Goal: Transaction & Acquisition: Purchase product/service

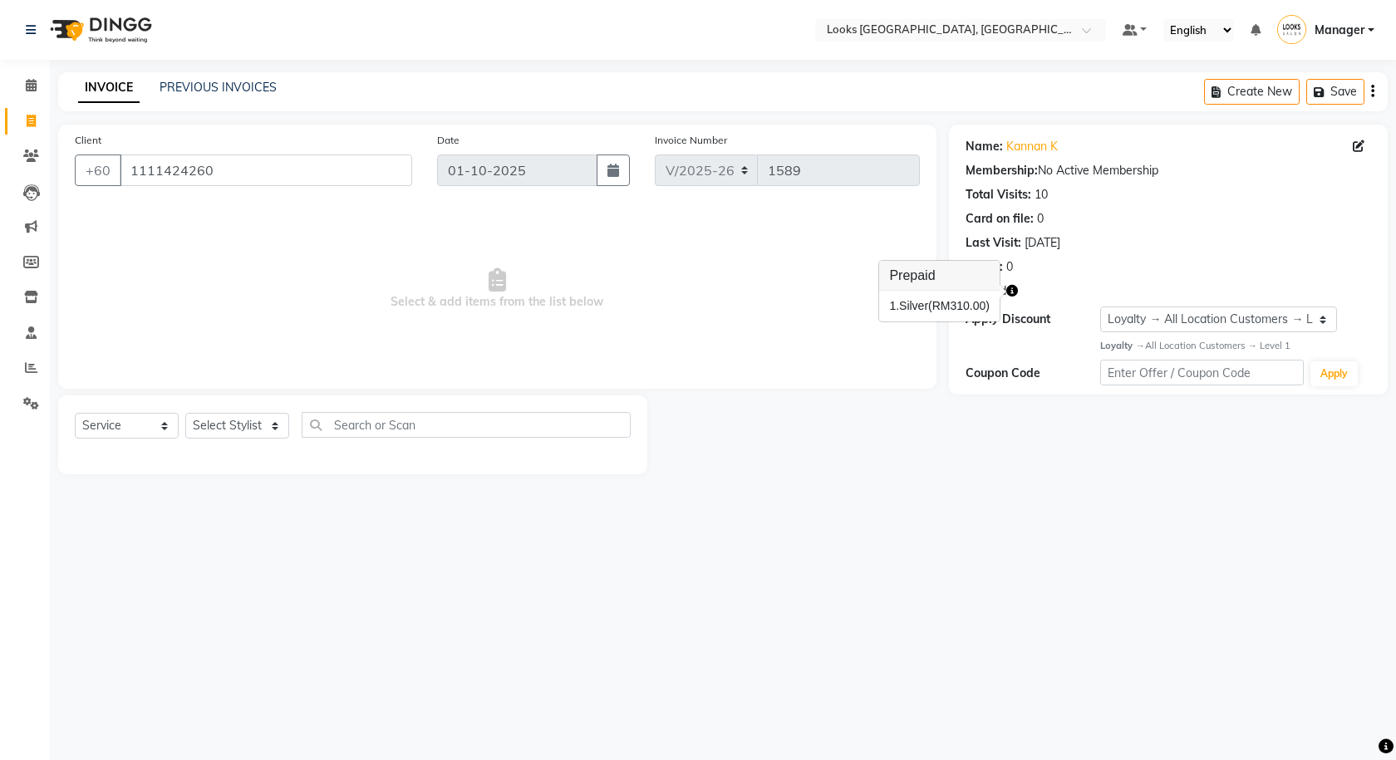
select select "8109"
select select "service"
select select "1: Object"
click at [268, 572] on div "Select Location × Looks [GEOGRAPHIC_DATA], [GEOGRAPHIC_DATA] Default Panel My P…" at bounding box center [698, 380] width 1396 height 760
click at [216, 430] on select "Select Stylist Alvina_ pdct Awaiz_Mgr Beenish Counter_Sales [PERSON_NAME] Deven…" at bounding box center [237, 426] width 104 height 26
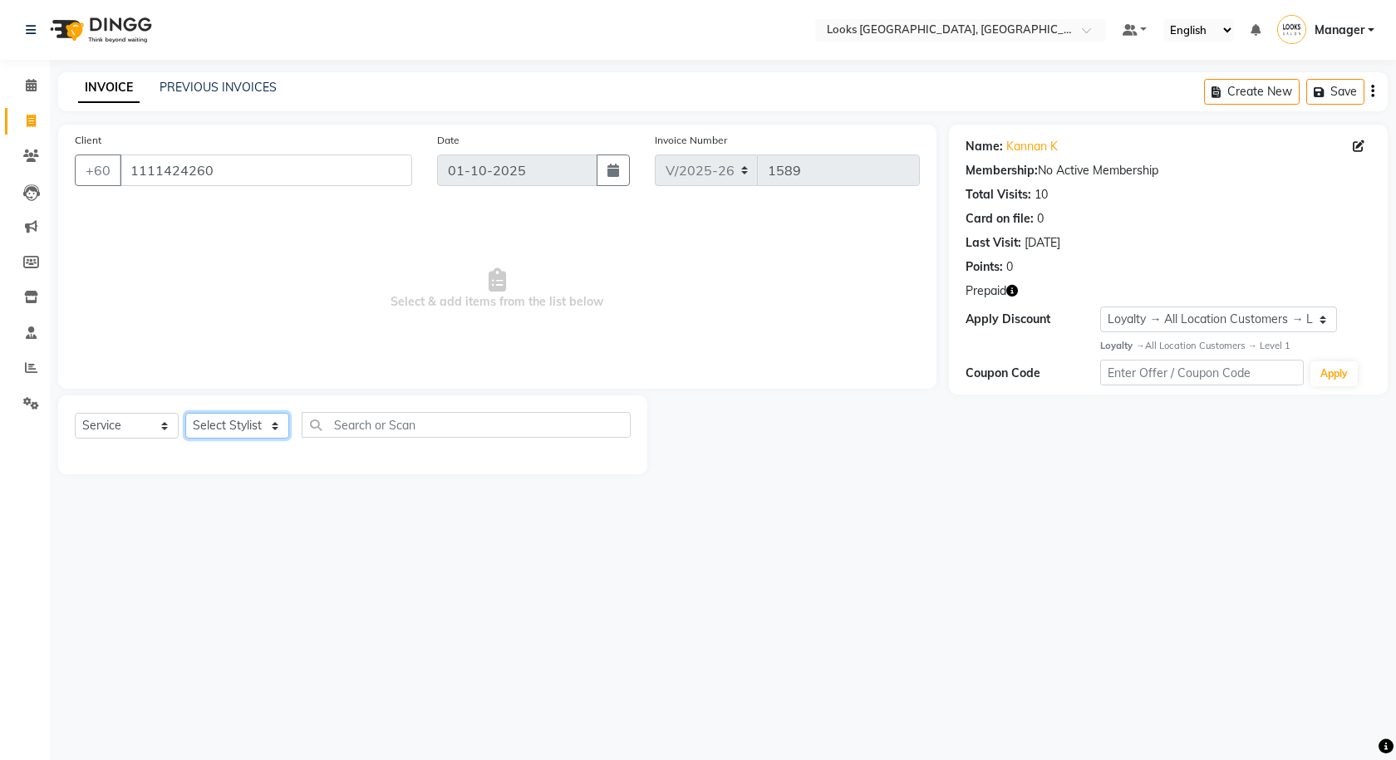
select select "75536"
click at [185, 413] on select "Select Stylist Alvina_ pdct Awaiz_Mgr Beenish Counter_Sales [PERSON_NAME] Deven…" at bounding box center [237, 426] width 104 height 26
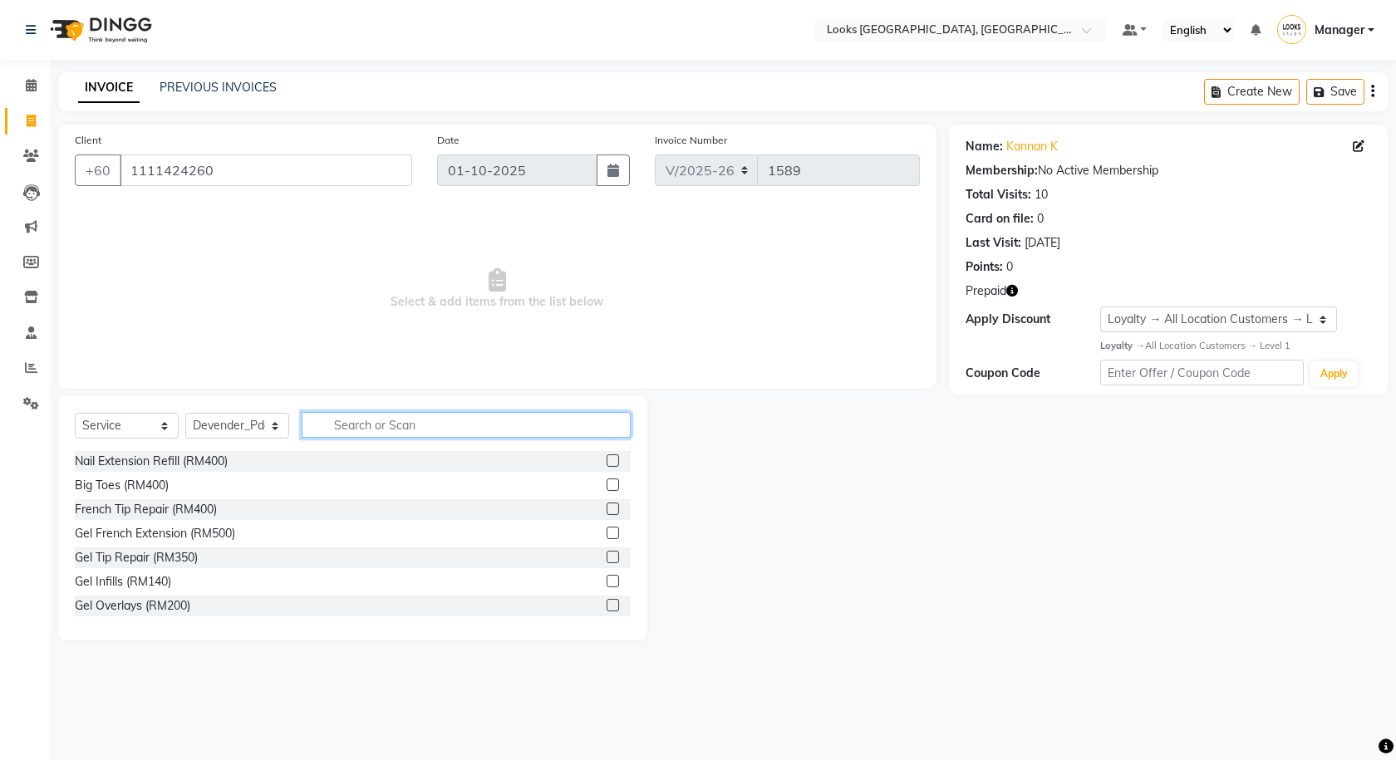
click at [409, 420] on input "text" at bounding box center [466, 425] width 329 height 26
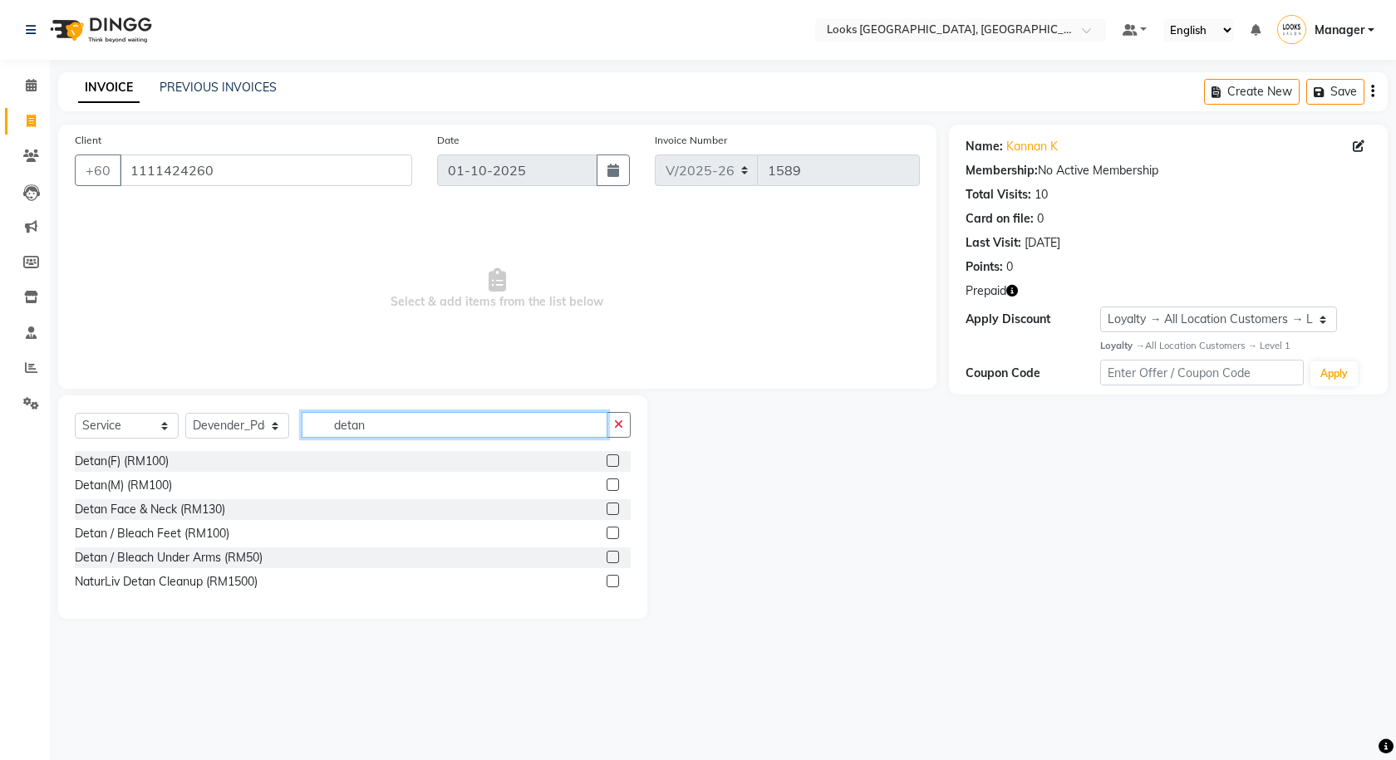
type input "detan"
click at [612, 479] on label at bounding box center [613, 485] width 12 height 12
click at [612, 480] on input "checkbox" at bounding box center [612, 485] width 11 height 11
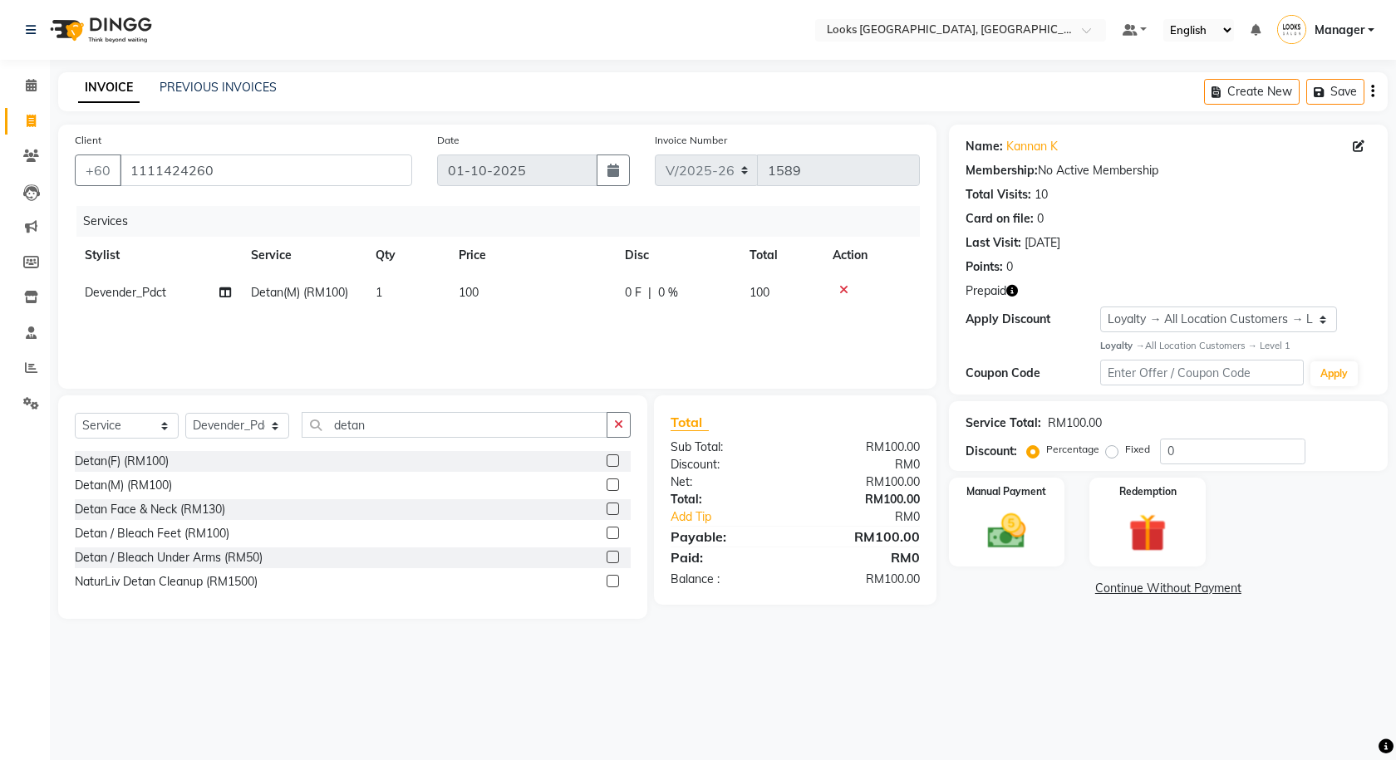
checkbox input "false"
click at [632, 425] on div "Select Service Product Membership Package Voucher Prepaid Gift Card Select Styl…" at bounding box center [352, 508] width 589 height 224
click at [616, 431] on button "button" at bounding box center [619, 425] width 24 height 26
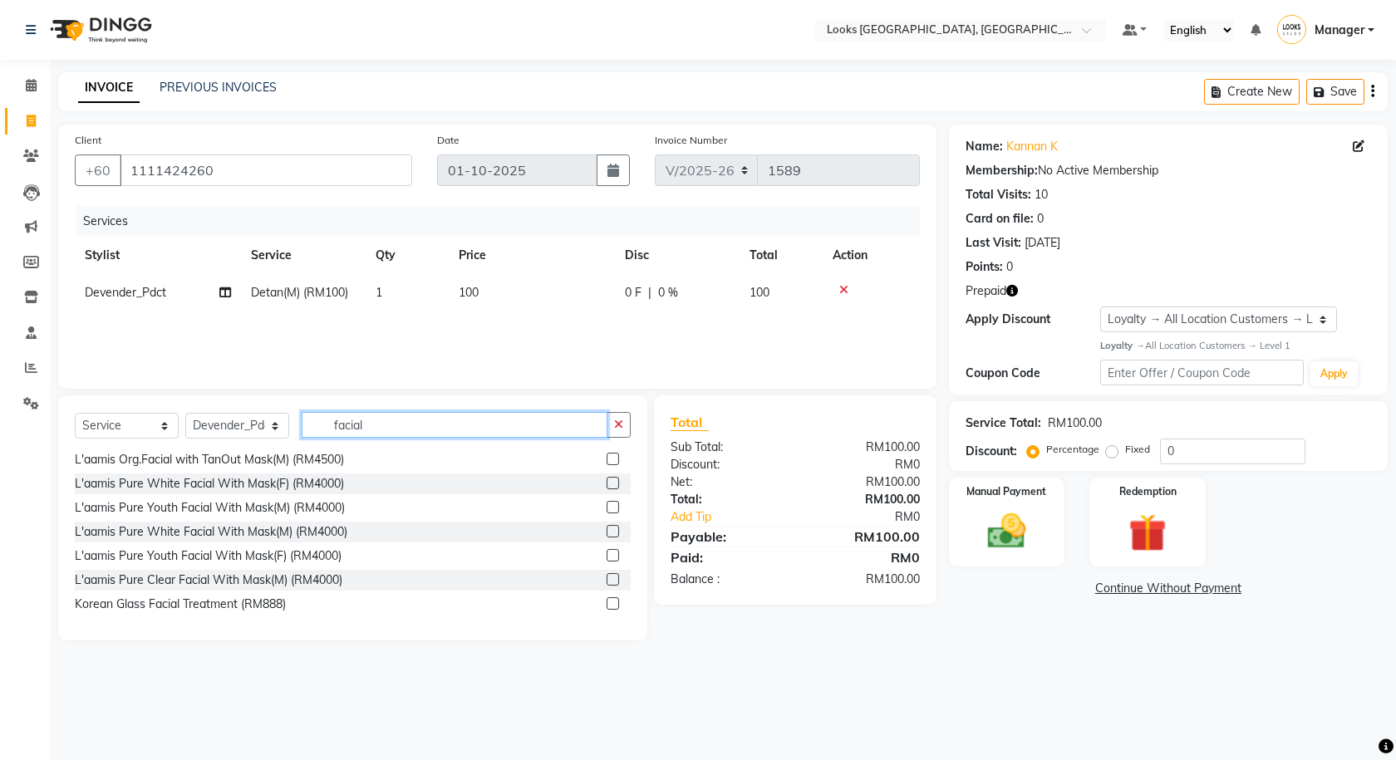
scroll to position [509, 0]
type input "facial"
click at [614, 436] on button "button" at bounding box center [619, 425] width 24 height 26
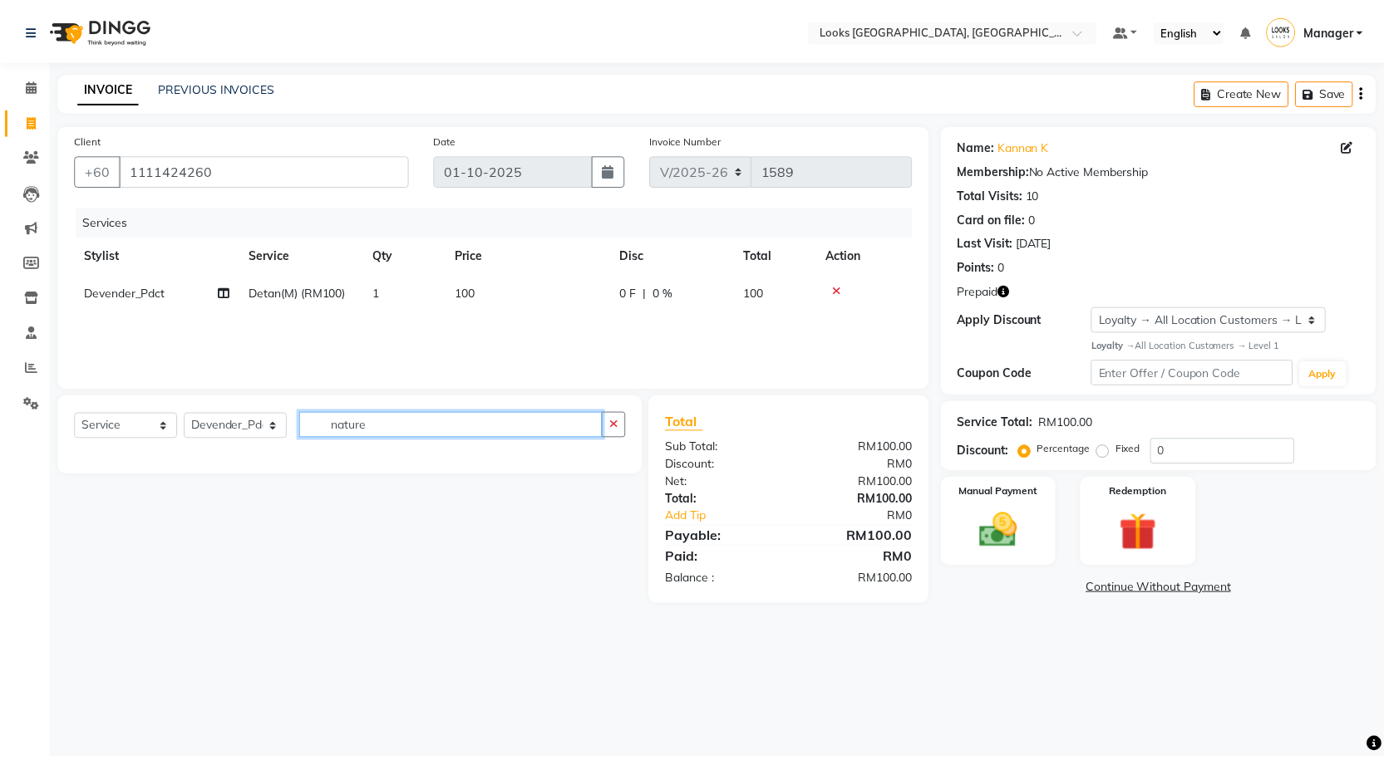
scroll to position [0, 0]
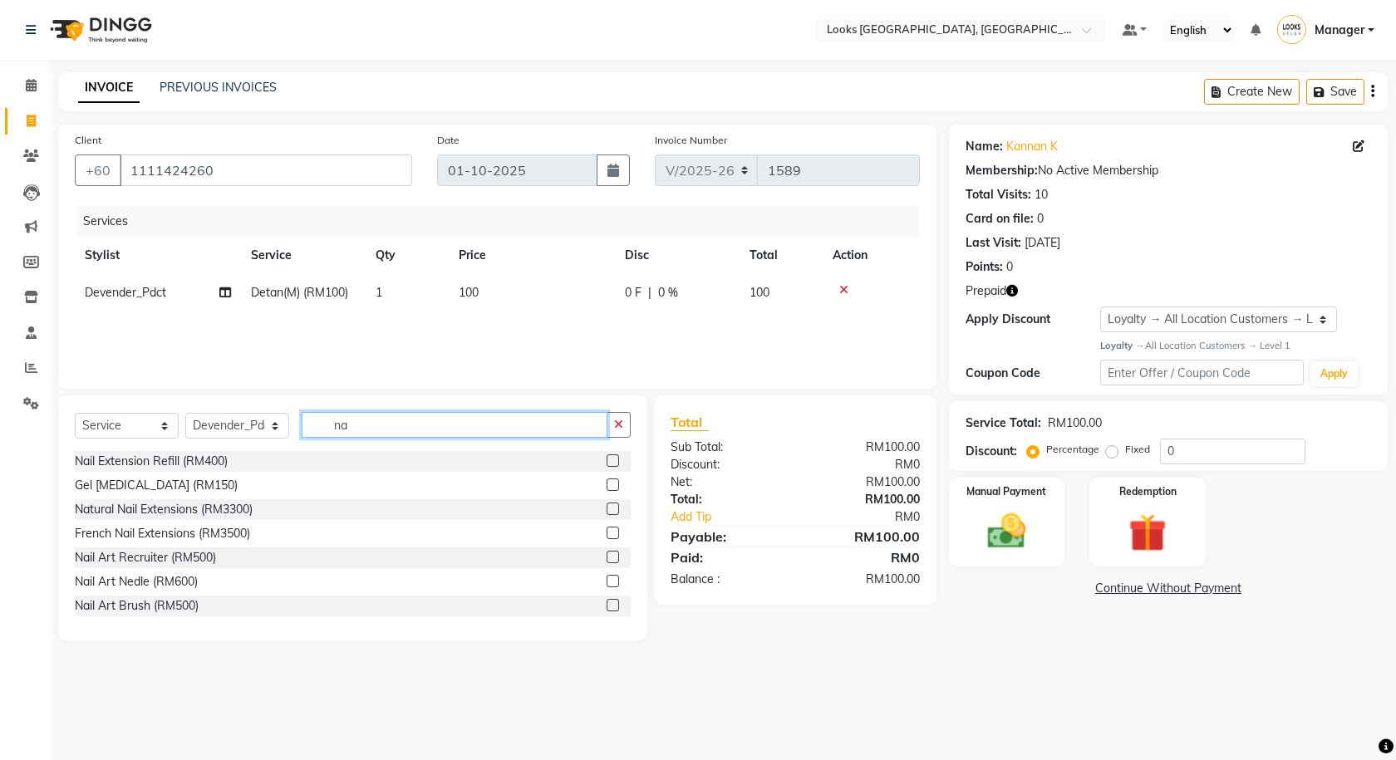
type input "n"
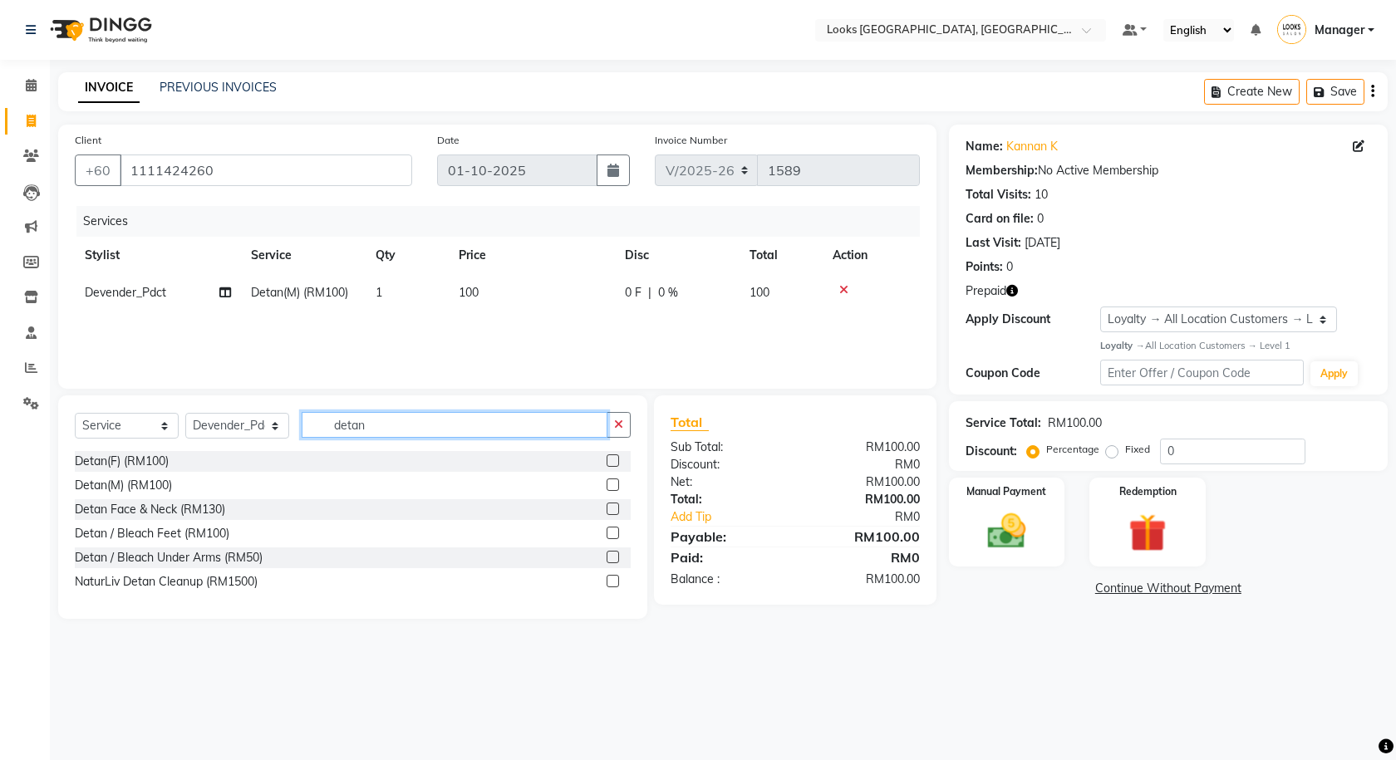
type input "detan"
click at [612, 581] on label at bounding box center [613, 581] width 12 height 12
click at [612, 581] on input "checkbox" at bounding box center [612, 582] width 11 height 11
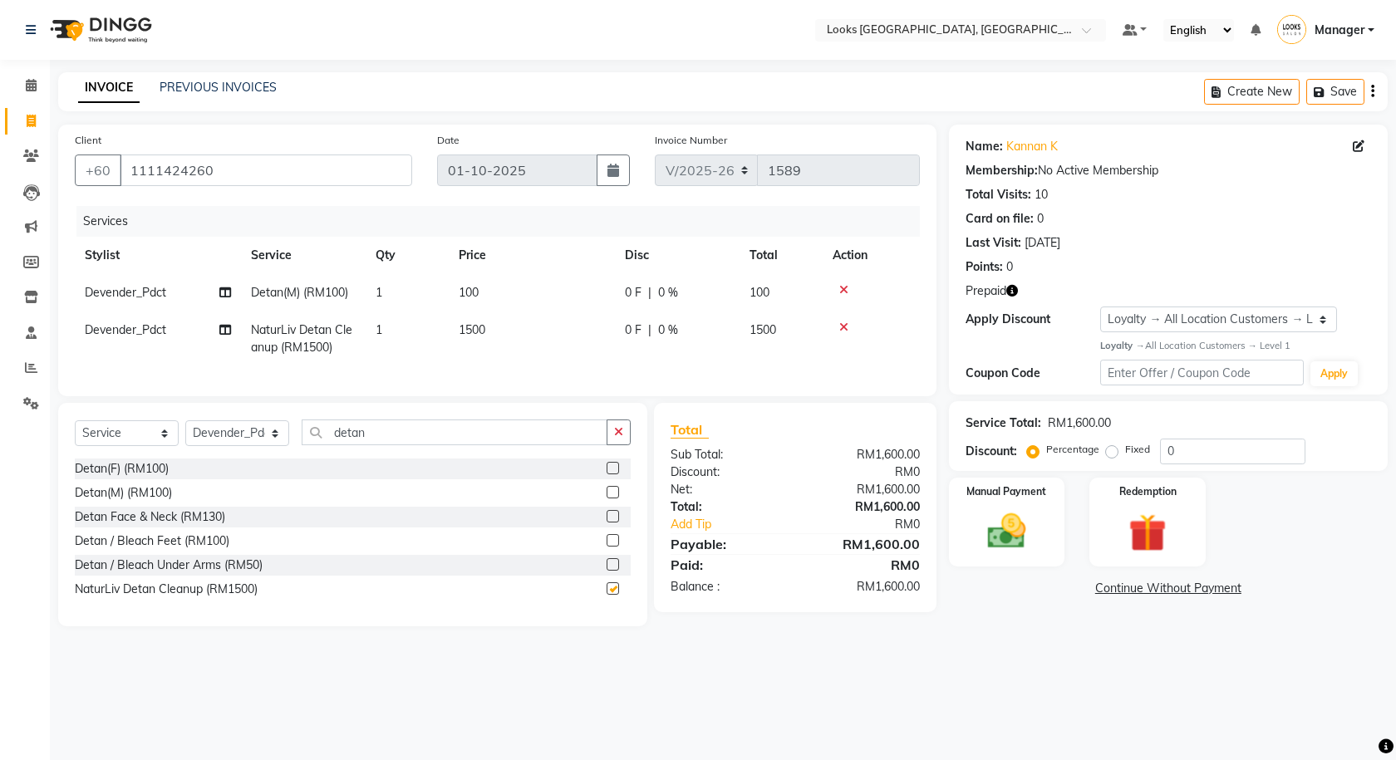
checkbox input "false"
click at [519, 321] on td "1500" at bounding box center [532, 339] width 166 height 55
select select "75536"
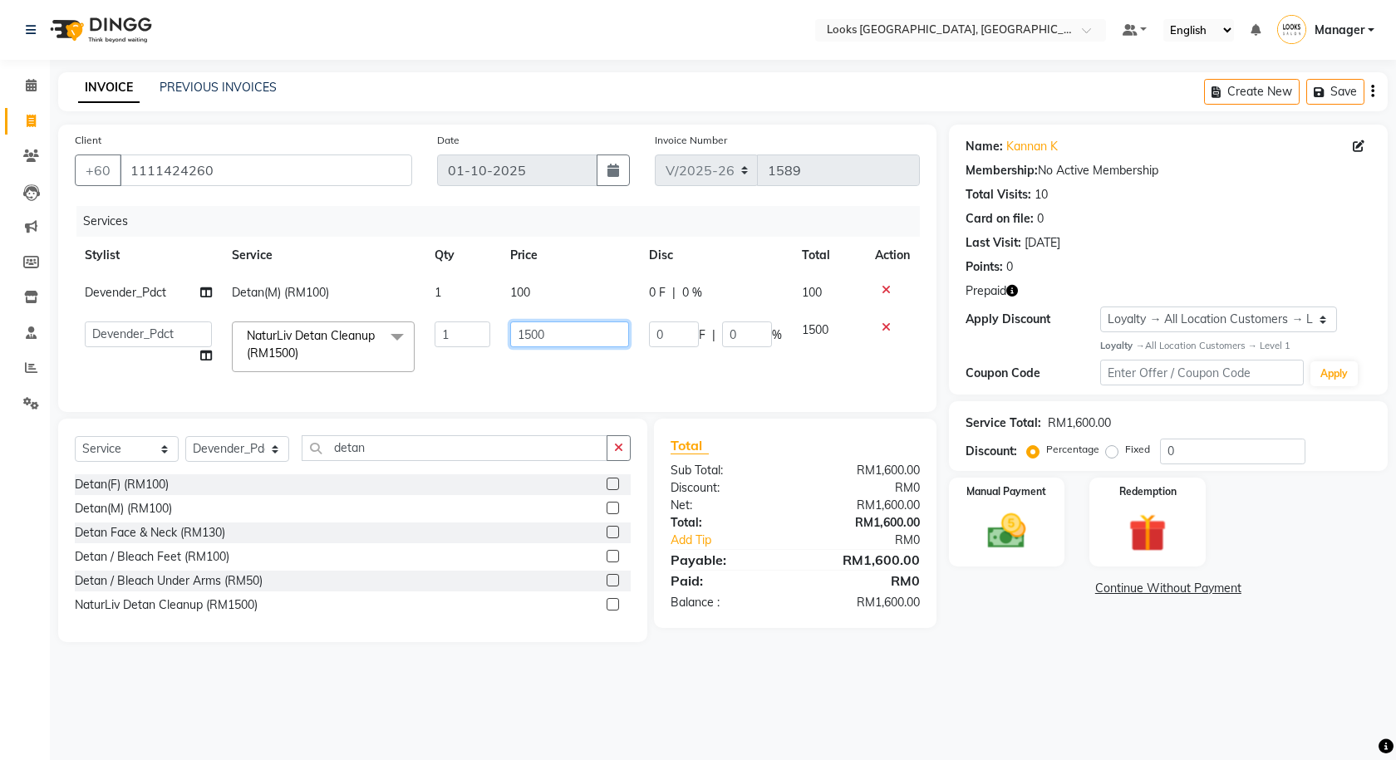
click at [549, 332] on input "1500" at bounding box center [569, 335] width 118 height 26
type input "150"
click at [556, 701] on div "Select Location × Looks [GEOGRAPHIC_DATA], [GEOGRAPHIC_DATA] Default Panel My P…" at bounding box center [698, 380] width 1396 height 760
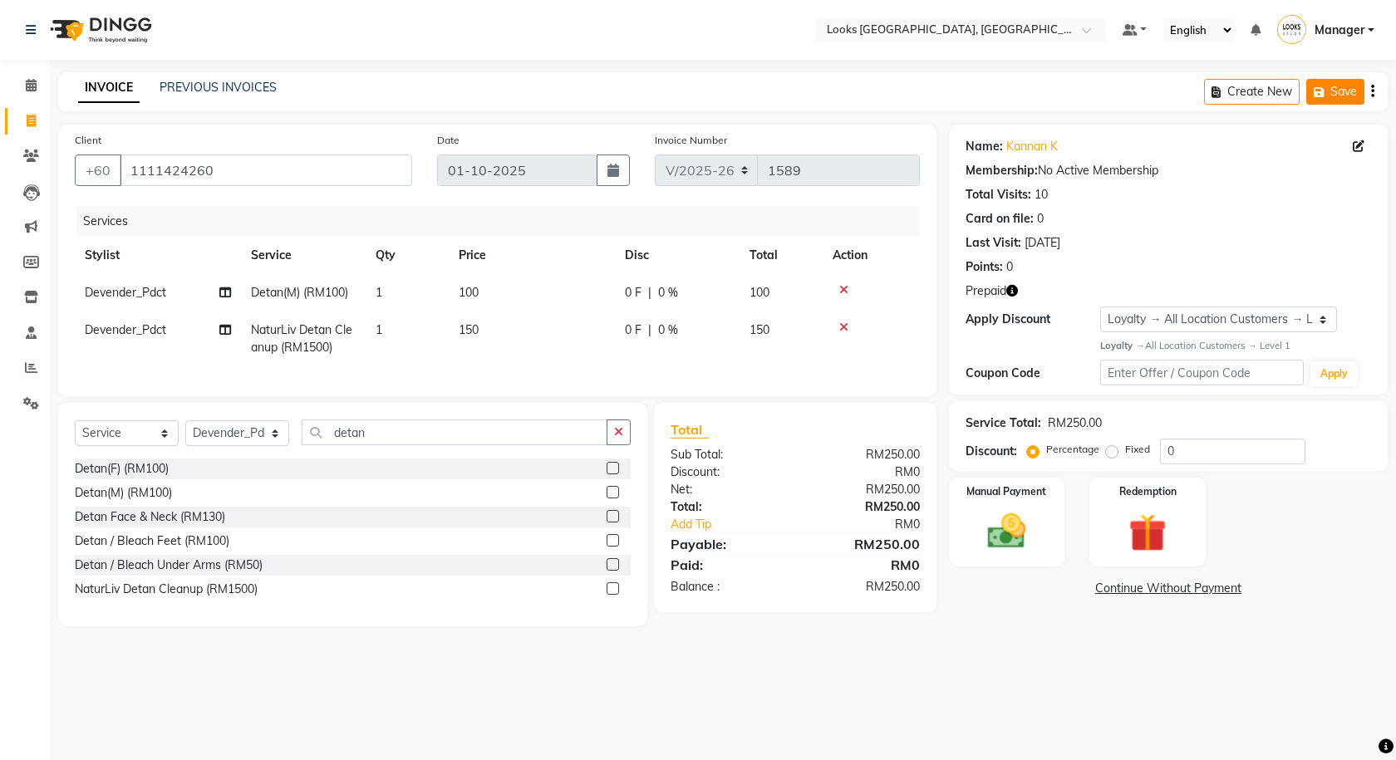
click at [1355, 93] on button "Save" at bounding box center [1335, 92] width 58 height 26
click at [495, 311] on td "100" at bounding box center [532, 292] width 166 height 37
select select "75536"
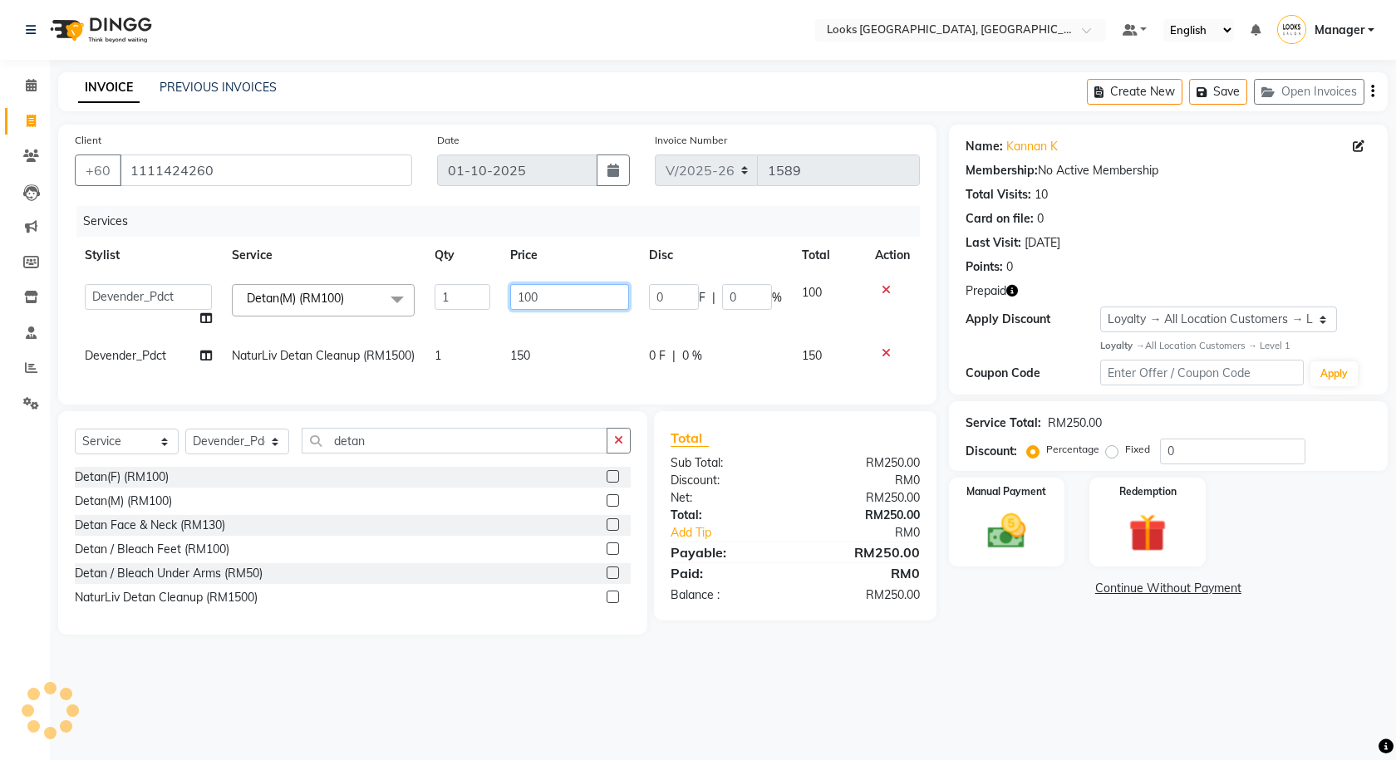
drag, startPoint x: 548, startPoint y: 303, endPoint x: 473, endPoint y: 320, distance: 77.4
click at [473, 320] on tr "Alvina_ pdct Awaiz_Mgr Beenish Counter_Sales [PERSON_NAME] Devender_Pdct [PERSO…" at bounding box center [497, 305] width 845 height 63
type input "60"
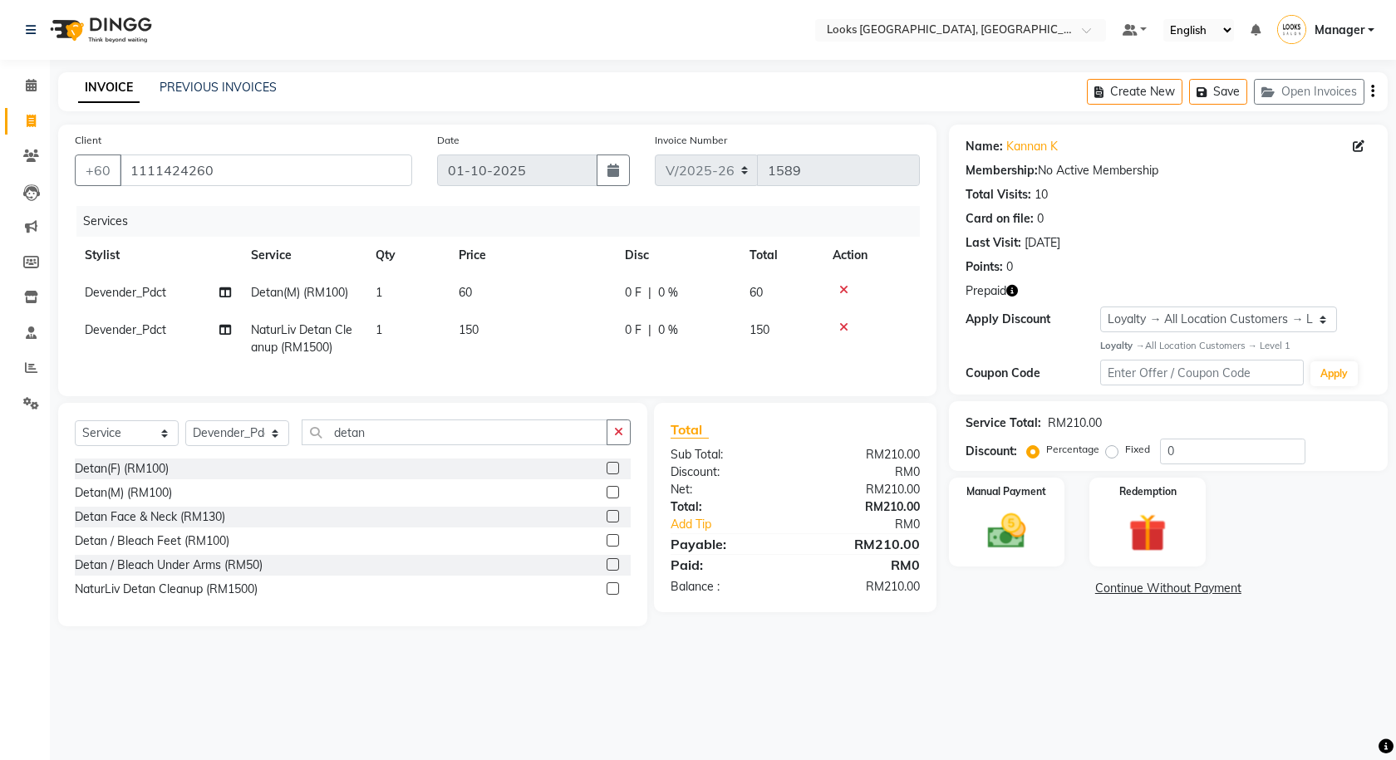
click at [468, 689] on div "Select Location × Looks [GEOGRAPHIC_DATA], [GEOGRAPHIC_DATA] Default Panel My P…" at bounding box center [698, 380] width 1396 height 760
click at [206, 446] on select "Select Stylist Alvina_ pdct Awaiz_Mgr Beenish Counter_Sales [PERSON_NAME] Deven…" at bounding box center [237, 433] width 104 height 26
select select "75537"
click at [185, 433] on select "Select Stylist Alvina_ pdct Awaiz_Mgr Beenish Counter_Sales [PERSON_NAME] Deven…" at bounding box center [237, 433] width 104 height 26
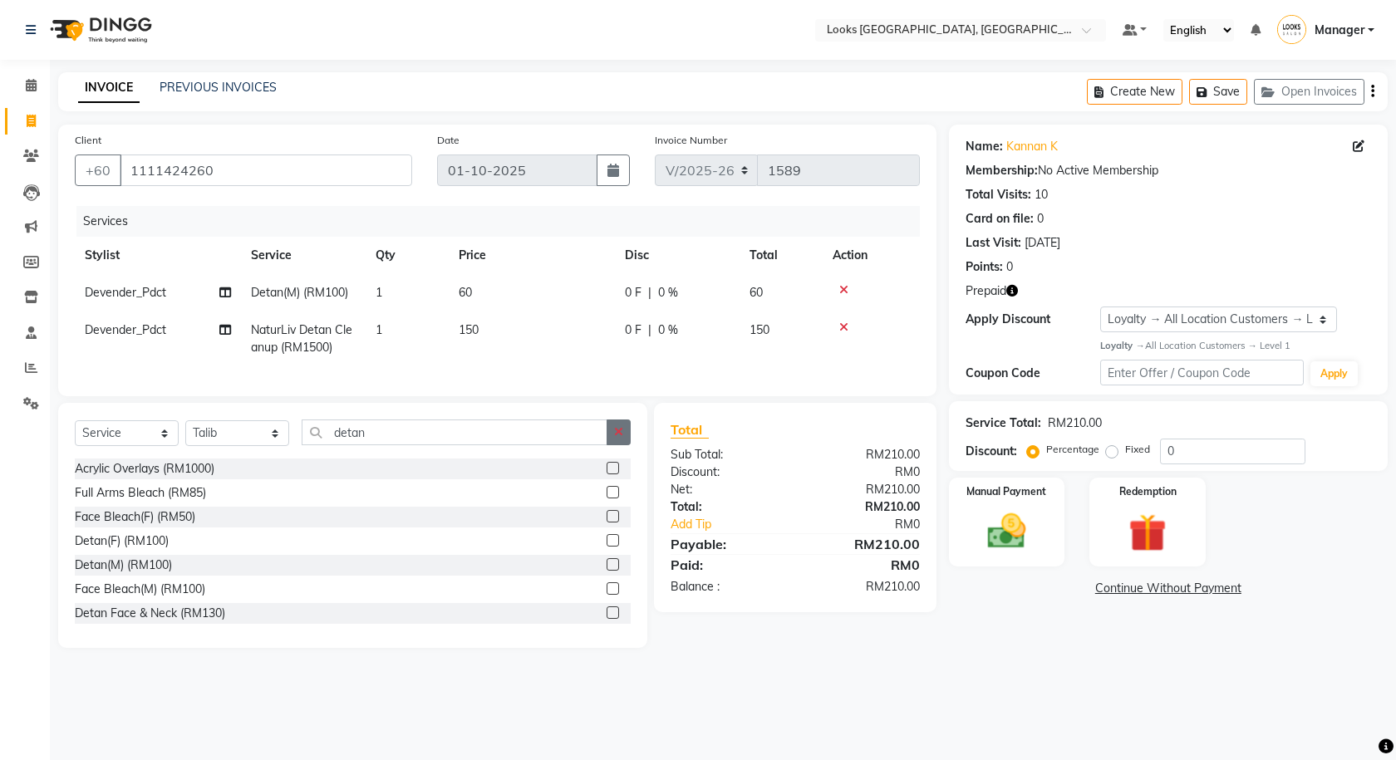
click at [612, 445] on button "button" at bounding box center [619, 433] width 24 height 26
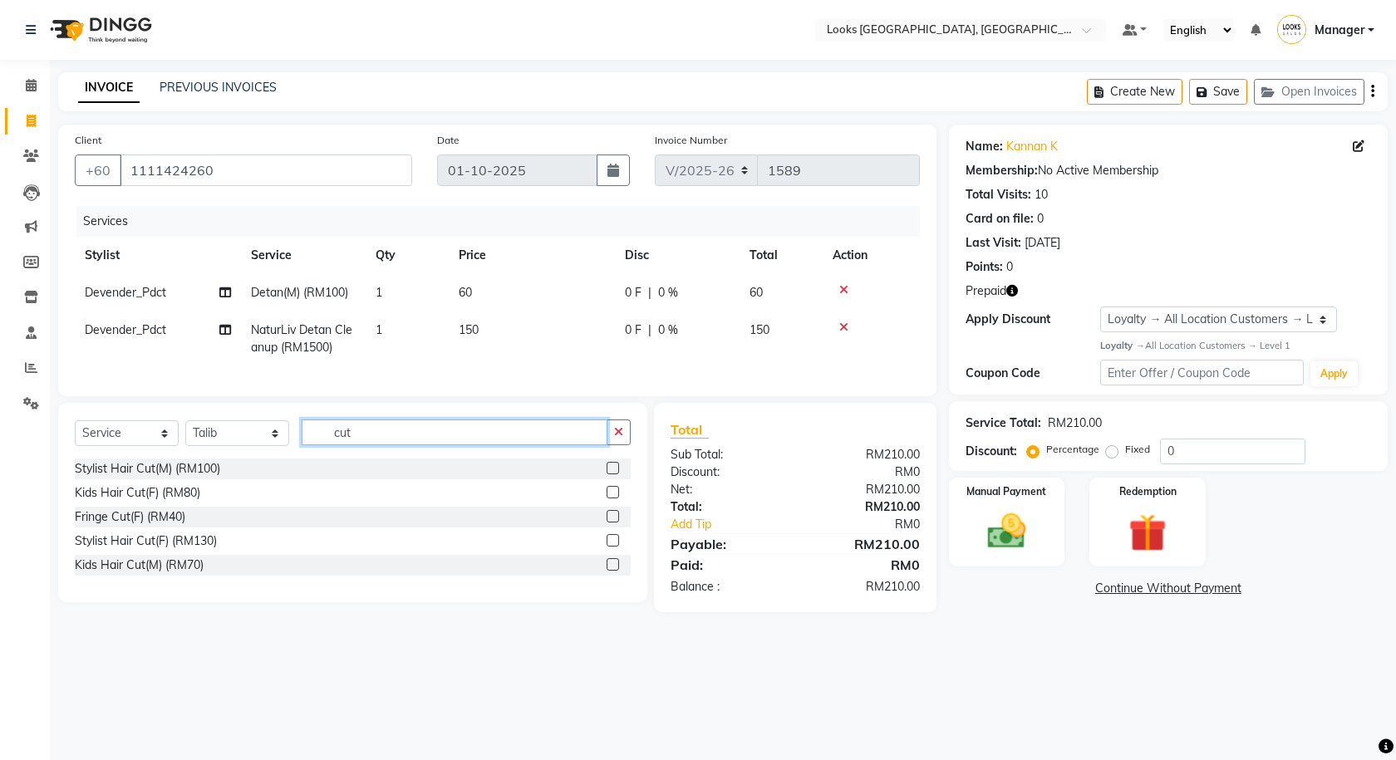
type input "cut"
click at [612, 474] on label at bounding box center [613, 468] width 12 height 12
click at [612, 474] on input "checkbox" at bounding box center [612, 469] width 11 height 11
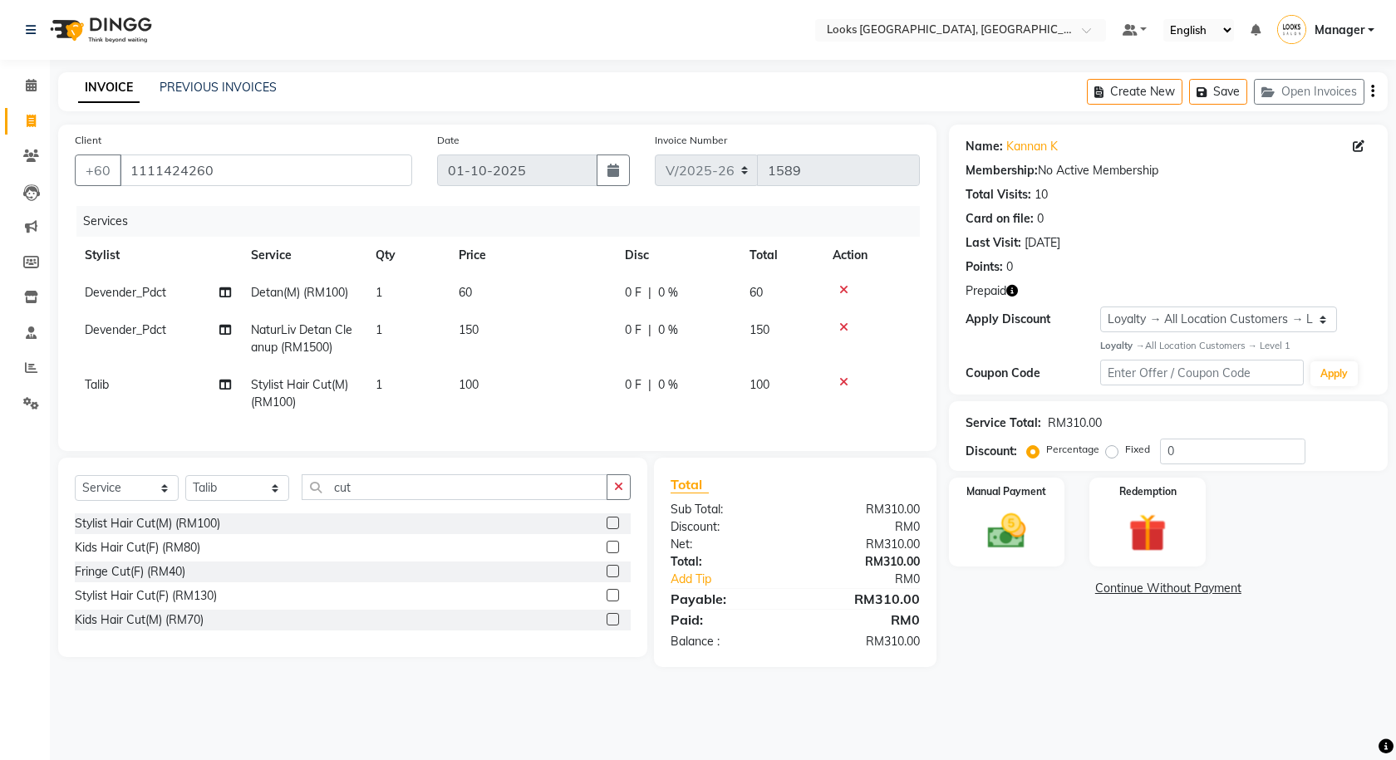
click at [608, 529] on label at bounding box center [613, 523] width 12 height 12
click at [608, 529] on input "checkbox" at bounding box center [612, 524] width 11 height 11
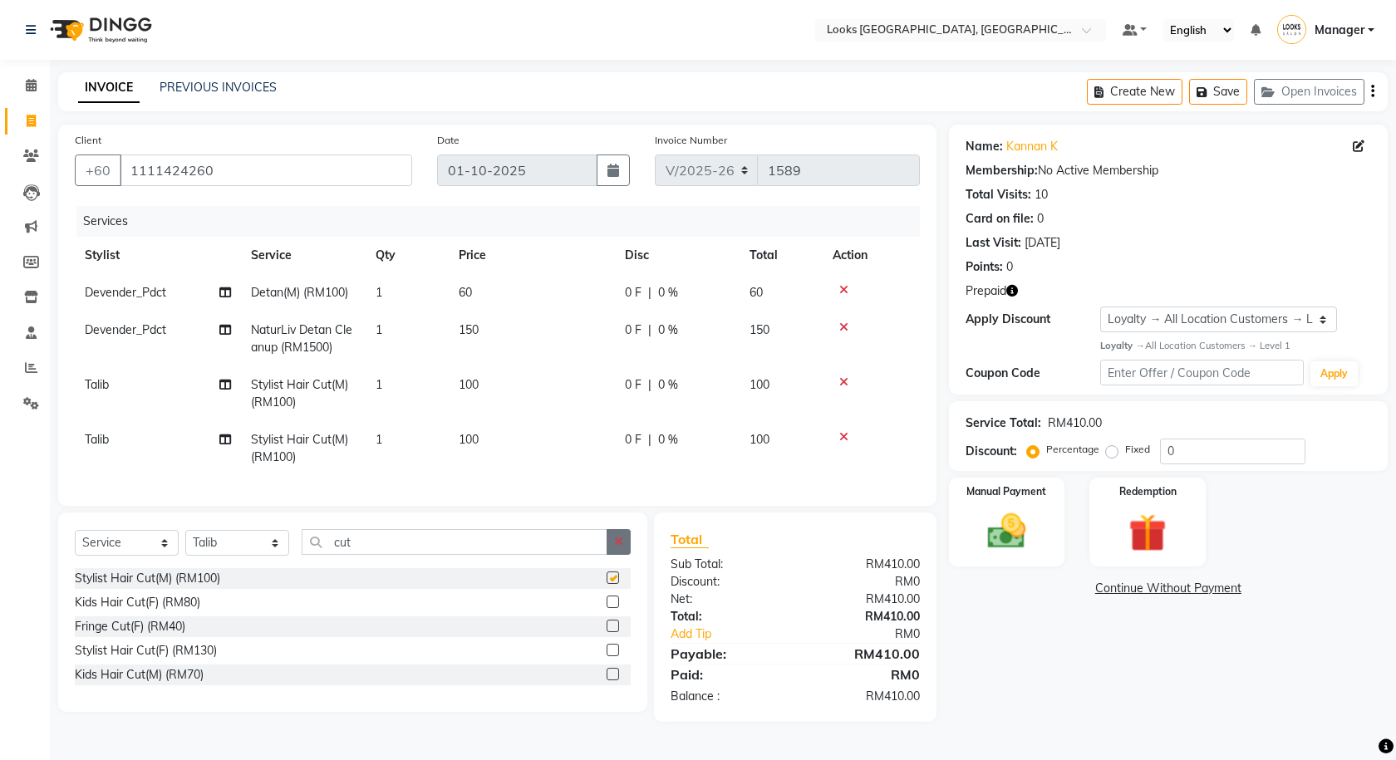
checkbox input "false"
click at [607, 555] on button "button" at bounding box center [619, 542] width 24 height 26
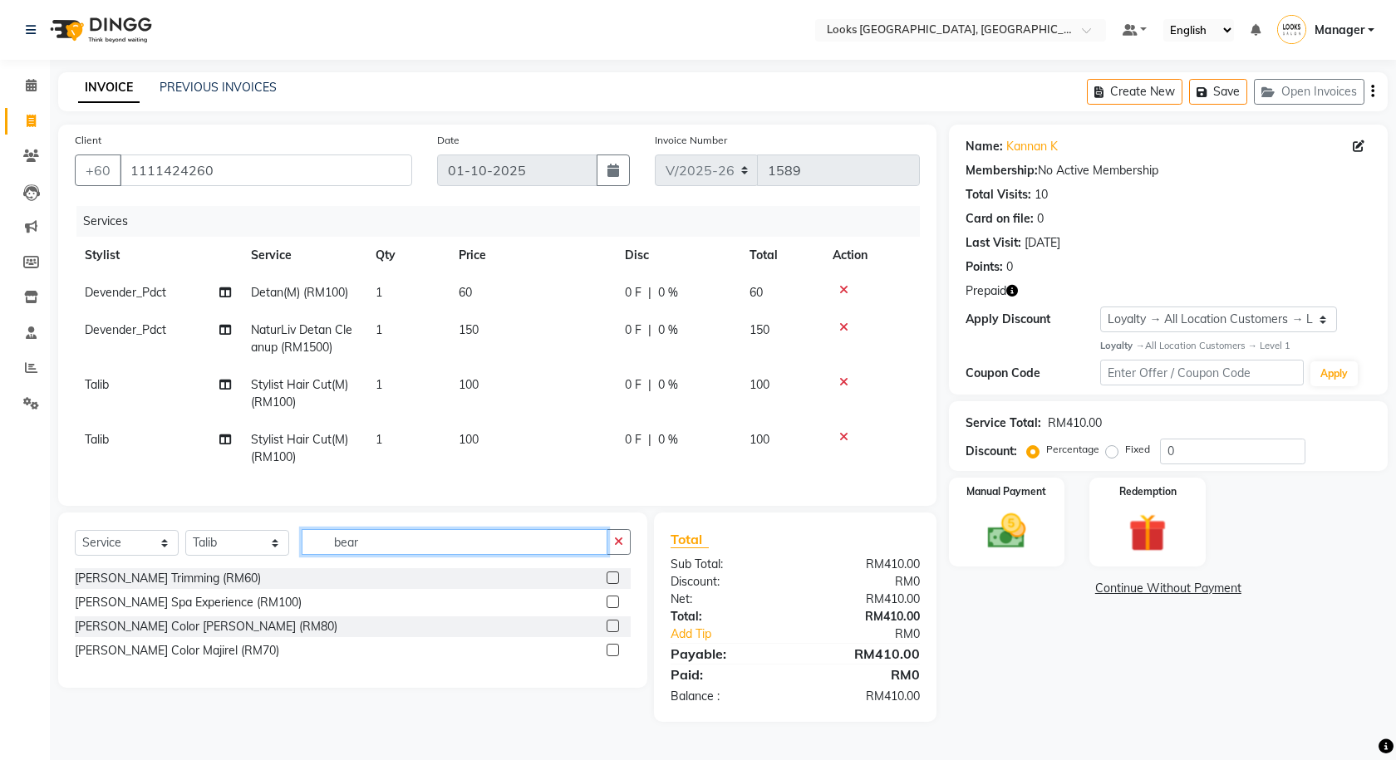
type input "bear"
click at [615, 584] on label at bounding box center [613, 578] width 12 height 12
click at [615, 584] on input "checkbox" at bounding box center [612, 578] width 11 height 11
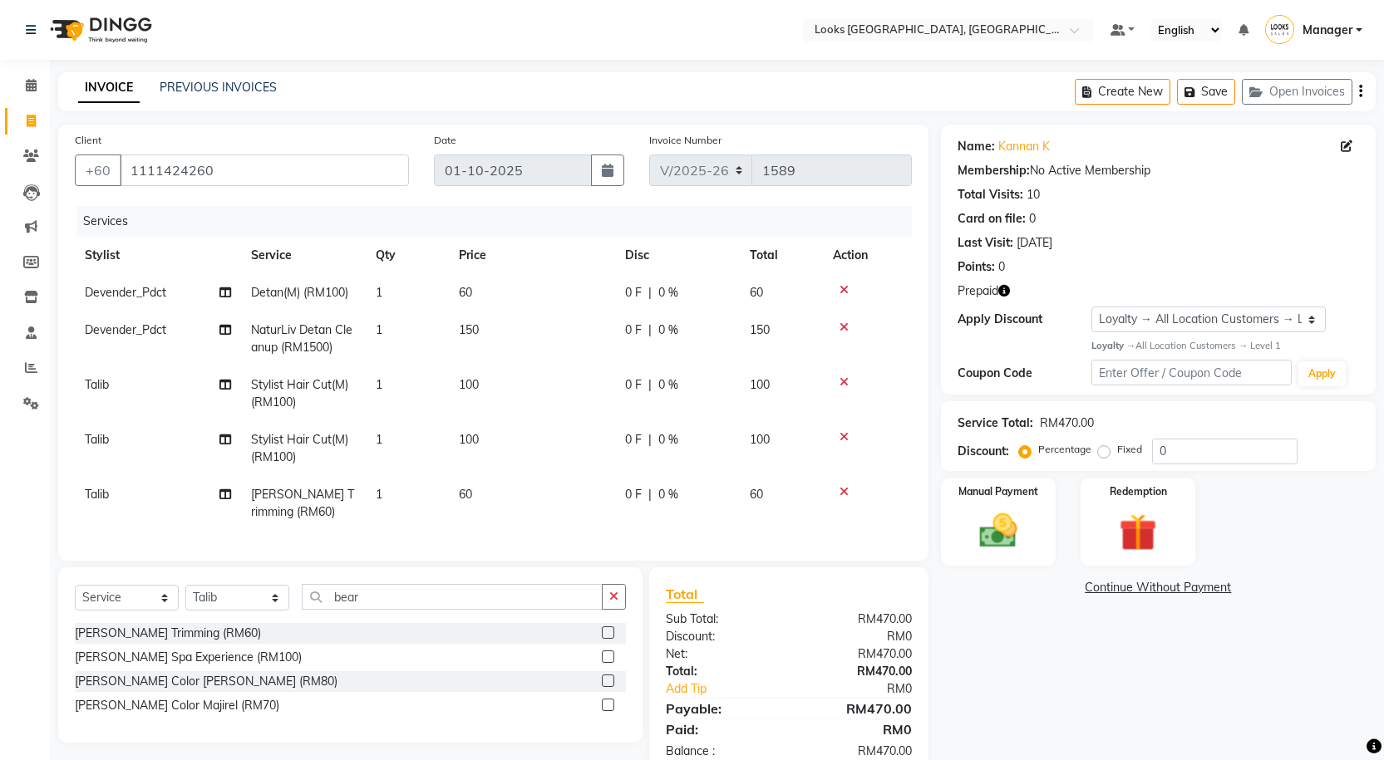
click at [607, 639] on label at bounding box center [608, 633] width 12 height 12
click at [607, 639] on input "checkbox" at bounding box center [607, 633] width 11 height 11
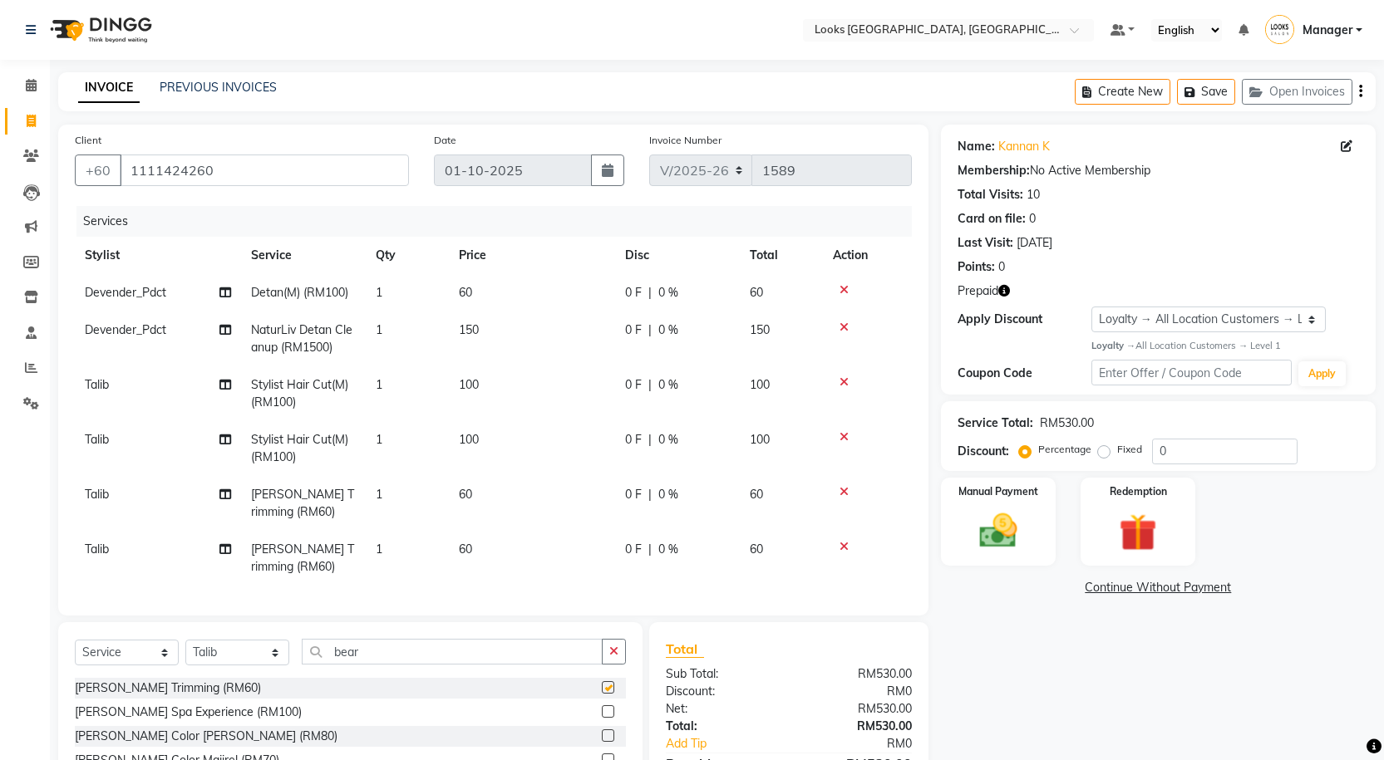
checkbox input "false"
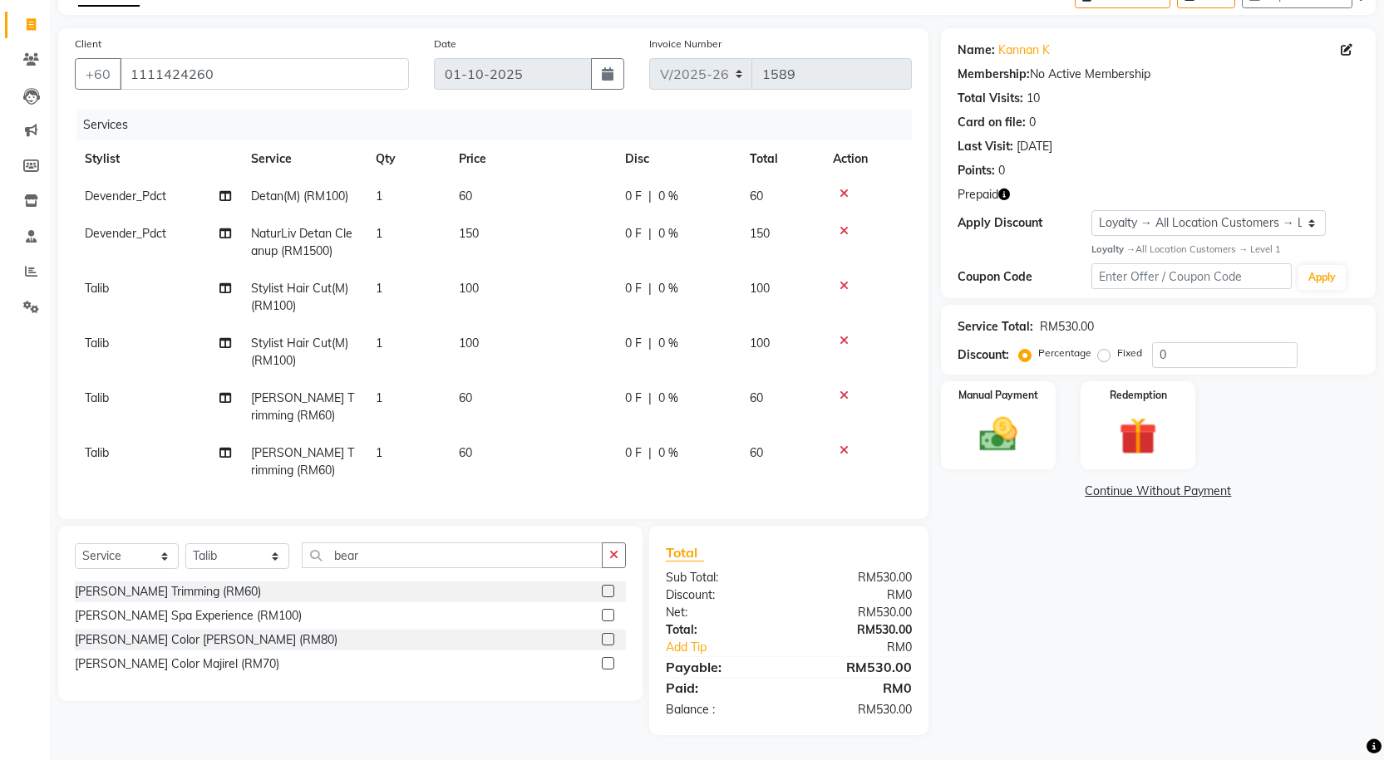
scroll to position [109, 0]
click at [618, 564] on button "button" at bounding box center [614, 556] width 24 height 26
type input "fusio"
click at [611, 663] on label at bounding box center [608, 663] width 12 height 12
click at [611, 663] on input "checkbox" at bounding box center [607, 664] width 11 height 11
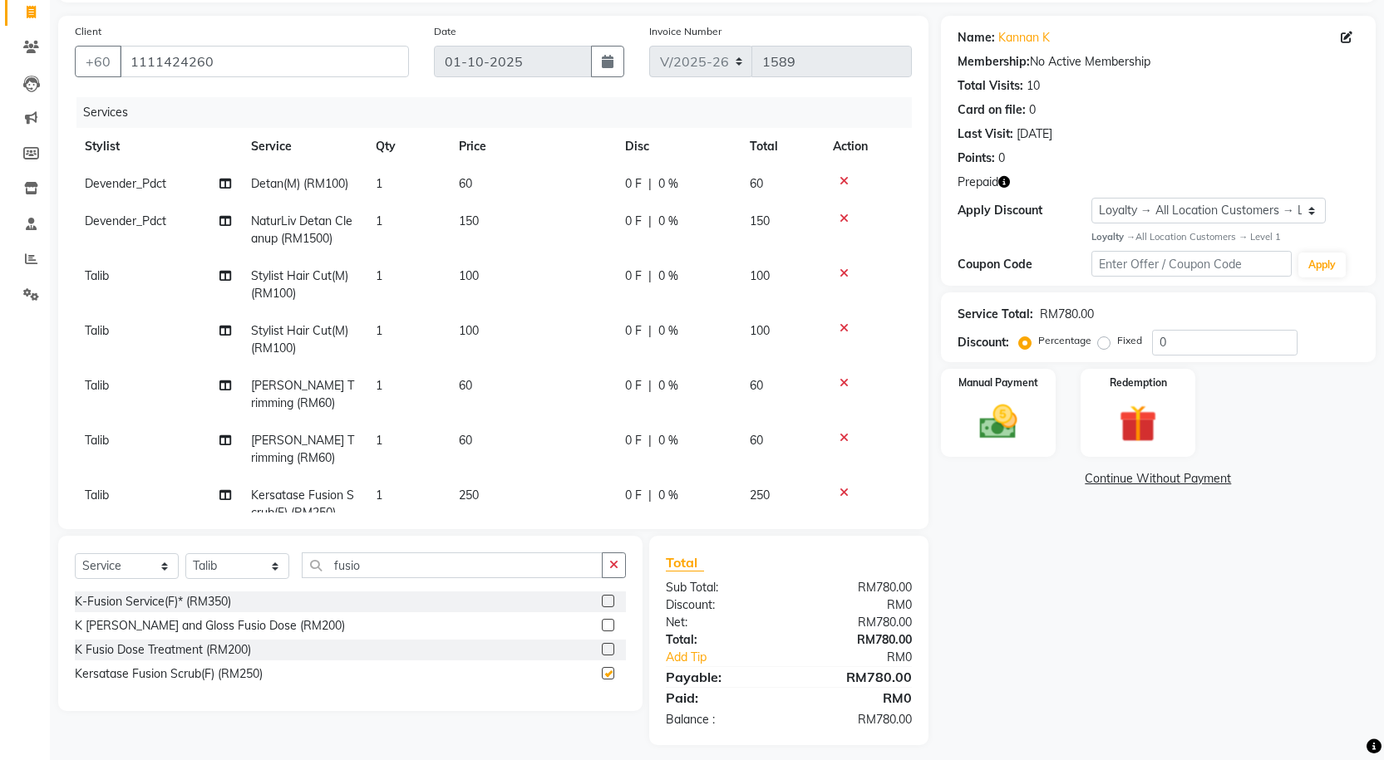
checkbox input "false"
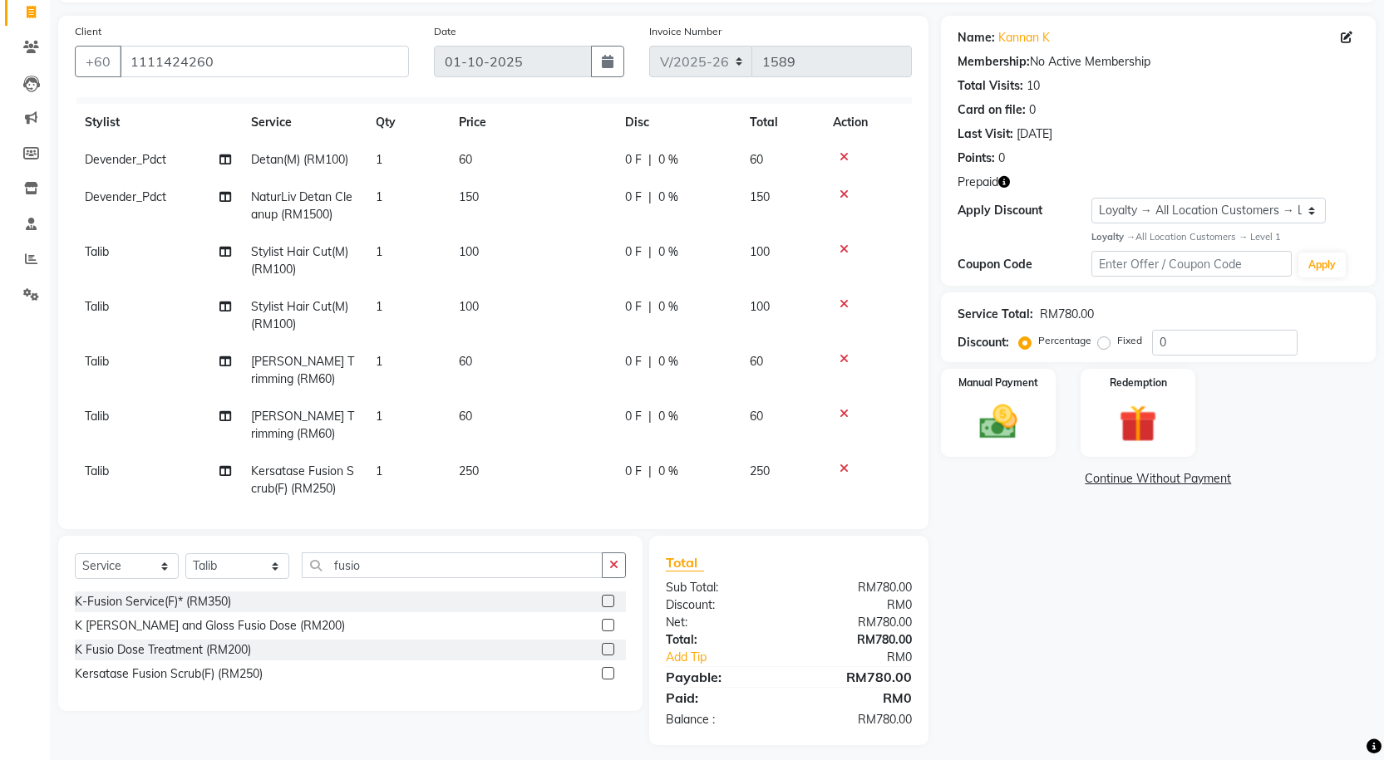
scroll to position [45, 0]
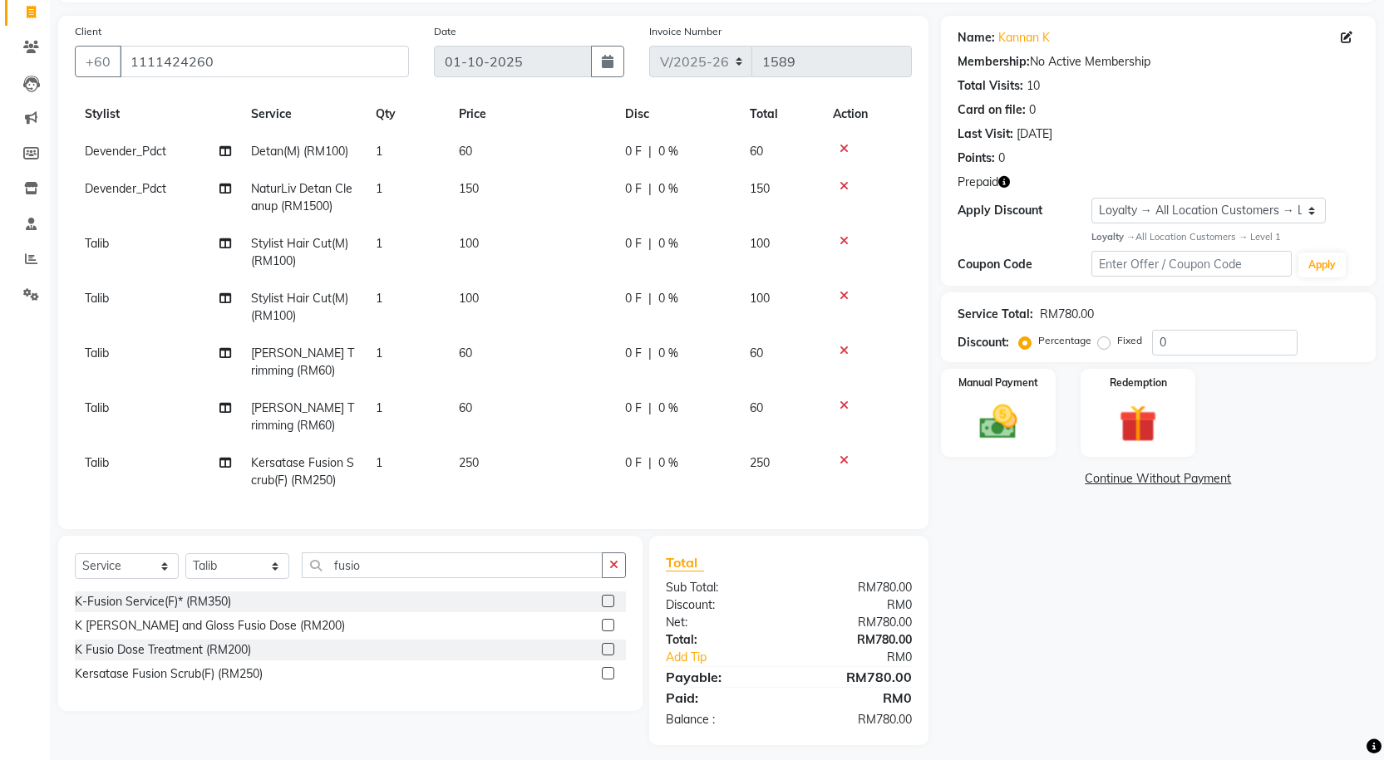
click at [504, 462] on td "250" at bounding box center [532, 472] width 166 height 55
select select "75537"
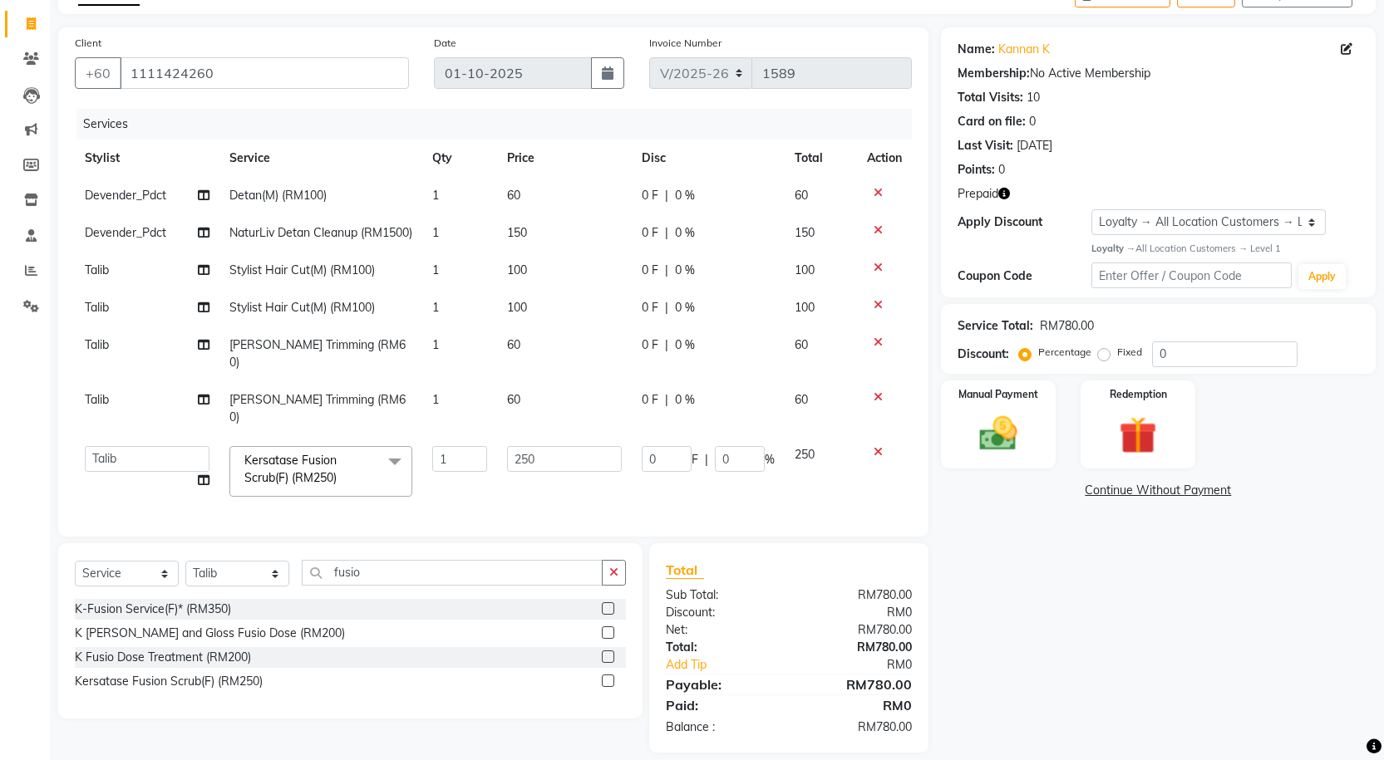
scroll to position [109, 0]
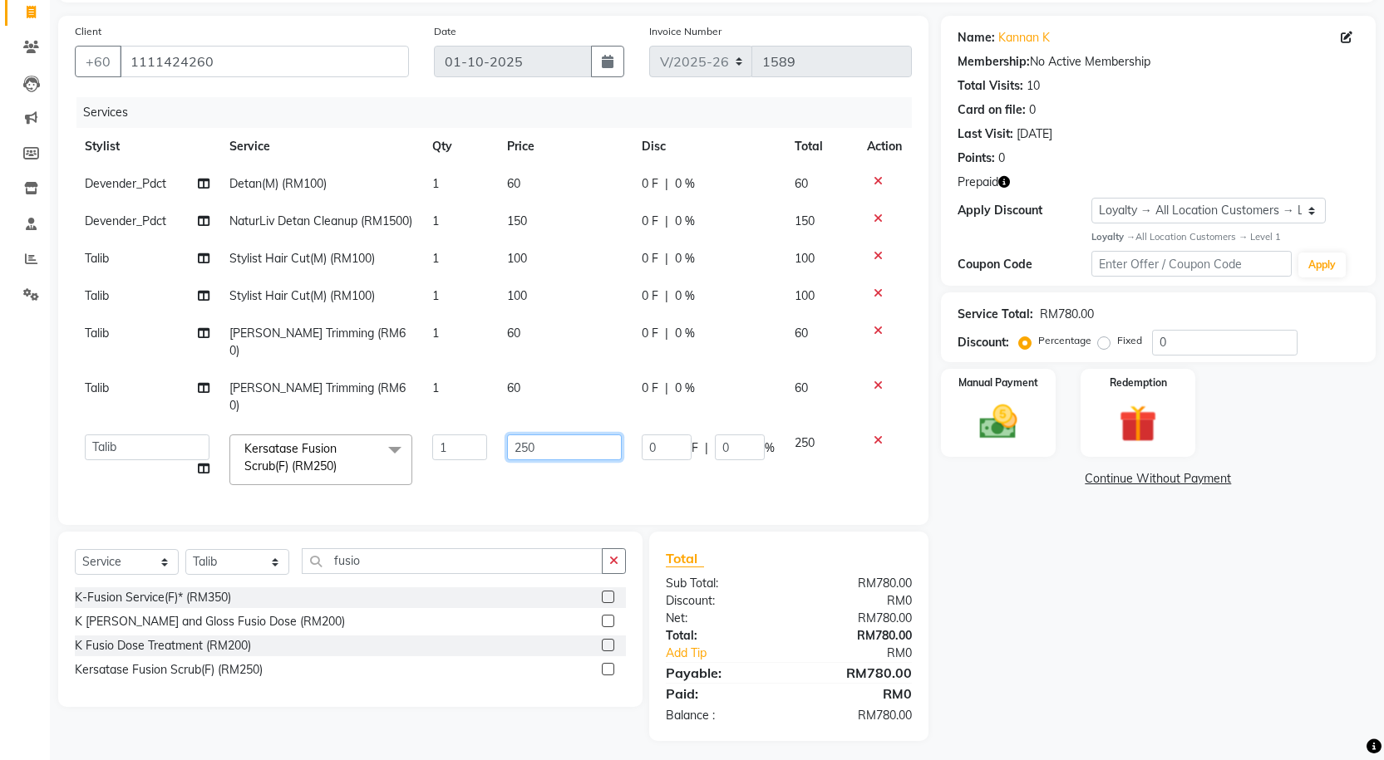
click at [547, 435] on input "250" at bounding box center [564, 448] width 115 height 26
type input "200"
click at [1177, 636] on div "Name: Kannan K Membership: No Active Membership Total Visits: 10 Card on file: …" at bounding box center [1164, 378] width 447 height 725
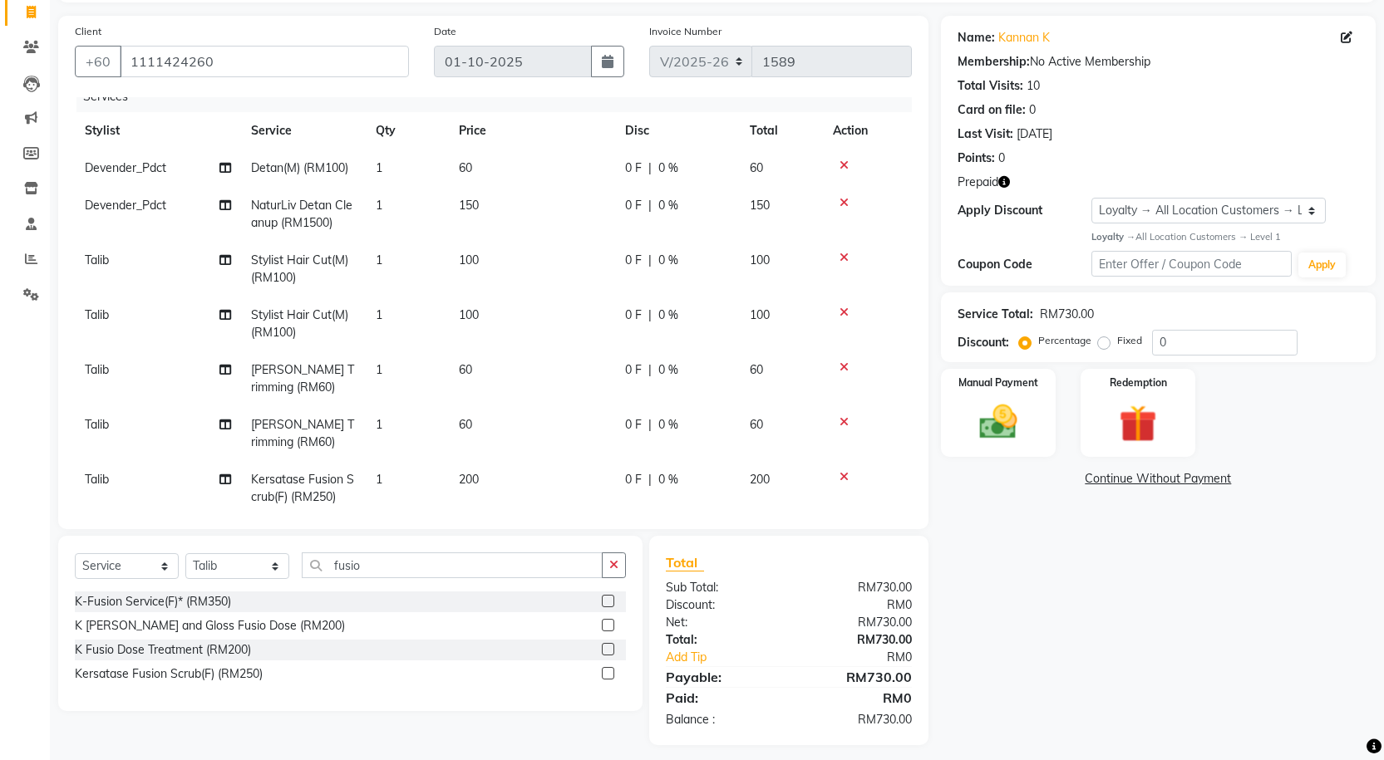
scroll to position [0, 0]
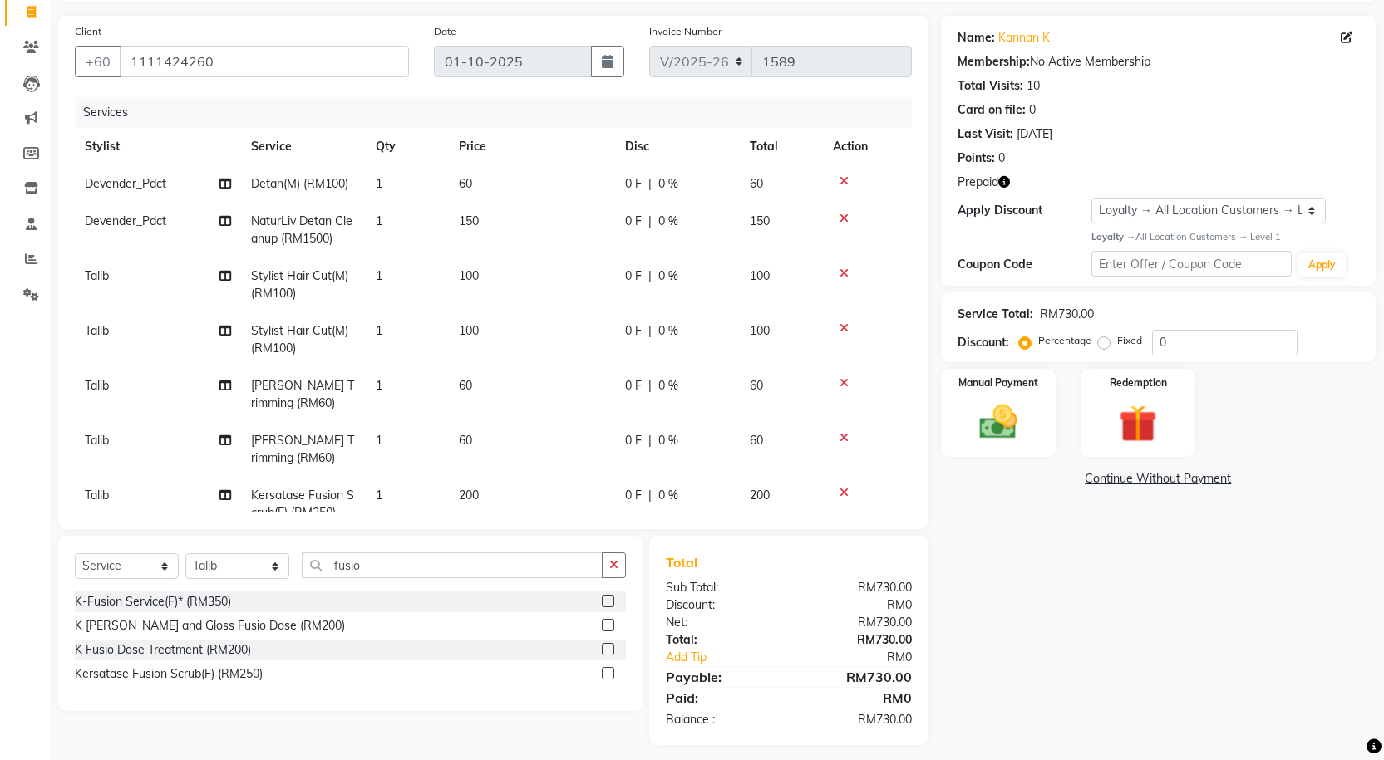
click at [1006, 177] on icon "button" at bounding box center [1004, 182] width 12 height 12
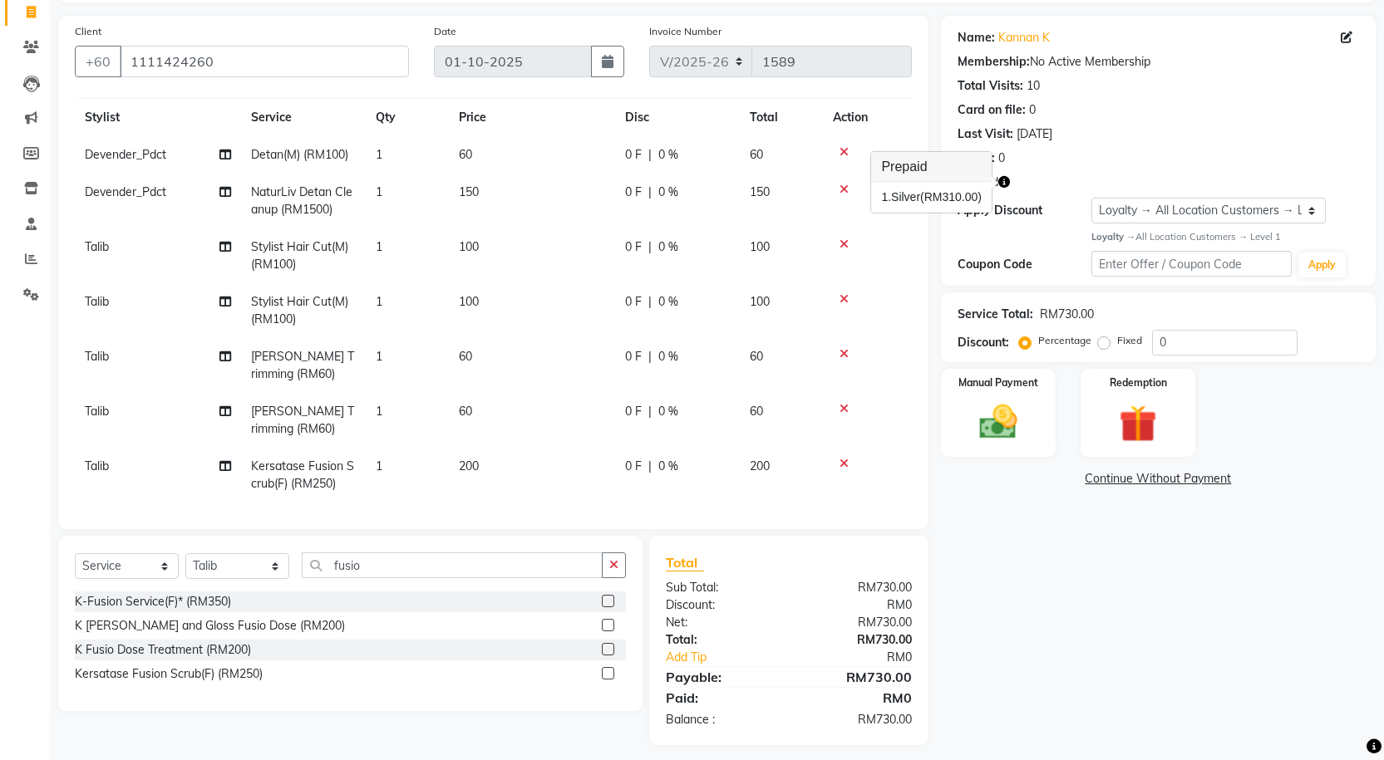
scroll to position [45, 0]
click at [846, 455] on icon at bounding box center [843, 461] width 9 height 12
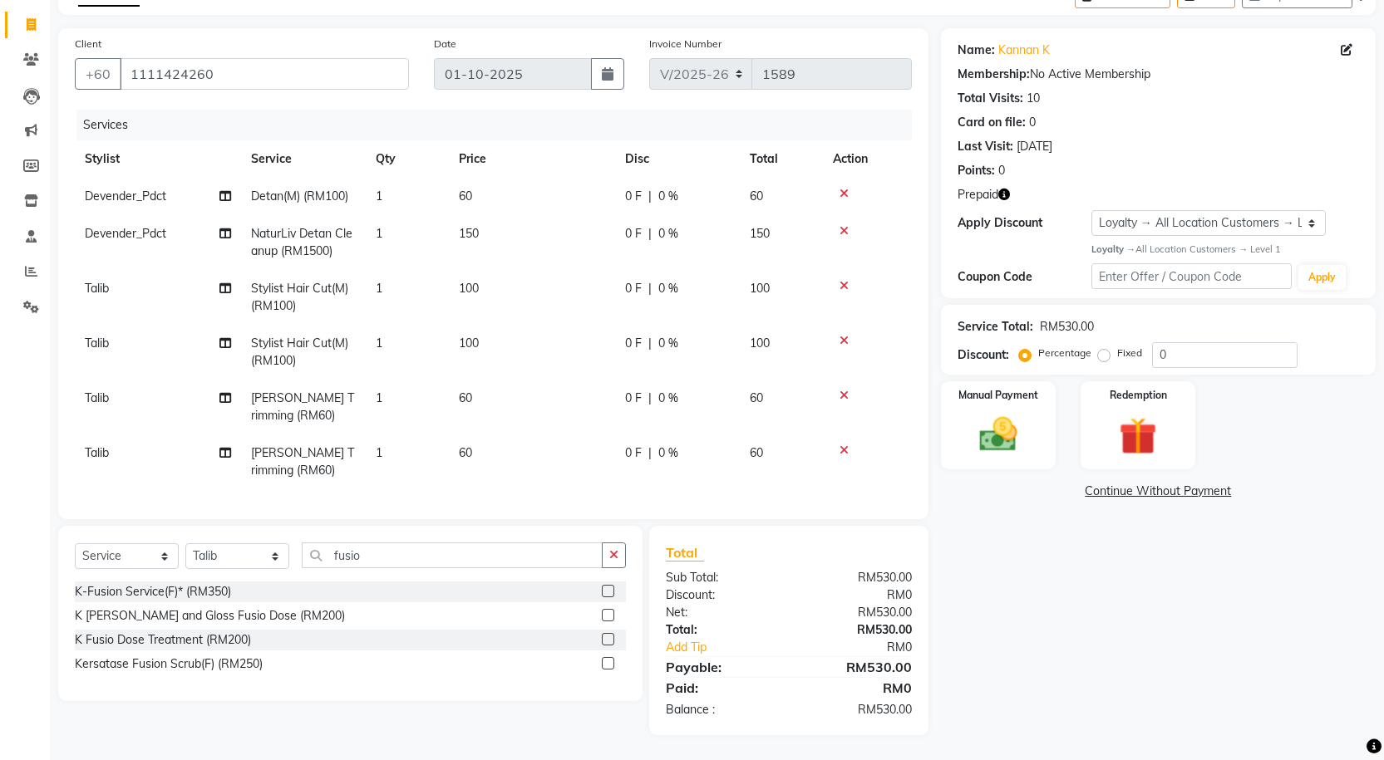
click at [654, 211] on td "0 F | 0 %" at bounding box center [677, 196] width 125 height 37
select select "75536"
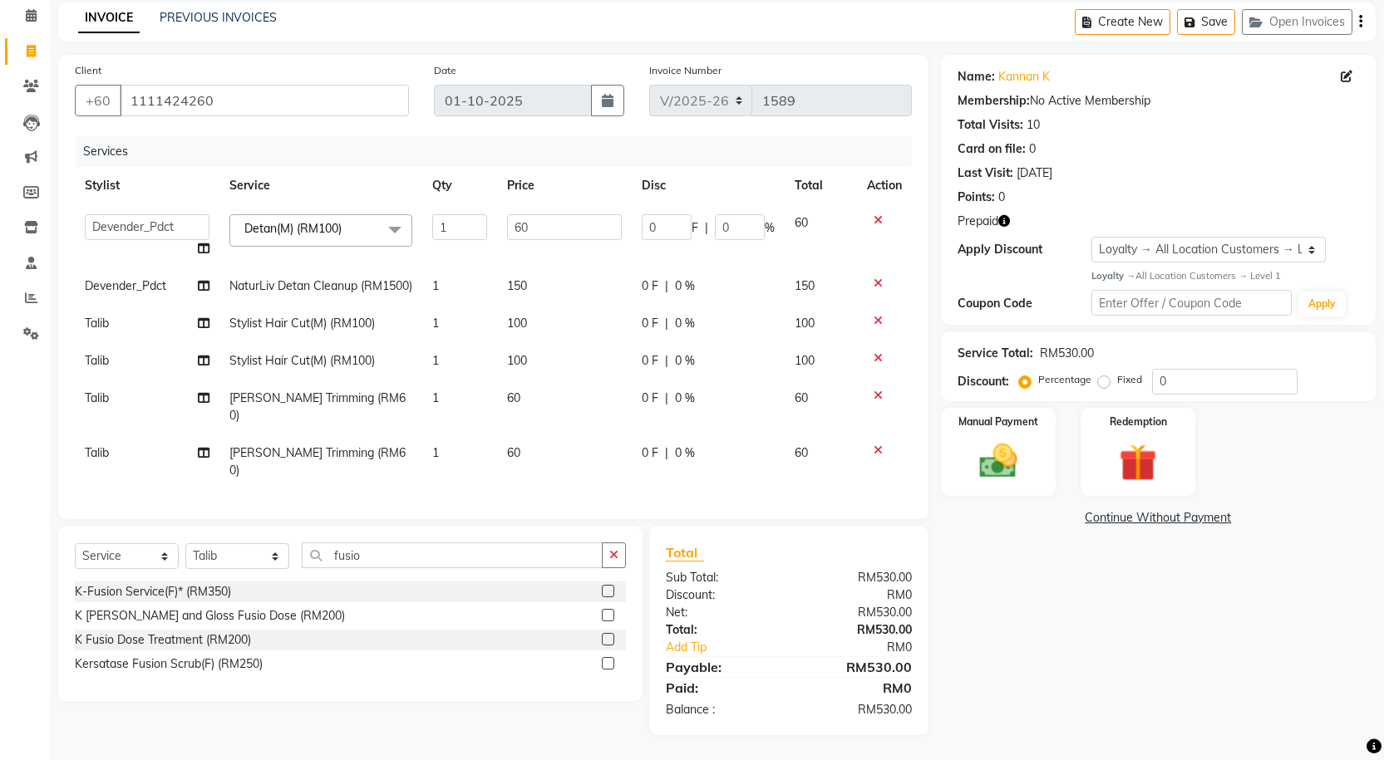
scroll to position [65, 0]
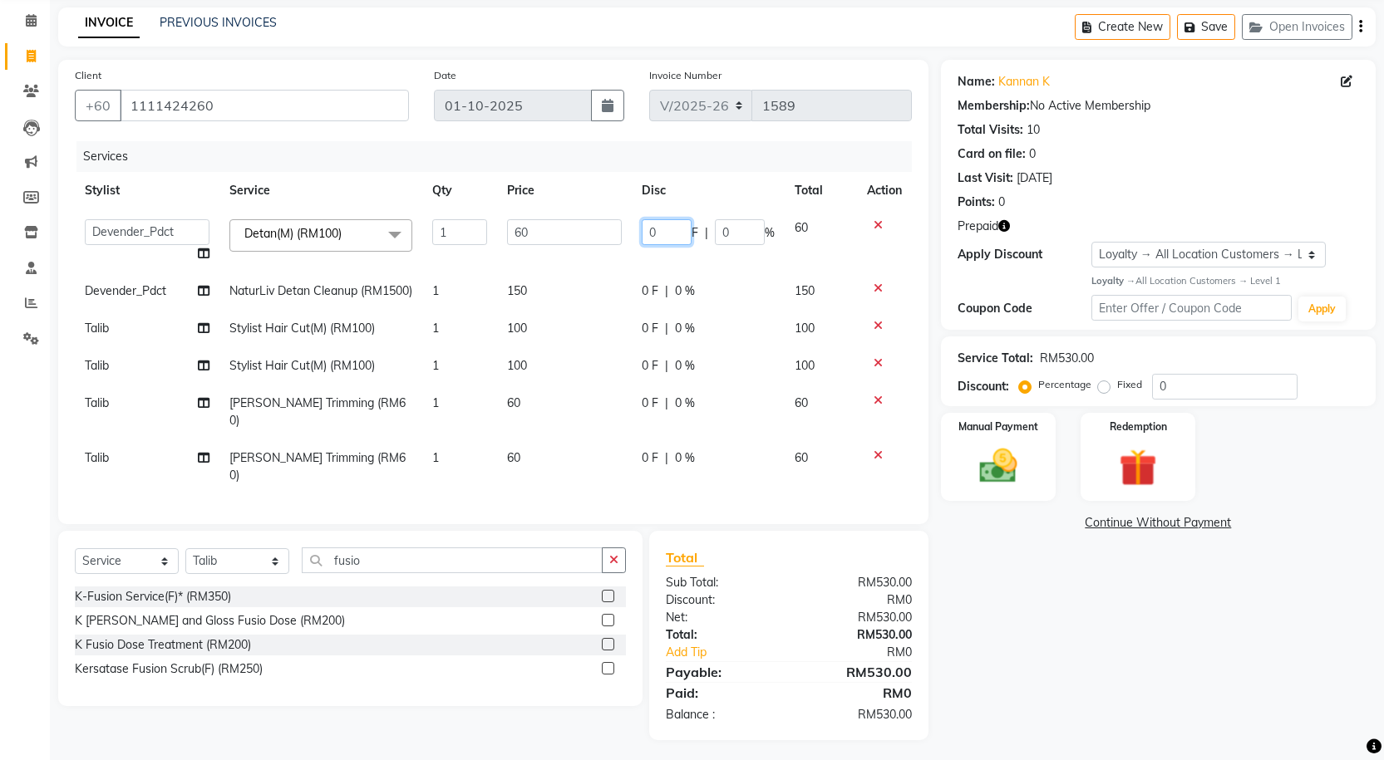
drag, startPoint x: 662, startPoint y: 230, endPoint x: 617, endPoint y: 234, distance: 45.0
click at [617, 234] on tr "Alvina_ pdct Awaiz_Mgr Beenish Counter_Sales [PERSON_NAME] Devender_Pdct [PERSO…" at bounding box center [493, 240] width 837 height 63
type input "21"
click at [1010, 642] on div "Name: Kannan K Membership: No Active Membership Total Visits: 10 Card on file: …" at bounding box center [1164, 400] width 447 height 681
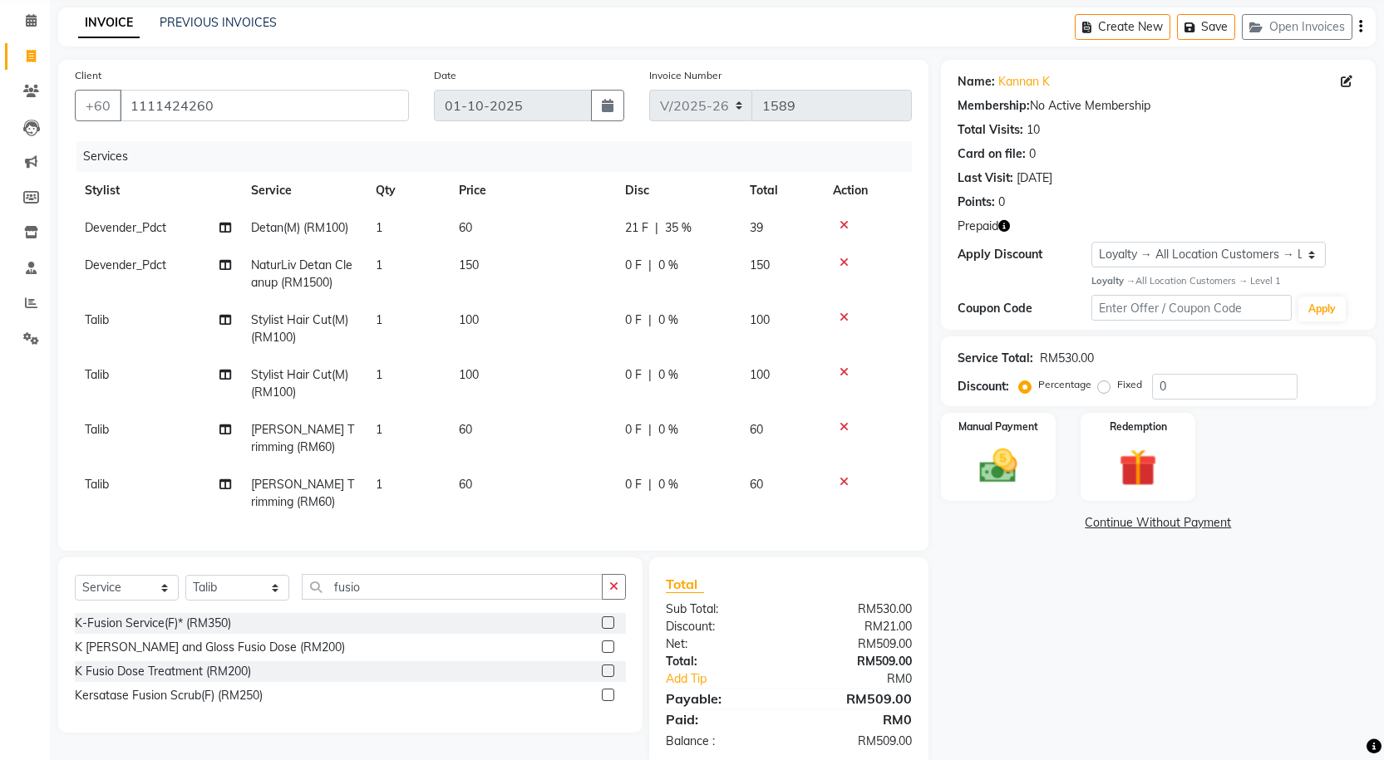
click at [642, 277] on td "0 F | 0 %" at bounding box center [677, 274] width 125 height 55
select select "75536"
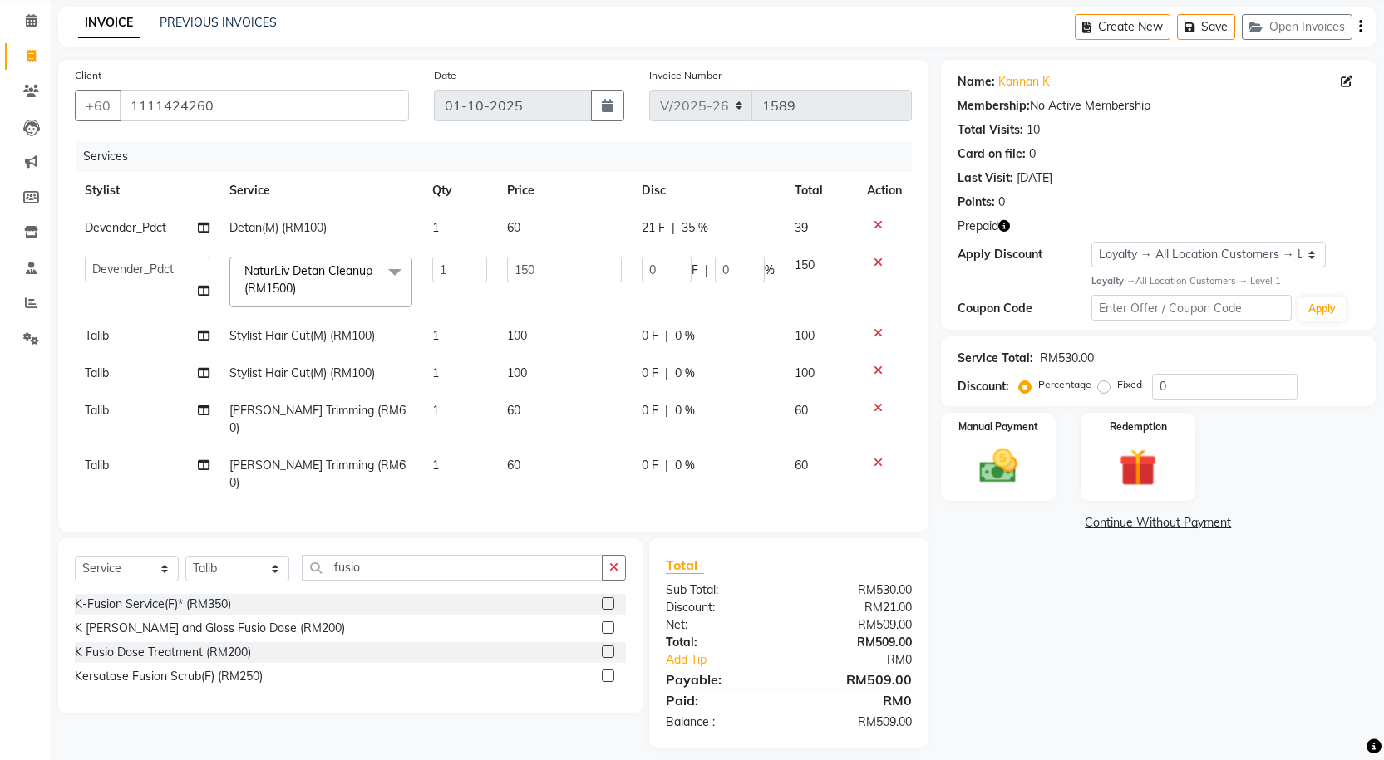
scroll to position [55, 0]
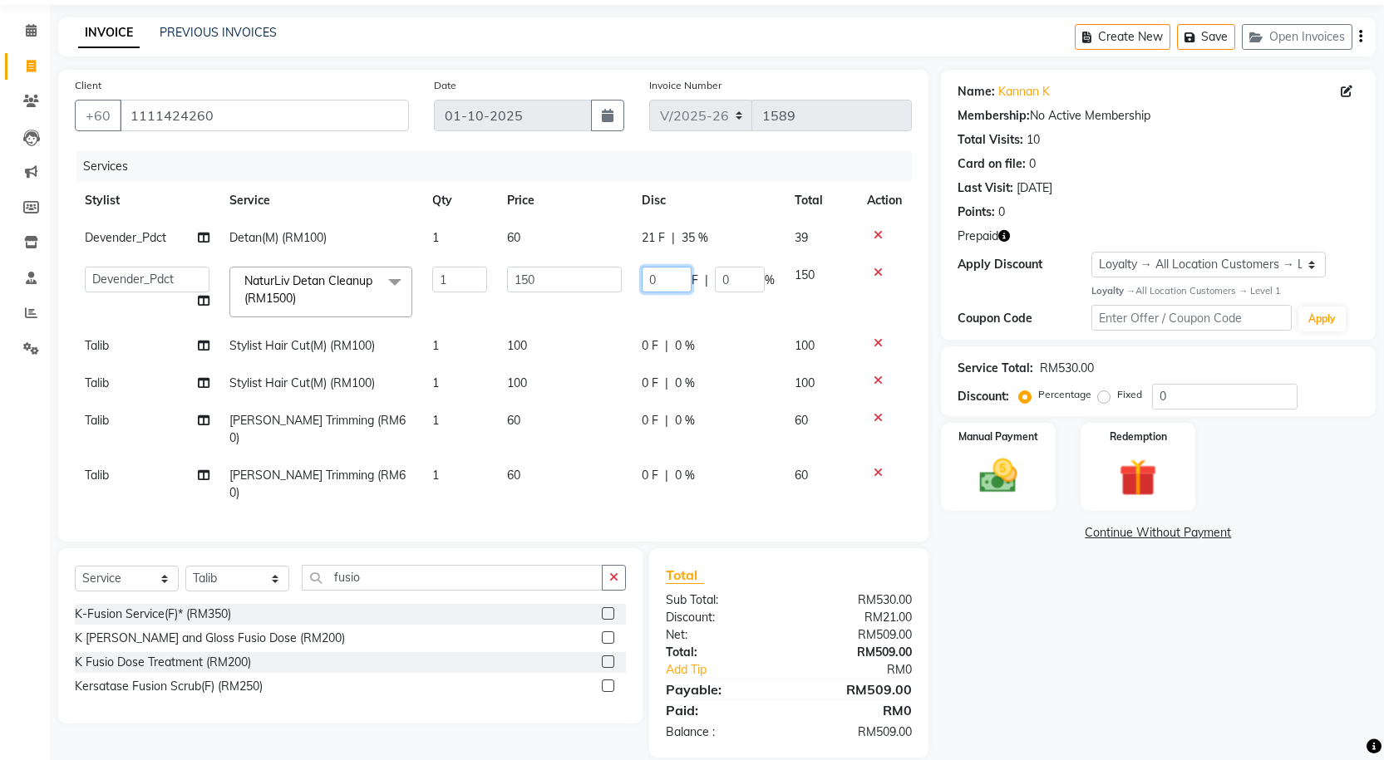
drag, startPoint x: 654, startPoint y: 281, endPoint x: 607, endPoint y: 276, distance: 47.6
click at [607, 276] on tr "Alvina_ pdct Awaiz_Mgr Beenish Counter_Sales [PERSON_NAME] Devender_Pdct Faizal…" at bounding box center [493, 292] width 837 height 71
type input "71"
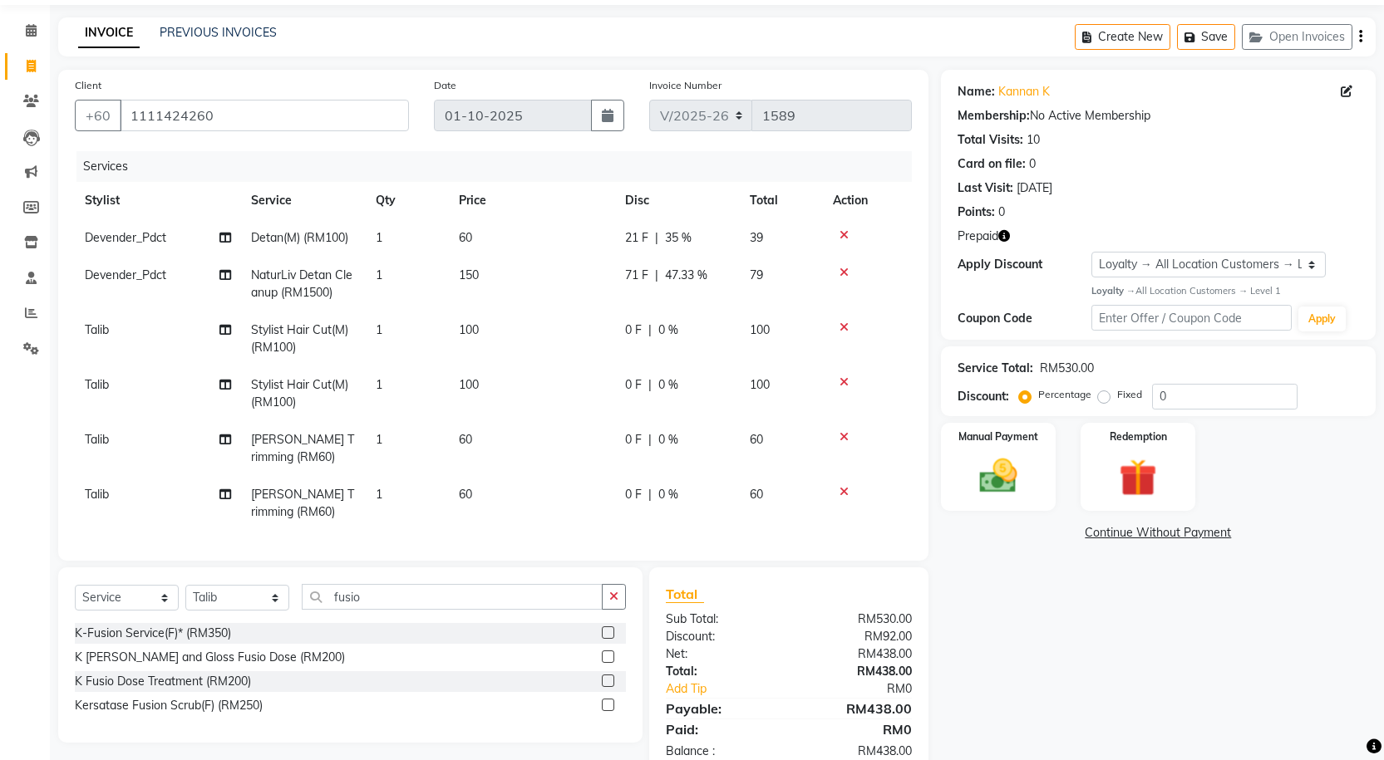
click at [1105, 721] on div "Name: Kannan K Membership: No Active Membership Total Visits: 10 Card on file: …" at bounding box center [1164, 423] width 447 height 707
click at [650, 327] on span "|" at bounding box center [649, 330] width 3 height 17
select select "75537"
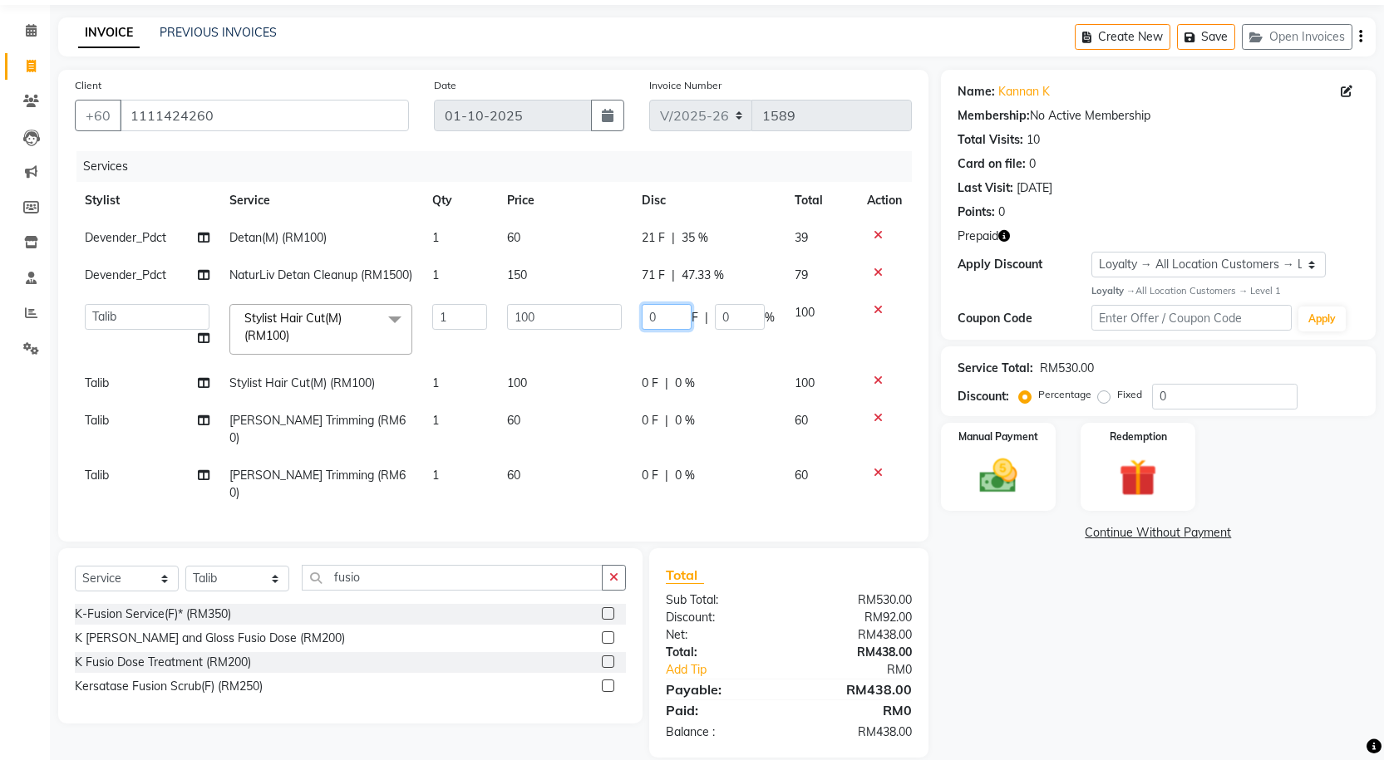
drag, startPoint x: 667, startPoint y: 326, endPoint x: 638, endPoint y: 332, distance: 29.7
click at [639, 332] on td "0 F | 0 %" at bounding box center [708, 329] width 153 height 71
type input "41"
click at [661, 402] on td "0 F | 0 %" at bounding box center [708, 383] width 153 height 37
select select "75537"
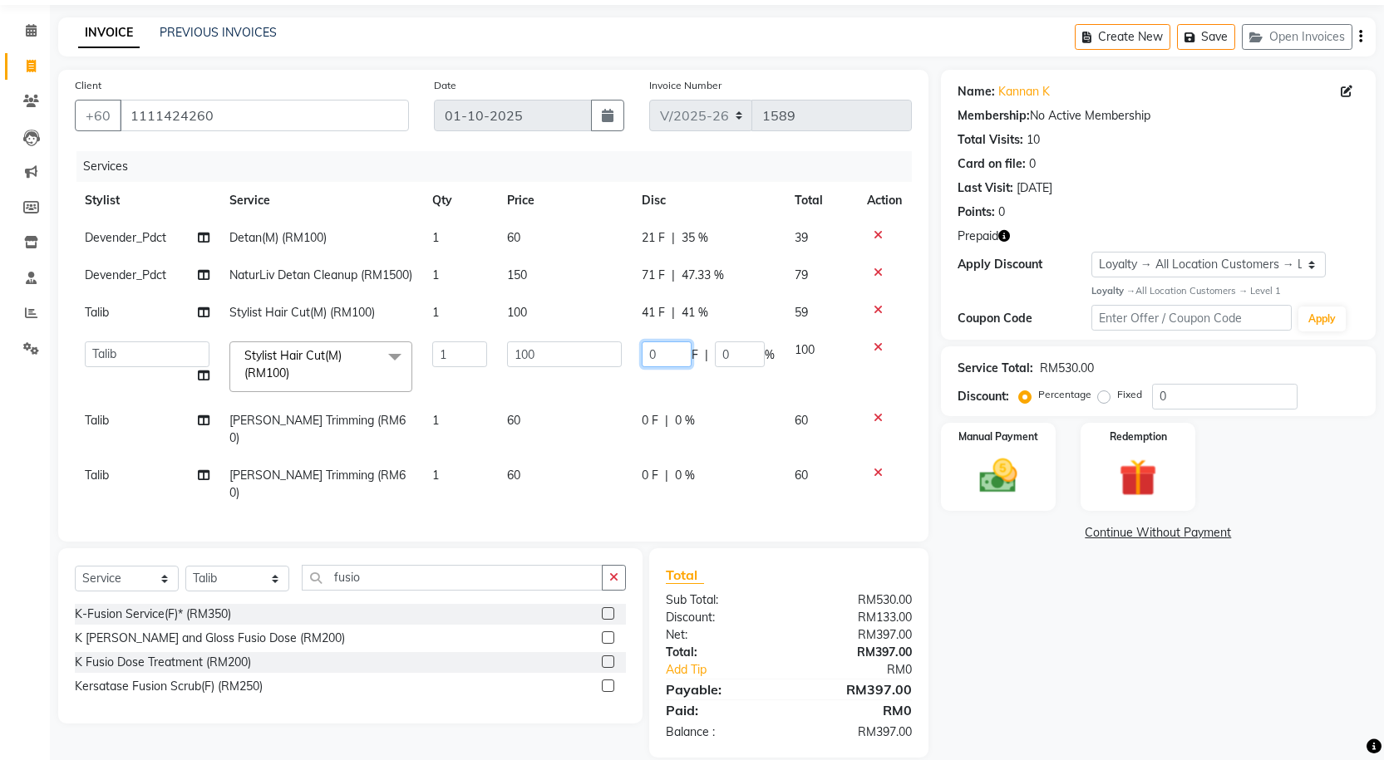
drag, startPoint x: 662, startPoint y: 369, endPoint x: 648, endPoint y: 371, distance: 14.3
click at [648, 367] on input "0" at bounding box center [667, 355] width 50 height 26
type input "41"
click at [657, 430] on div "0 F | 0 %" at bounding box center [708, 420] width 133 height 17
select select "75537"
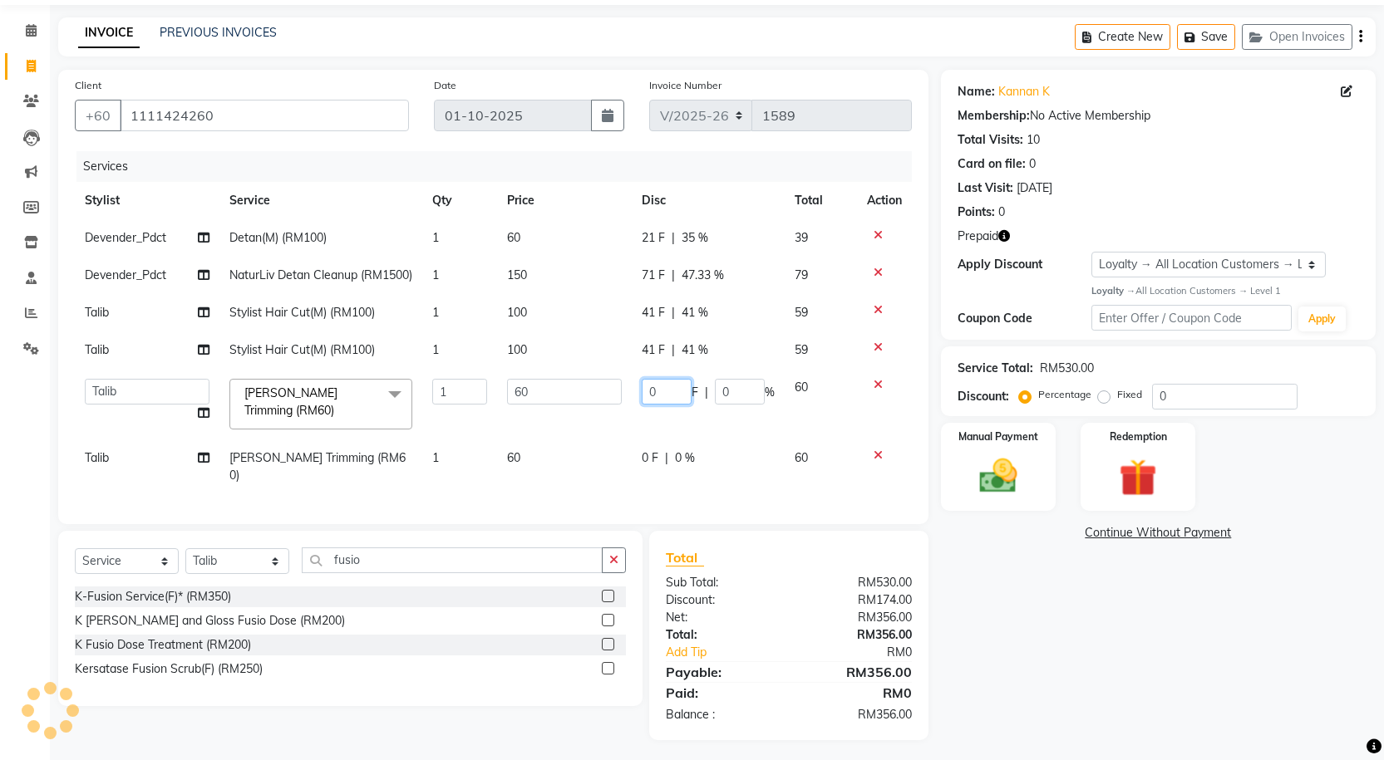
drag, startPoint x: 659, startPoint y: 411, endPoint x: 609, endPoint y: 413, distance: 49.9
click at [609, 414] on tr "Alvina_ pdct Awaiz_Mgr Beenish Counter_Sales [PERSON_NAME] Devender_Pdct [PERSO…" at bounding box center [493, 404] width 837 height 71
type input "21"
click at [646, 480] on td "0 F | 0 %" at bounding box center [708, 467] width 153 height 55
select select "75537"
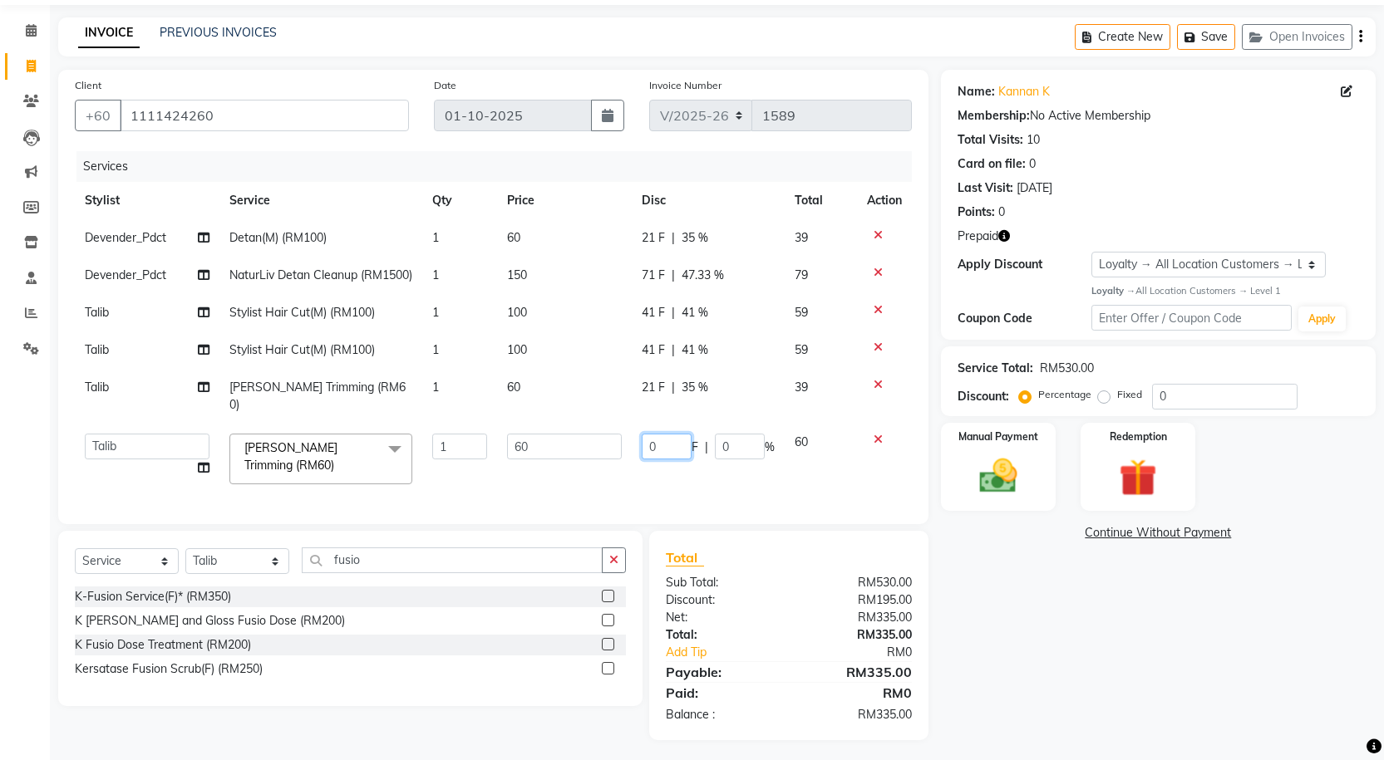
drag, startPoint x: 654, startPoint y: 449, endPoint x: 635, endPoint y: 447, distance: 19.2
click at [635, 451] on td "0 F | 0 %" at bounding box center [708, 459] width 153 height 71
type input "1"
type input "21"
click at [1005, 646] on div "Name: Kannan K Membership: No Active Membership Total Visits: 10 Card on file: …" at bounding box center [1164, 405] width 447 height 671
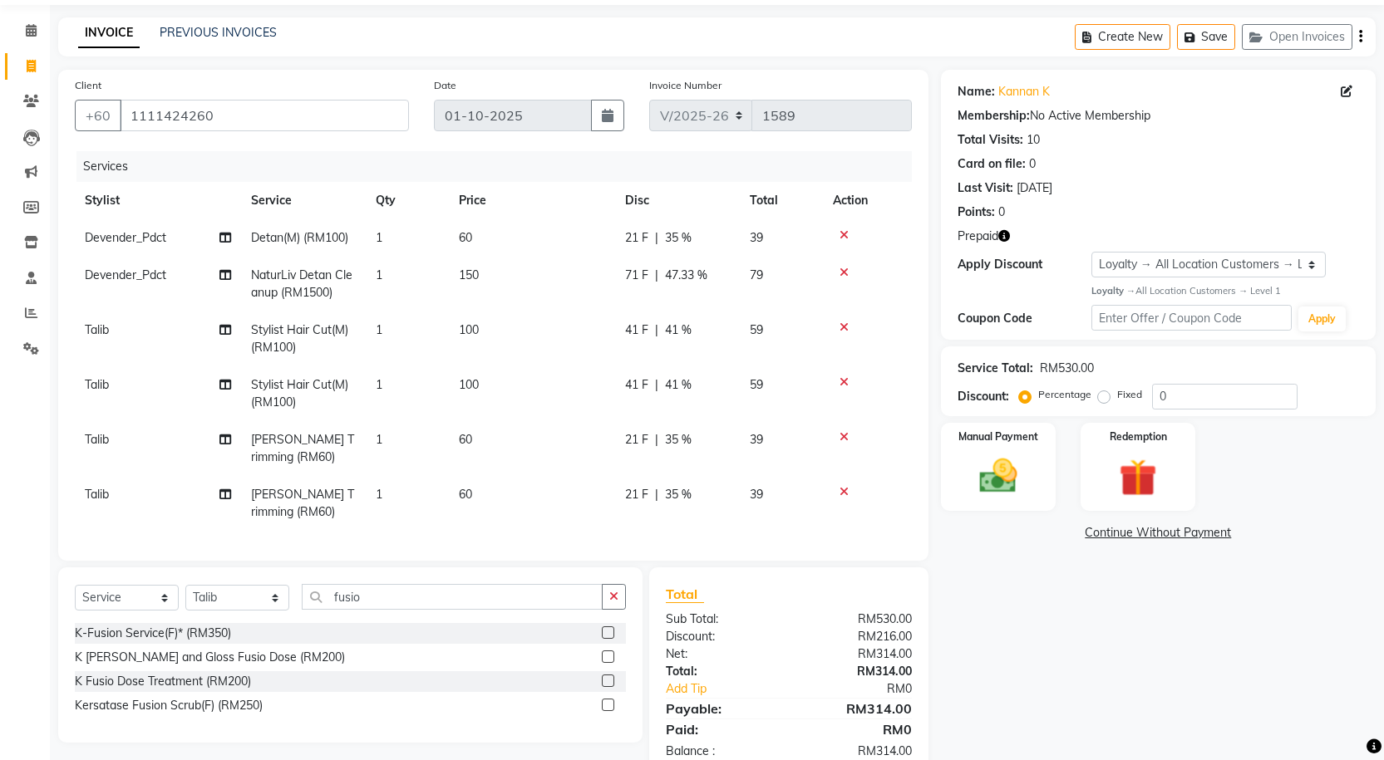
scroll to position [109, 0]
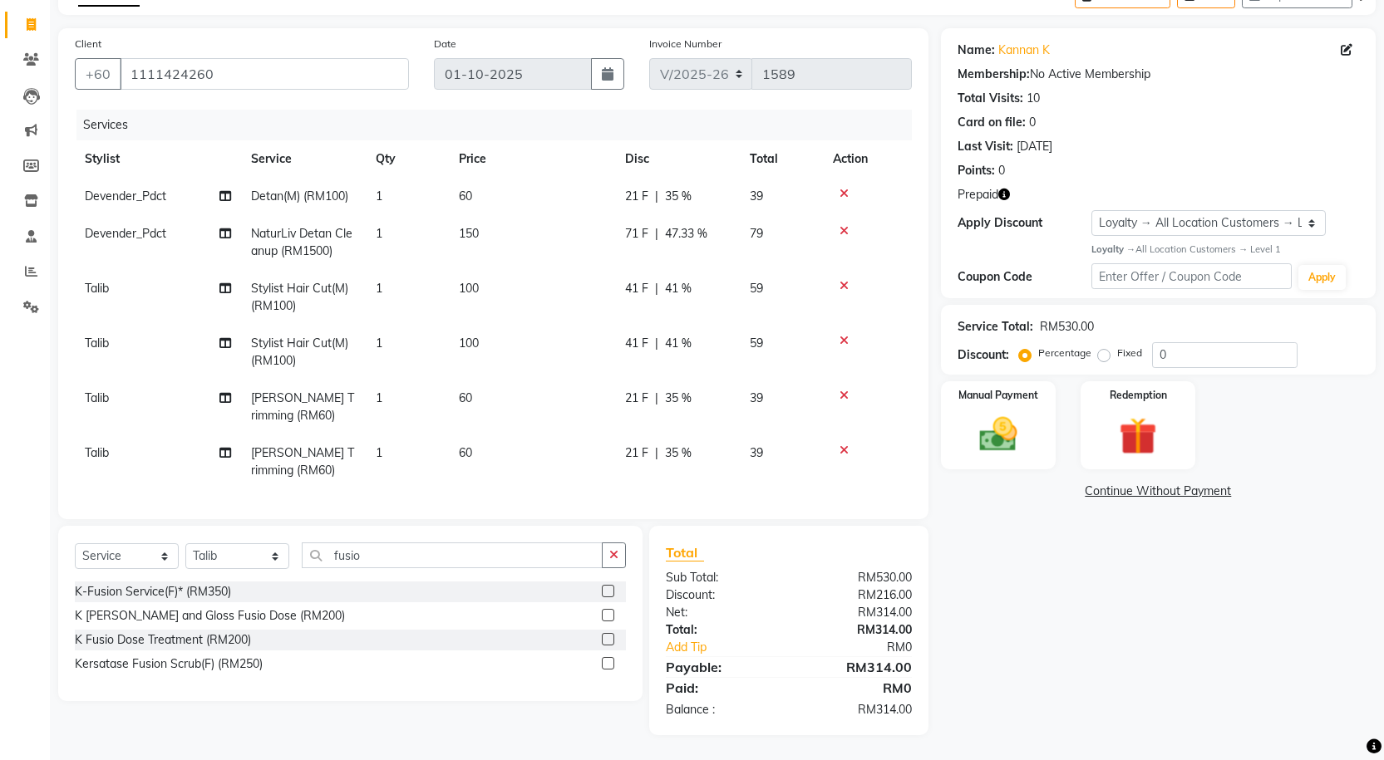
click at [1007, 189] on icon "button" at bounding box center [1004, 195] width 12 height 12
click at [1053, 641] on div "Name: Kannan K Membership: No Active Membership Total Visits: 10 Card on file: …" at bounding box center [1164, 381] width 447 height 707
click at [1009, 189] on icon "button" at bounding box center [1004, 195] width 12 height 12
click at [1026, 412] on img at bounding box center [998, 434] width 64 height 45
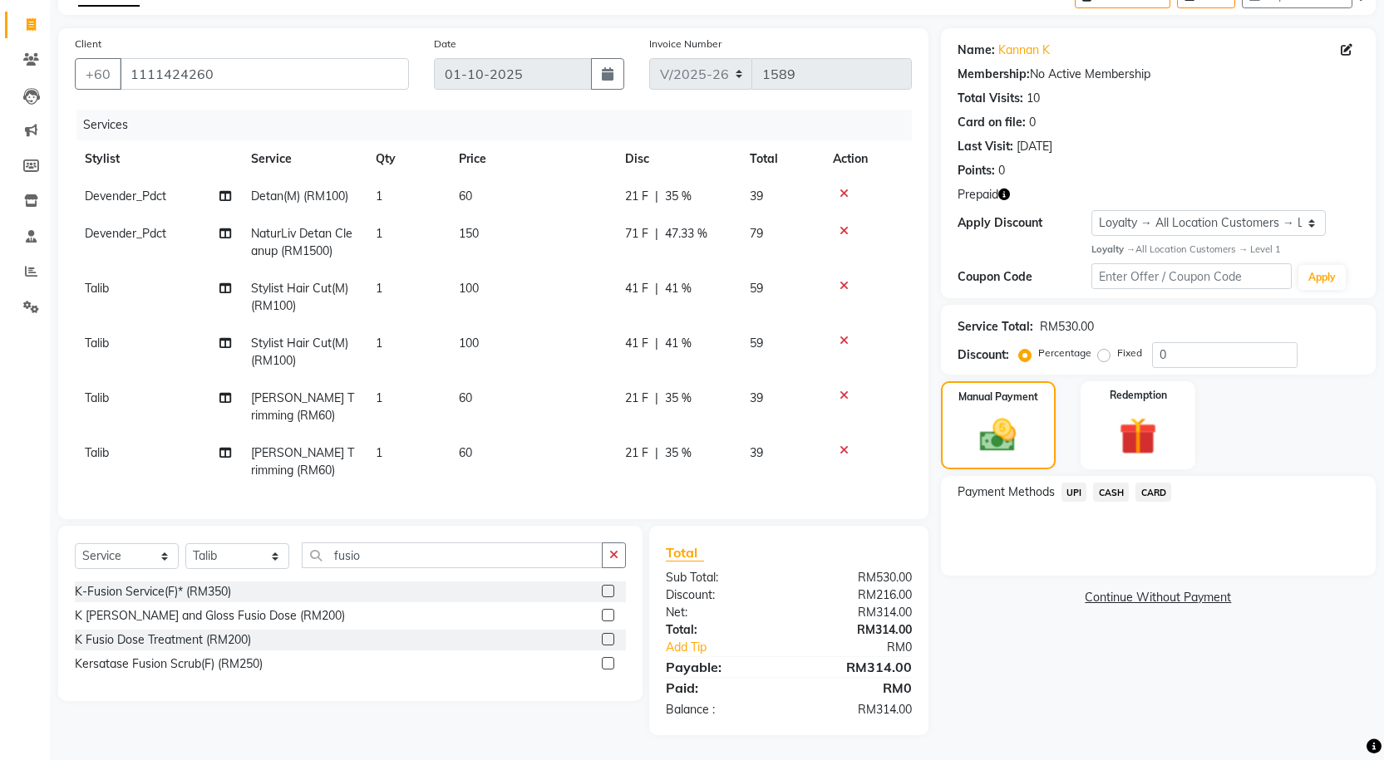
click at [1080, 483] on span "UPI" at bounding box center [1074, 492] width 26 height 19
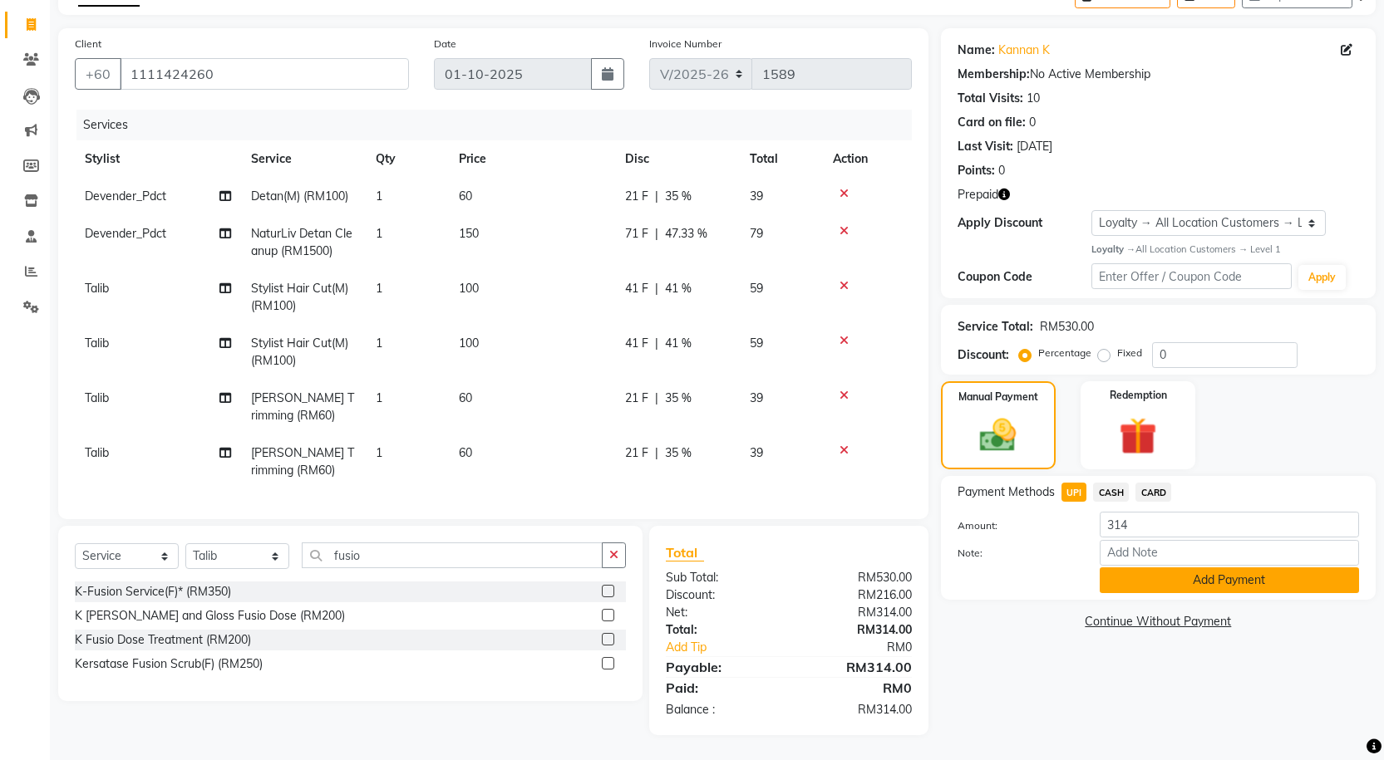
click at [1143, 575] on button "Add Payment" at bounding box center [1228, 581] width 259 height 26
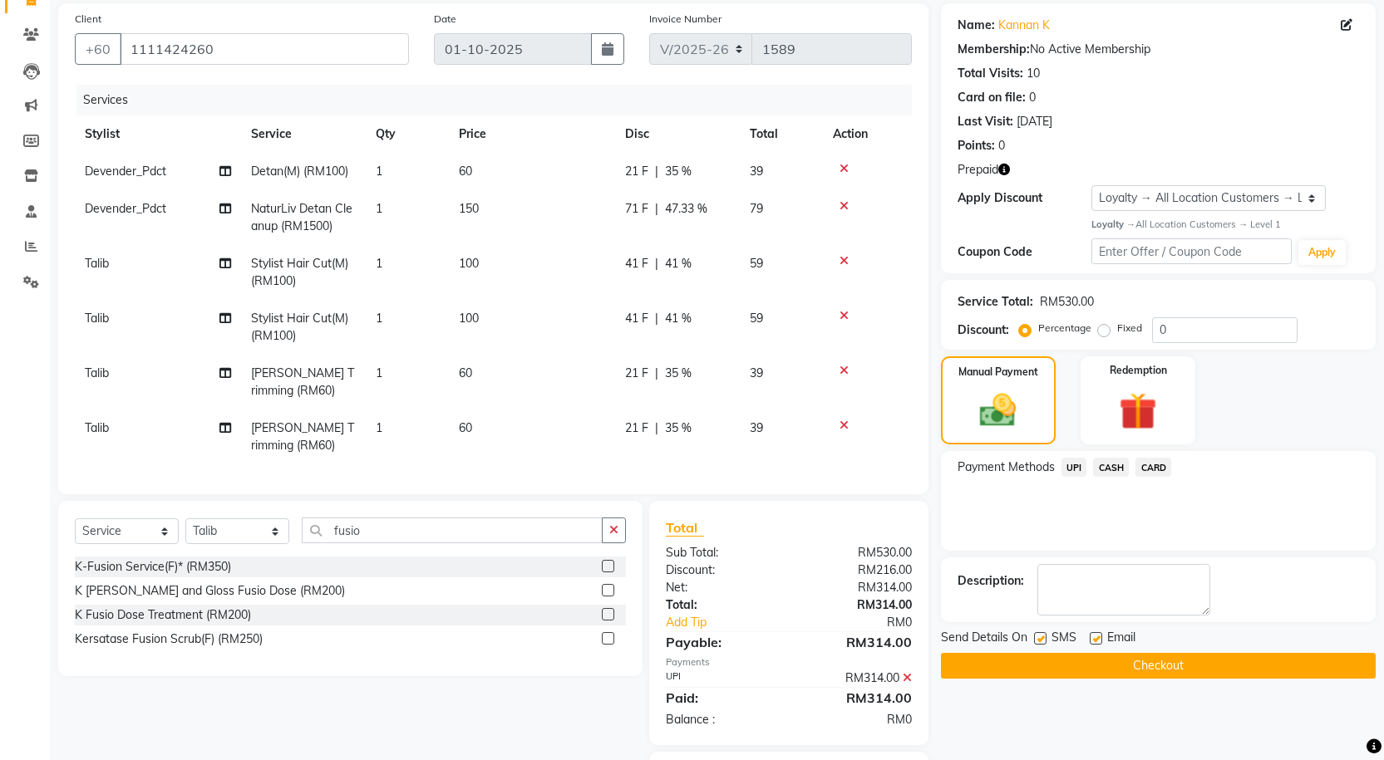
scroll to position [0, 0]
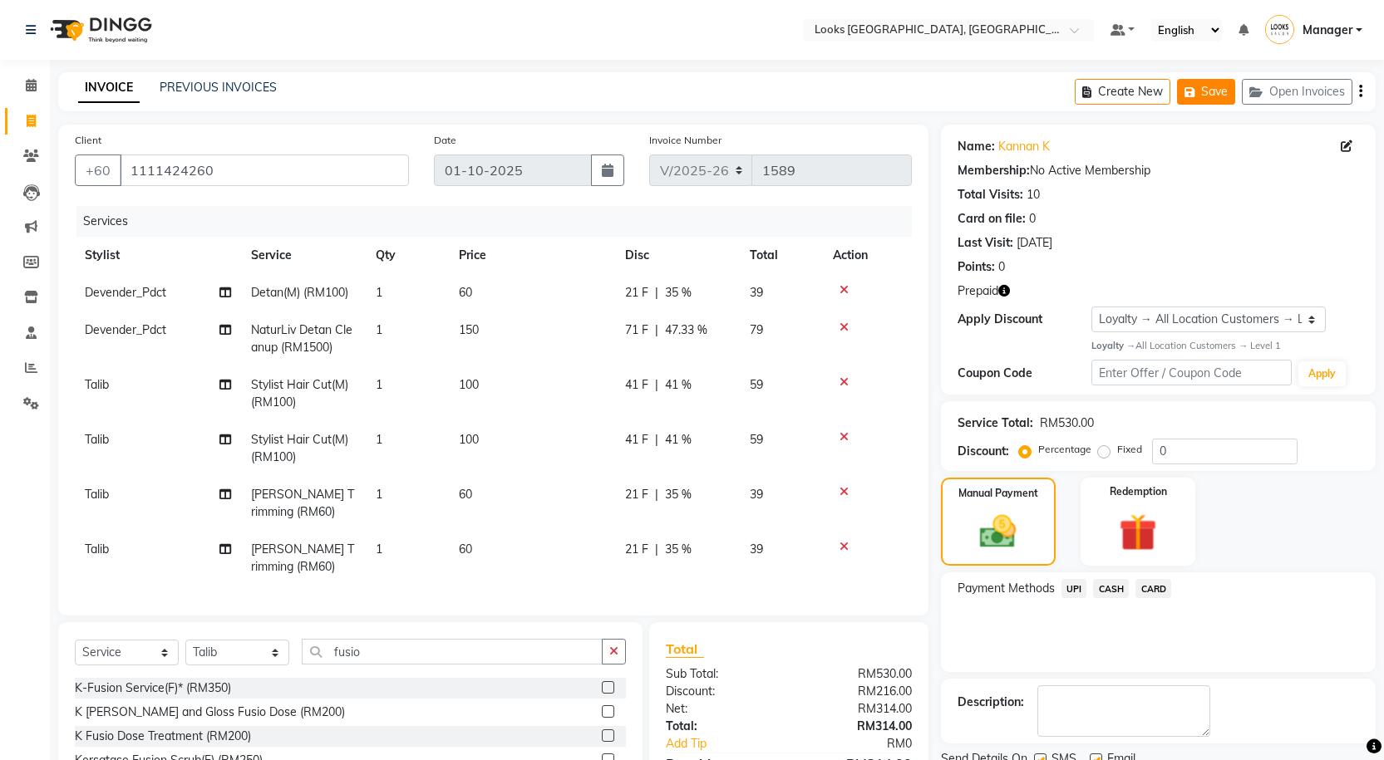
click at [1215, 86] on button "Save" at bounding box center [1206, 92] width 58 height 26
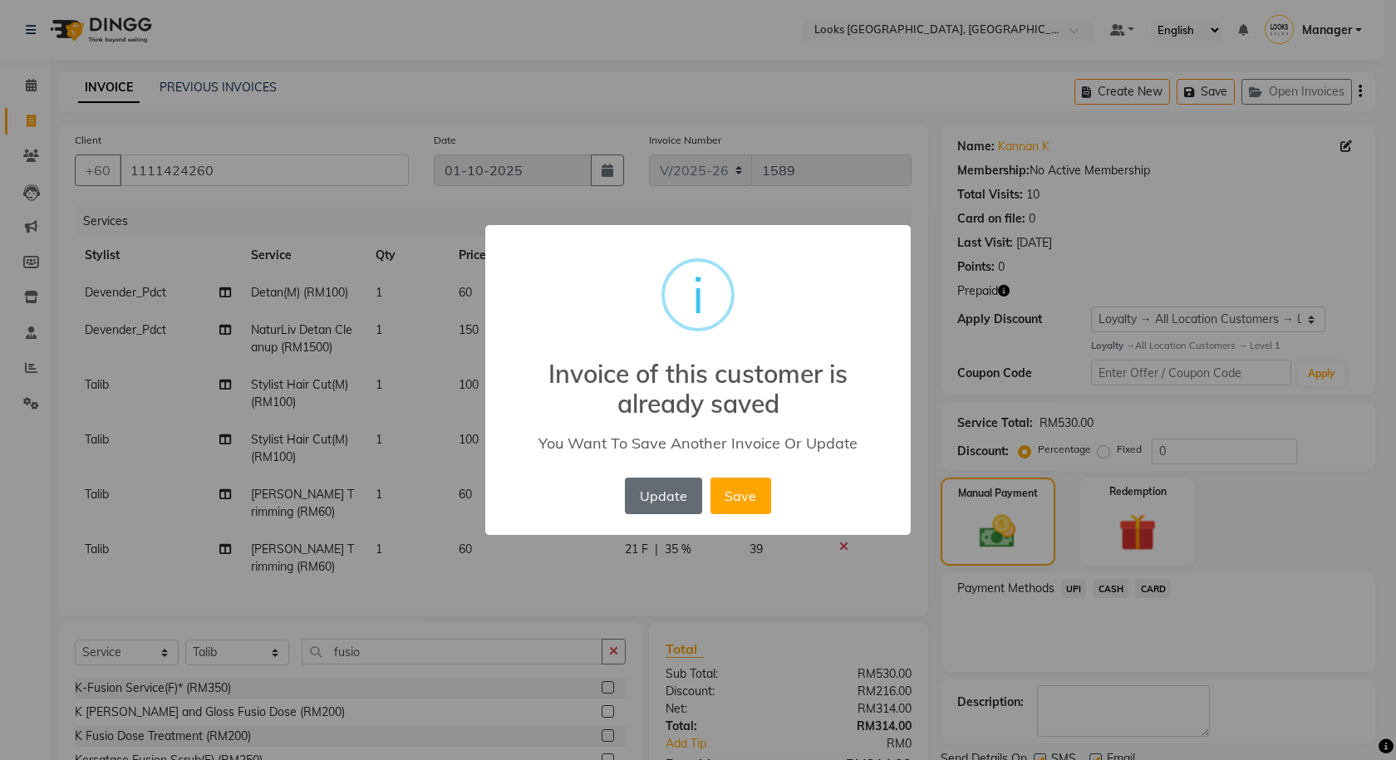
click at [686, 498] on button "Update" at bounding box center [663, 496] width 76 height 37
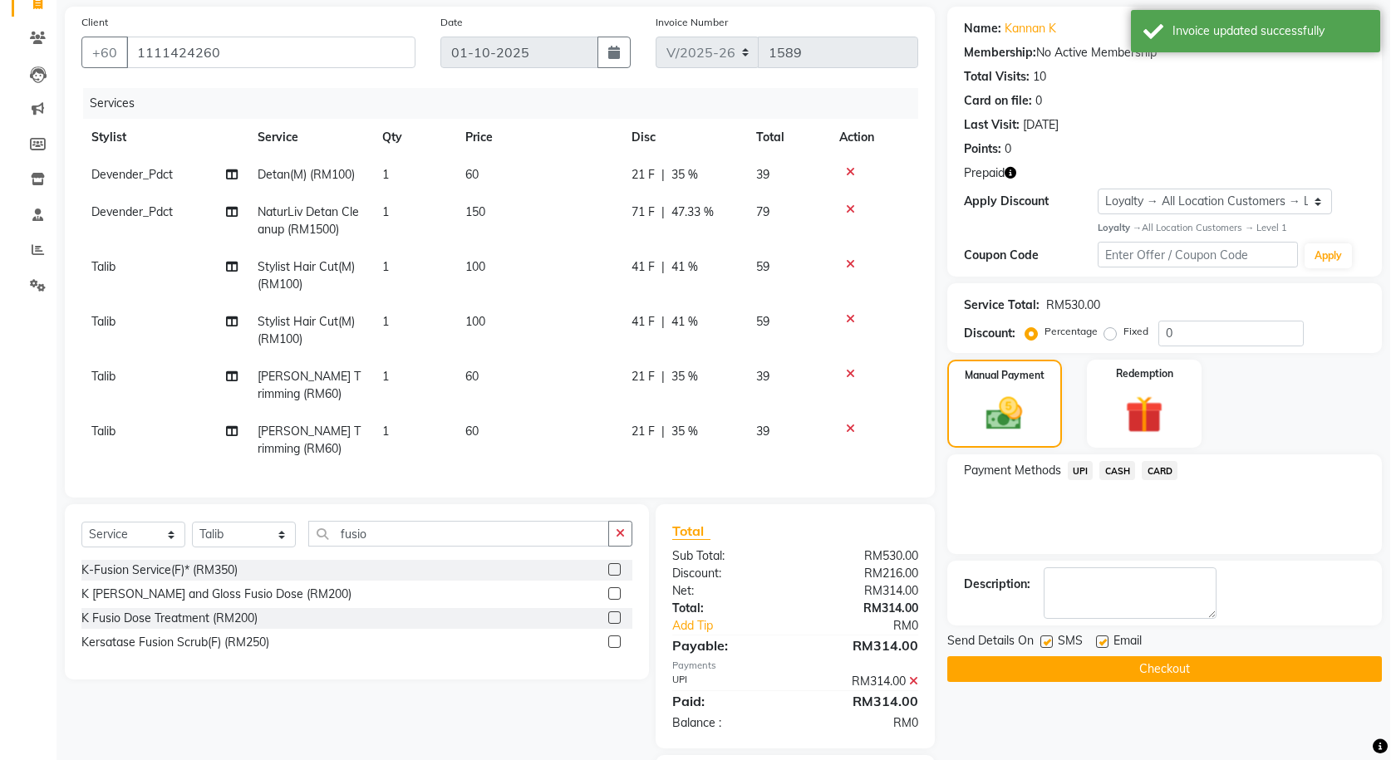
scroll to position [226, 0]
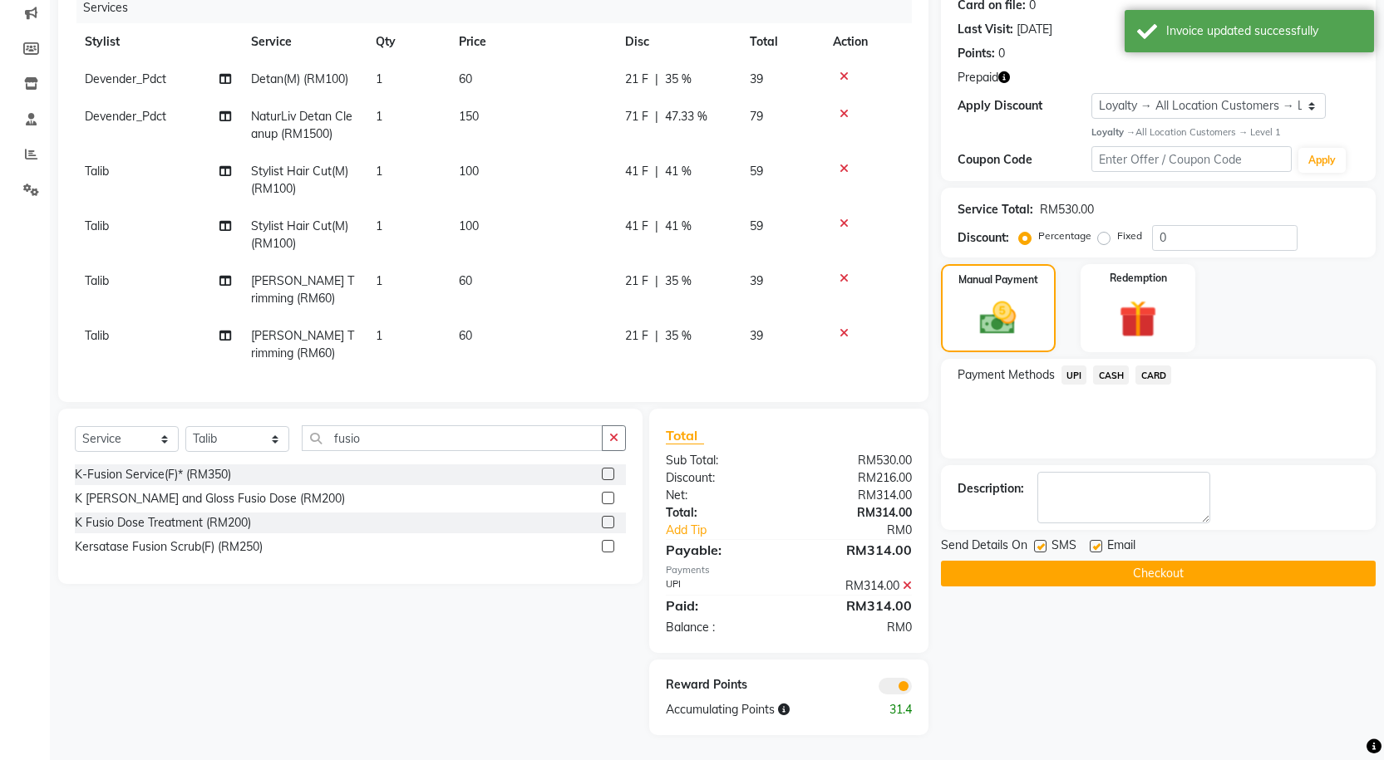
click at [891, 683] on span at bounding box center [894, 686] width 33 height 17
click at [912, 689] on input "checkbox" at bounding box center [912, 689] width 0 height 0
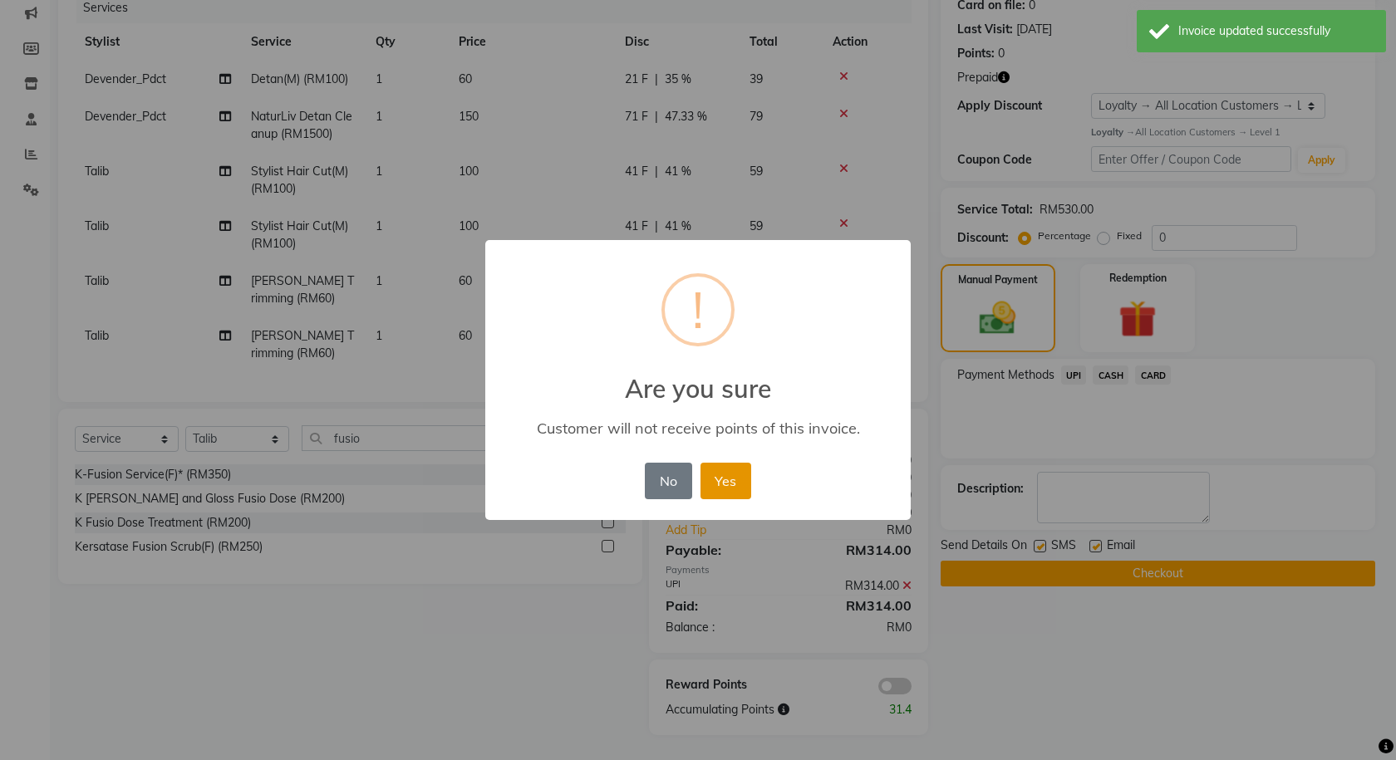
click at [736, 487] on button "Yes" at bounding box center [726, 481] width 51 height 37
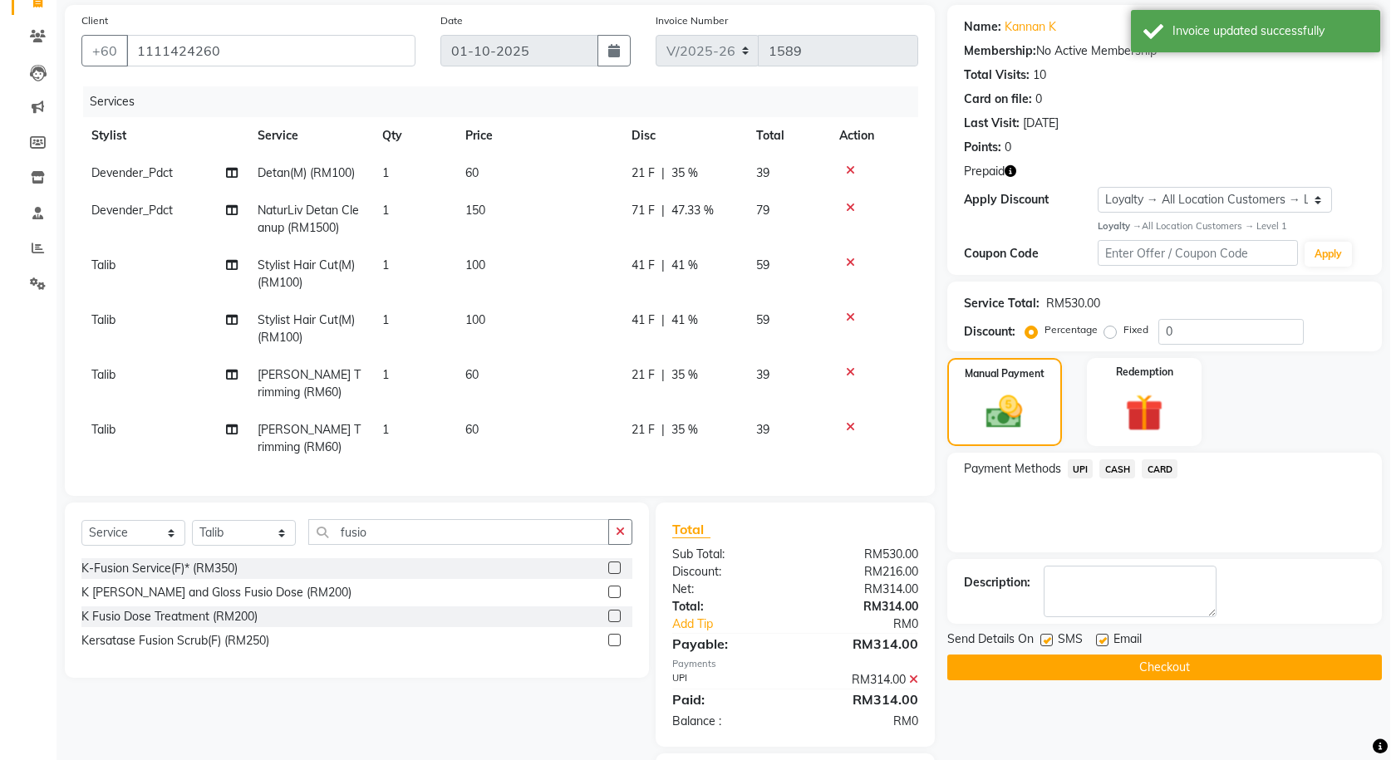
scroll to position [0, 0]
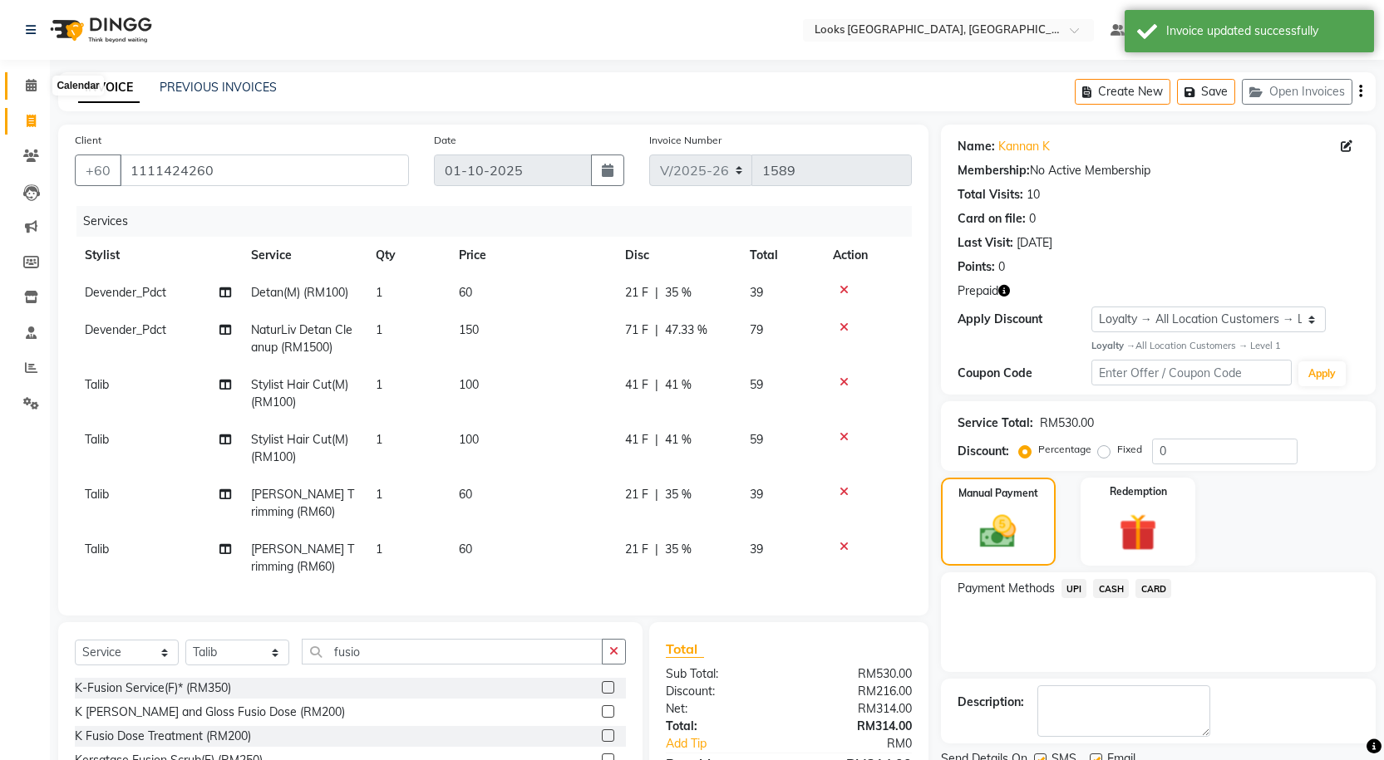
click at [21, 78] on span at bounding box center [31, 85] width 29 height 19
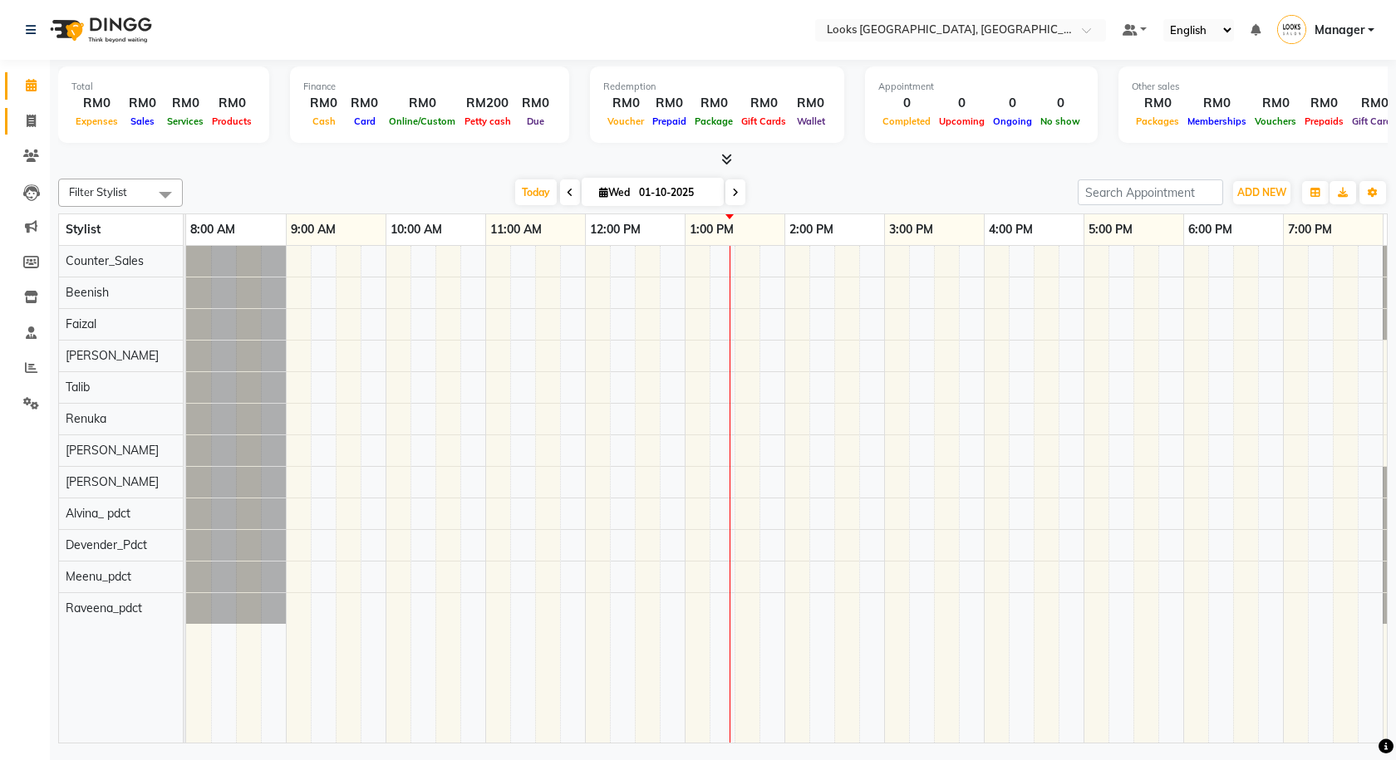
click at [26, 130] on link "Invoice" at bounding box center [25, 121] width 40 height 27
select select "service"
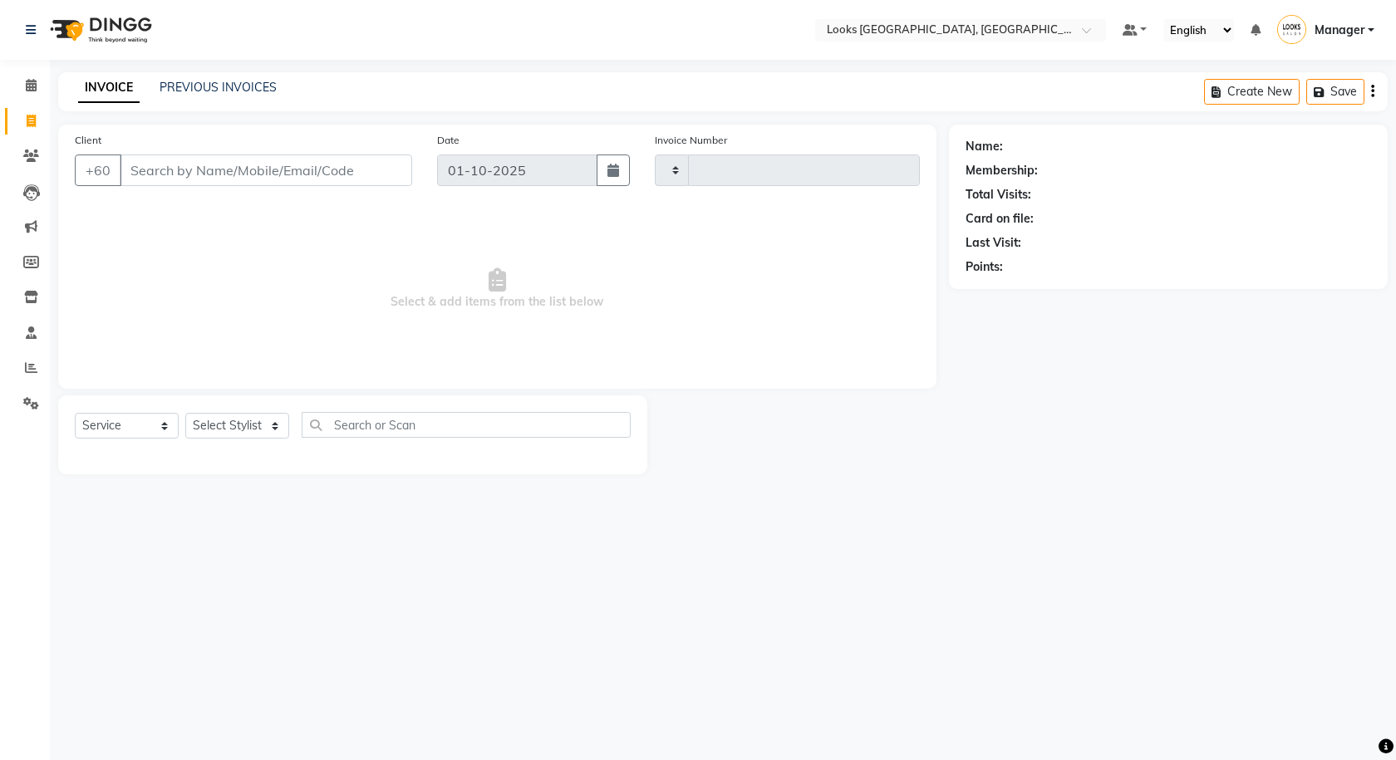
type input "1589"
select select "8109"
click at [1282, 96] on button "Open Invoices" at bounding box center [1309, 92] width 111 height 26
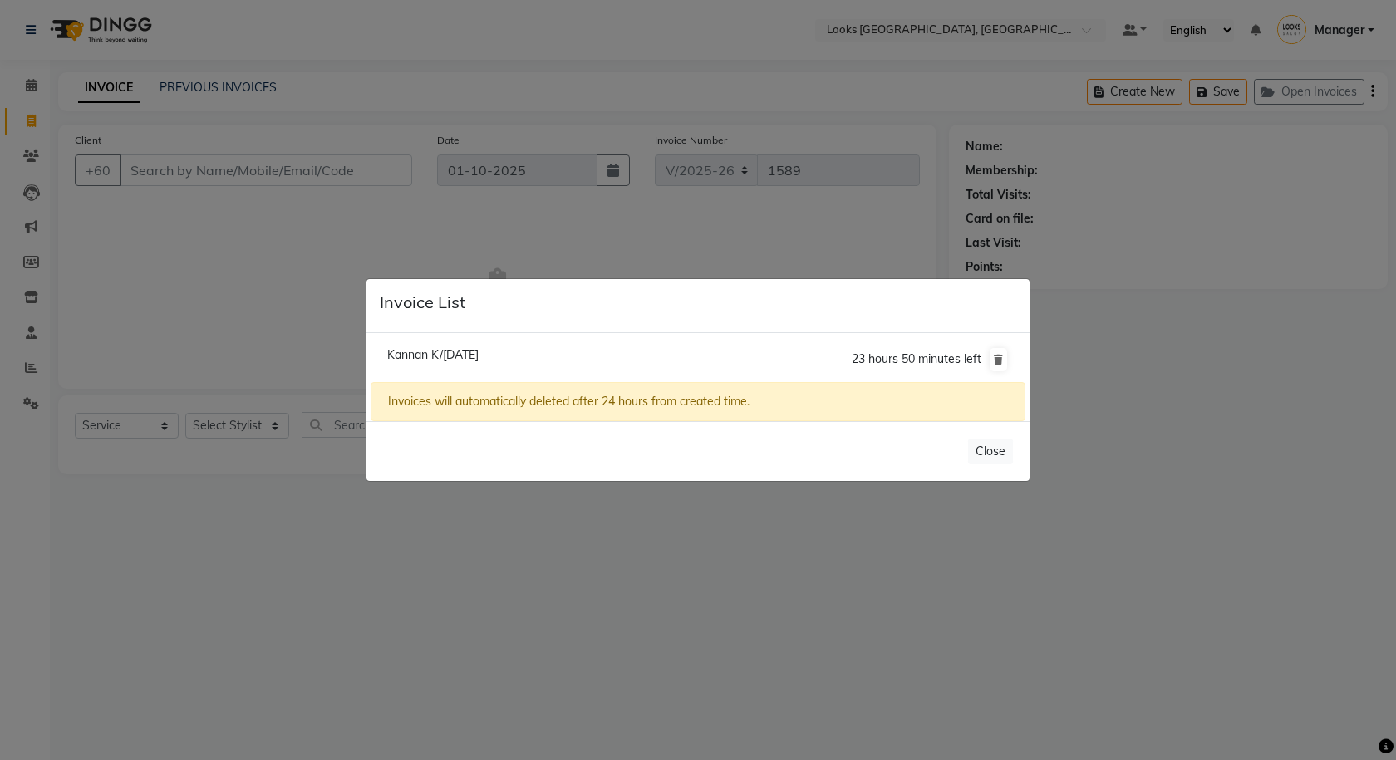
click at [418, 345] on li "Kannan K/[DATE] 23 hours 50 minutes left" at bounding box center [698, 360] width 655 height 47
click at [479, 356] on span "Kannan K/[DATE]" at bounding box center [432, 354] width 91 height 15
type input "1111424260"
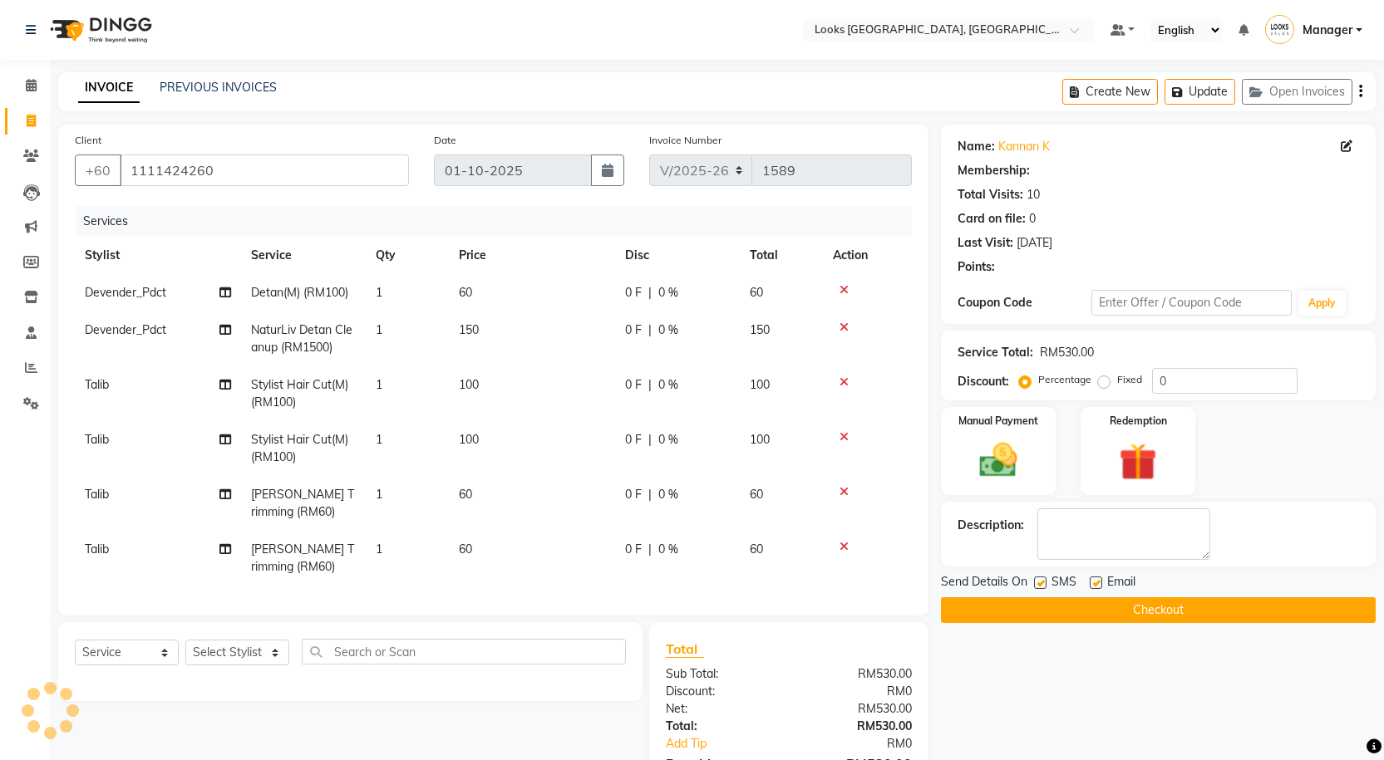
select select "1: Object"
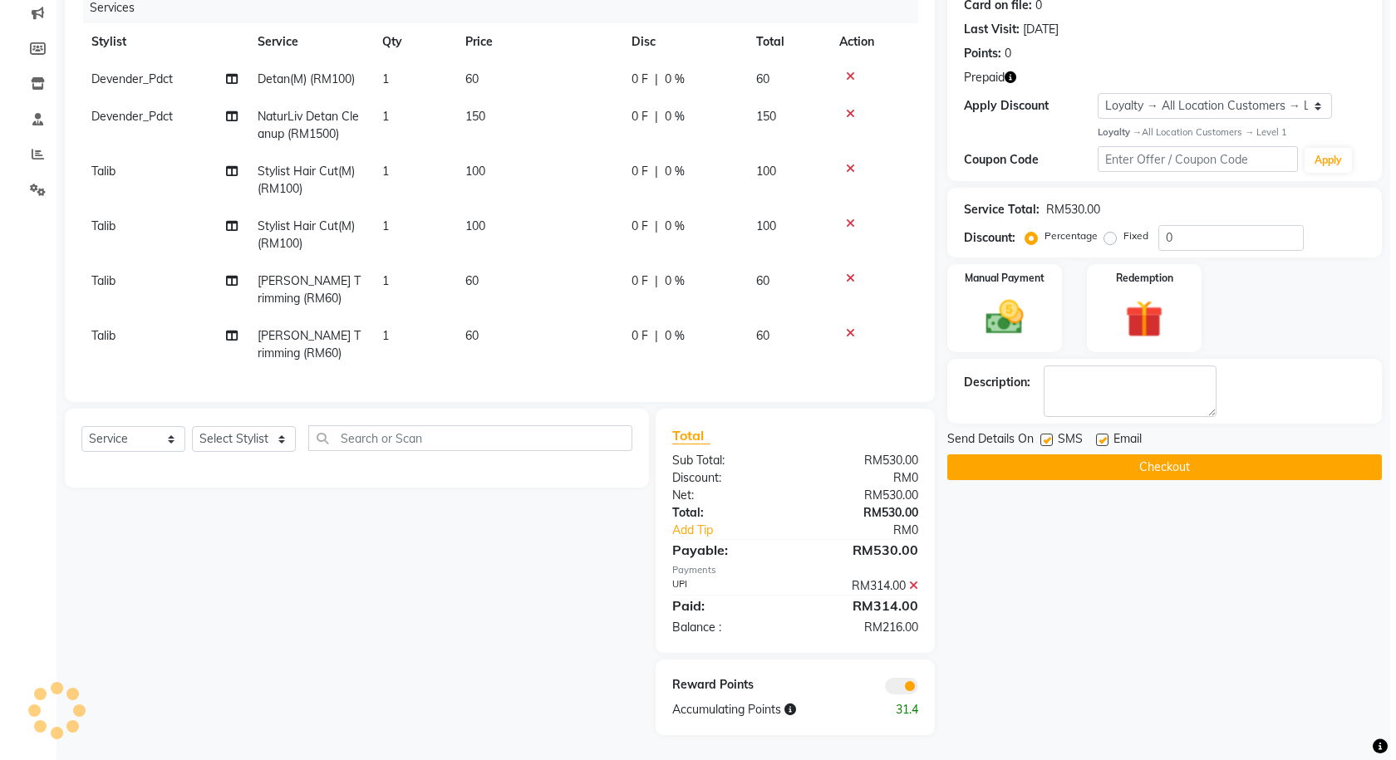
scroll to position [226, 0]
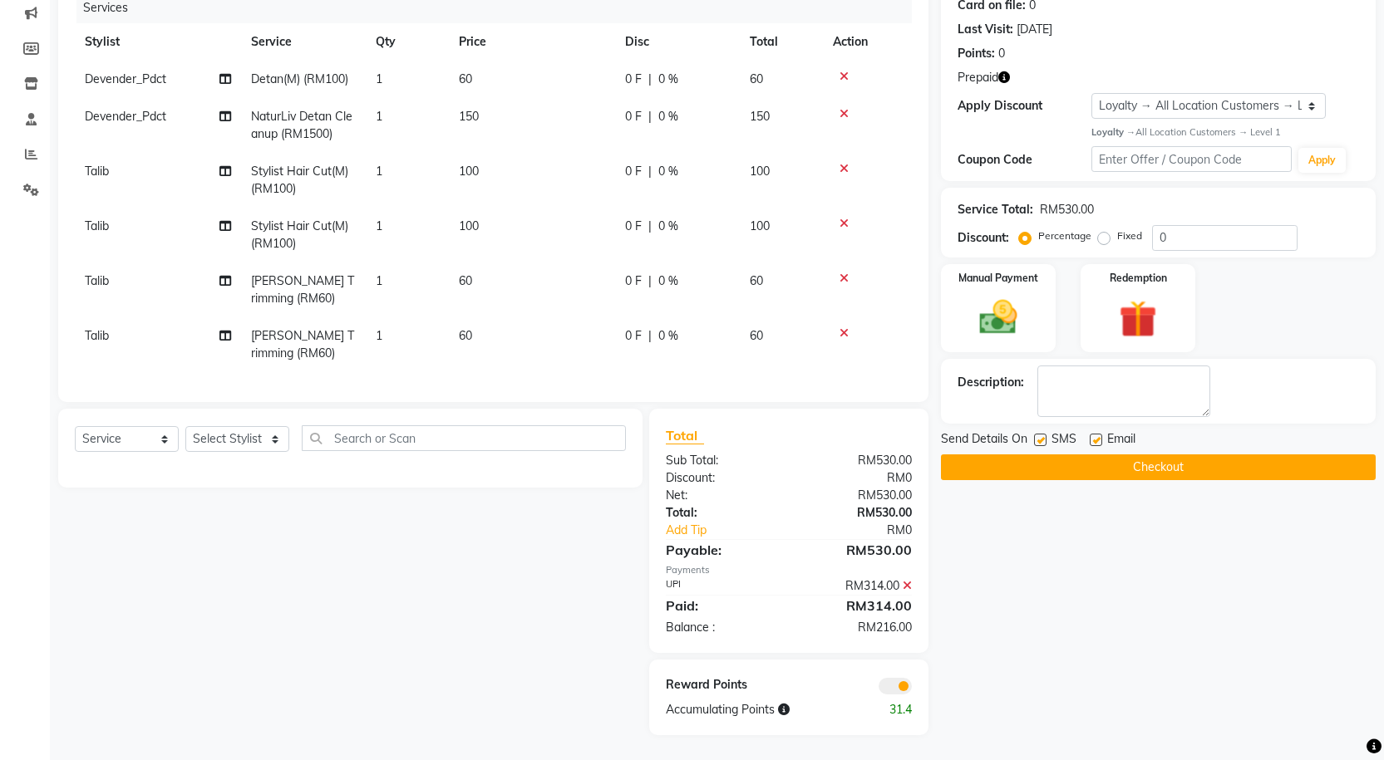
click at [897, 686] on span at bounding box center [894, 686] width 33 height 17
click at [912, 689] on input "checkbox" at bounding box center [912, 689] width 0 height 0
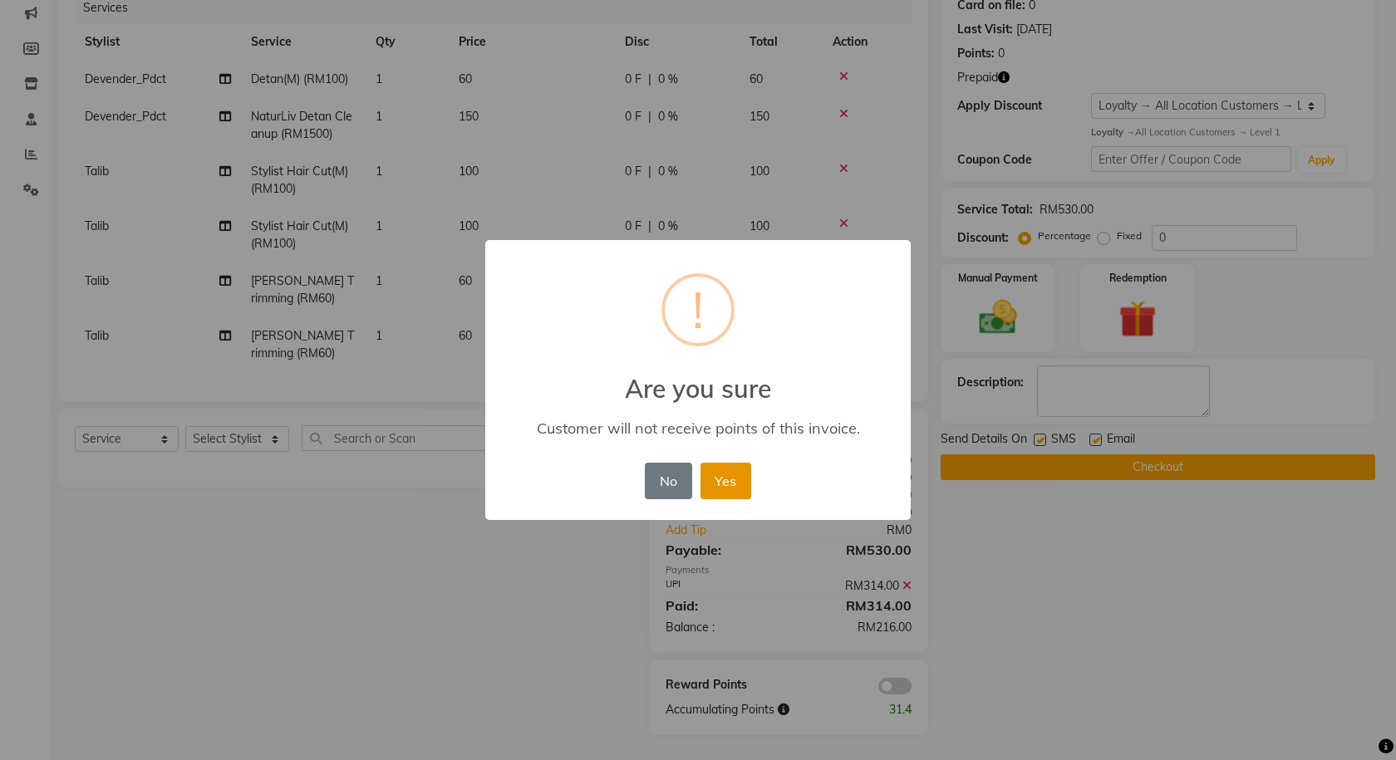
click at [739, 475] on button "Yes" at bounding box center [726, 481] width 51 height 37
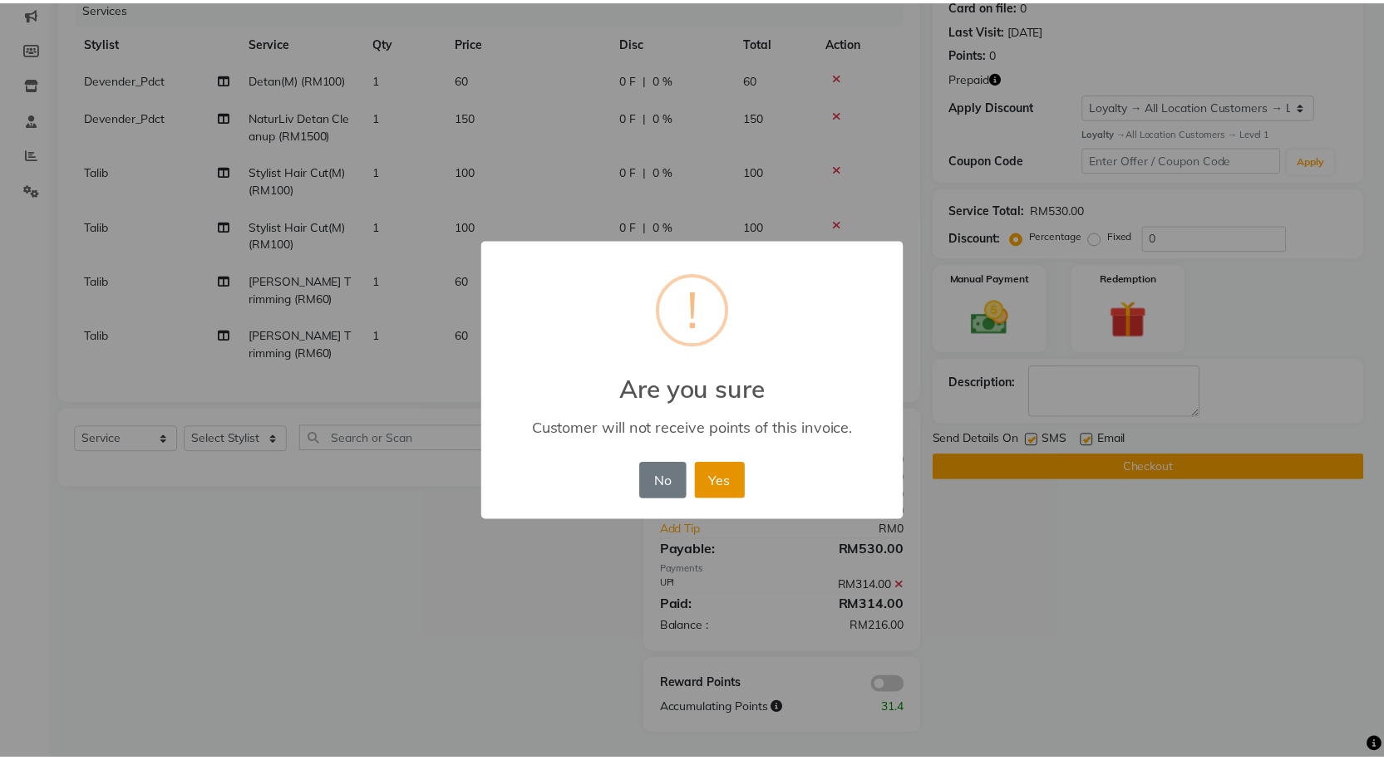
scroll to position [202, 0]
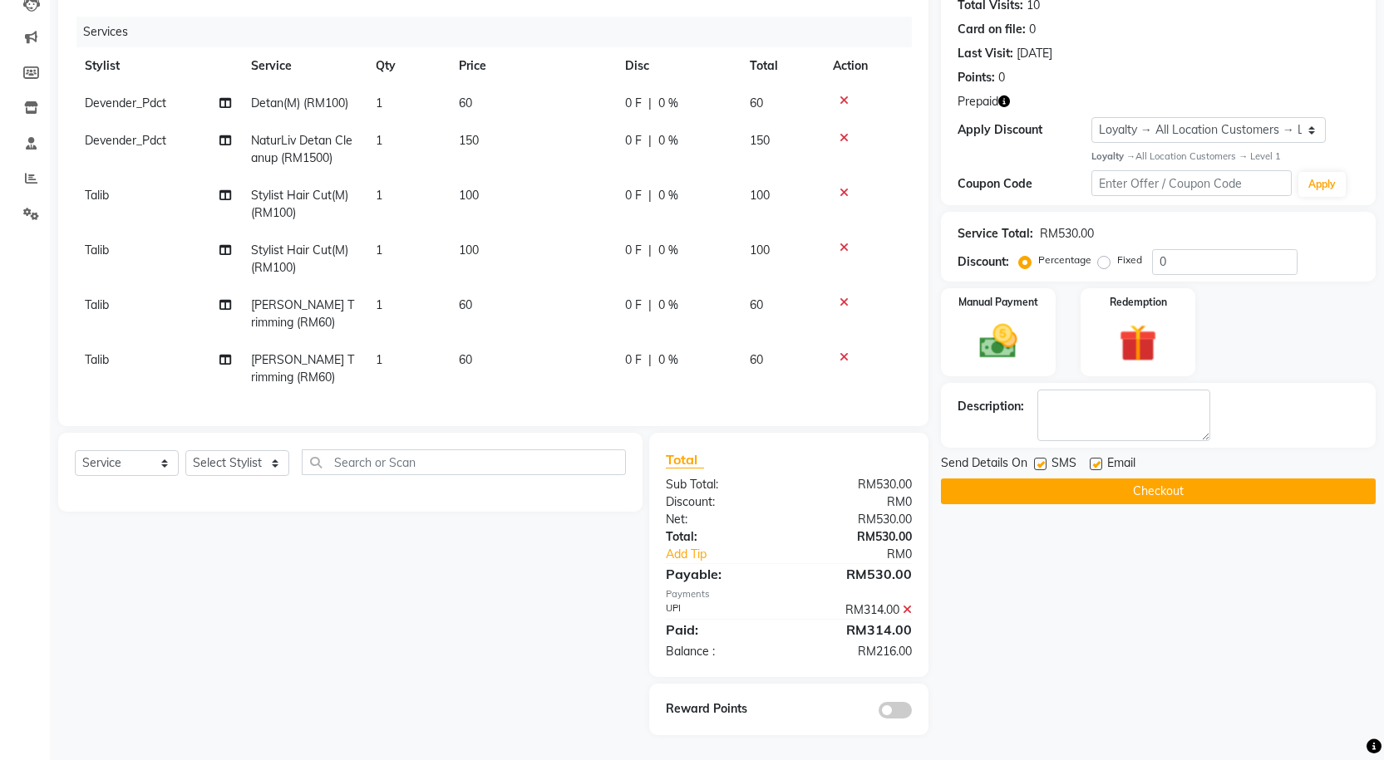
click at [909, 610] on icon at bounding box center [906, 610] width 9 height 12
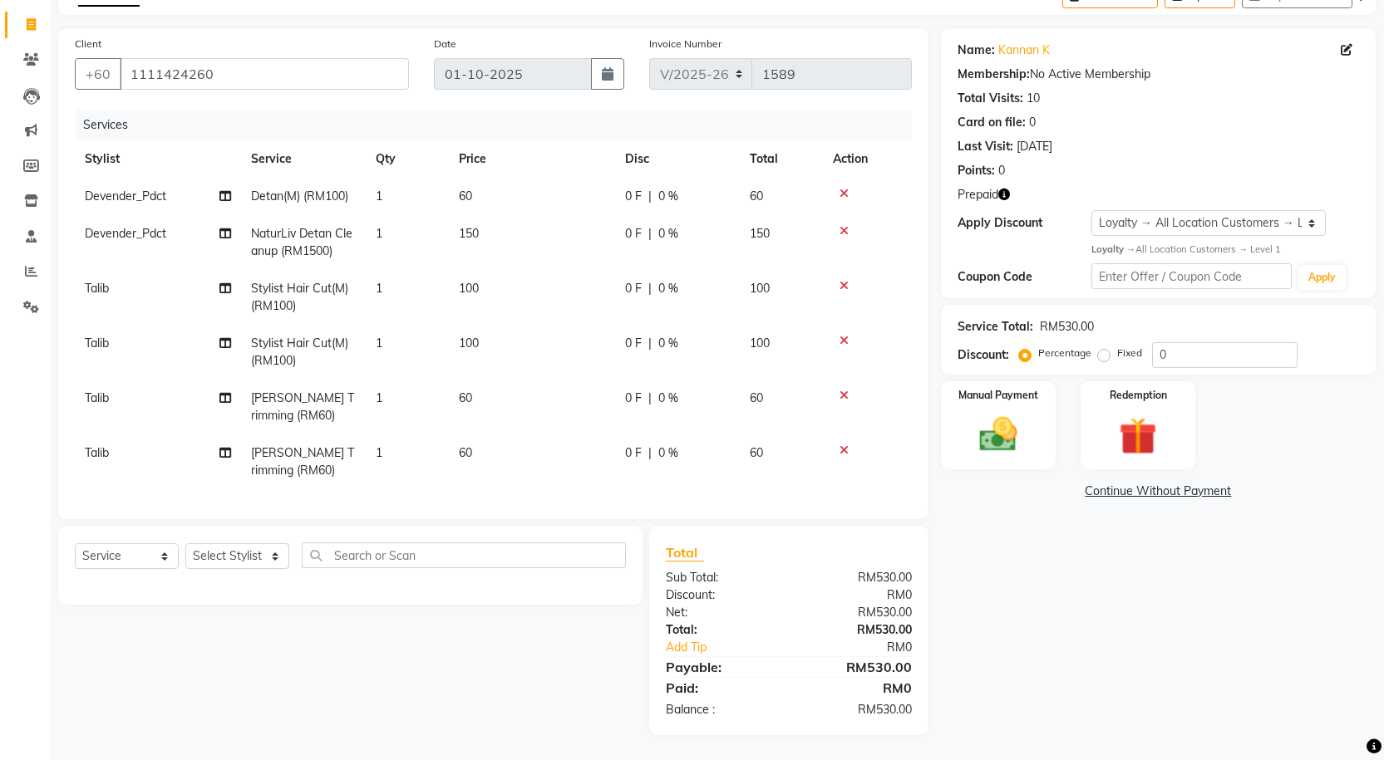
scroll to position [109, 0]
click at [636, 199] on td "0 F | 0 %" at bounding box center [677, 196] width 125 height 37
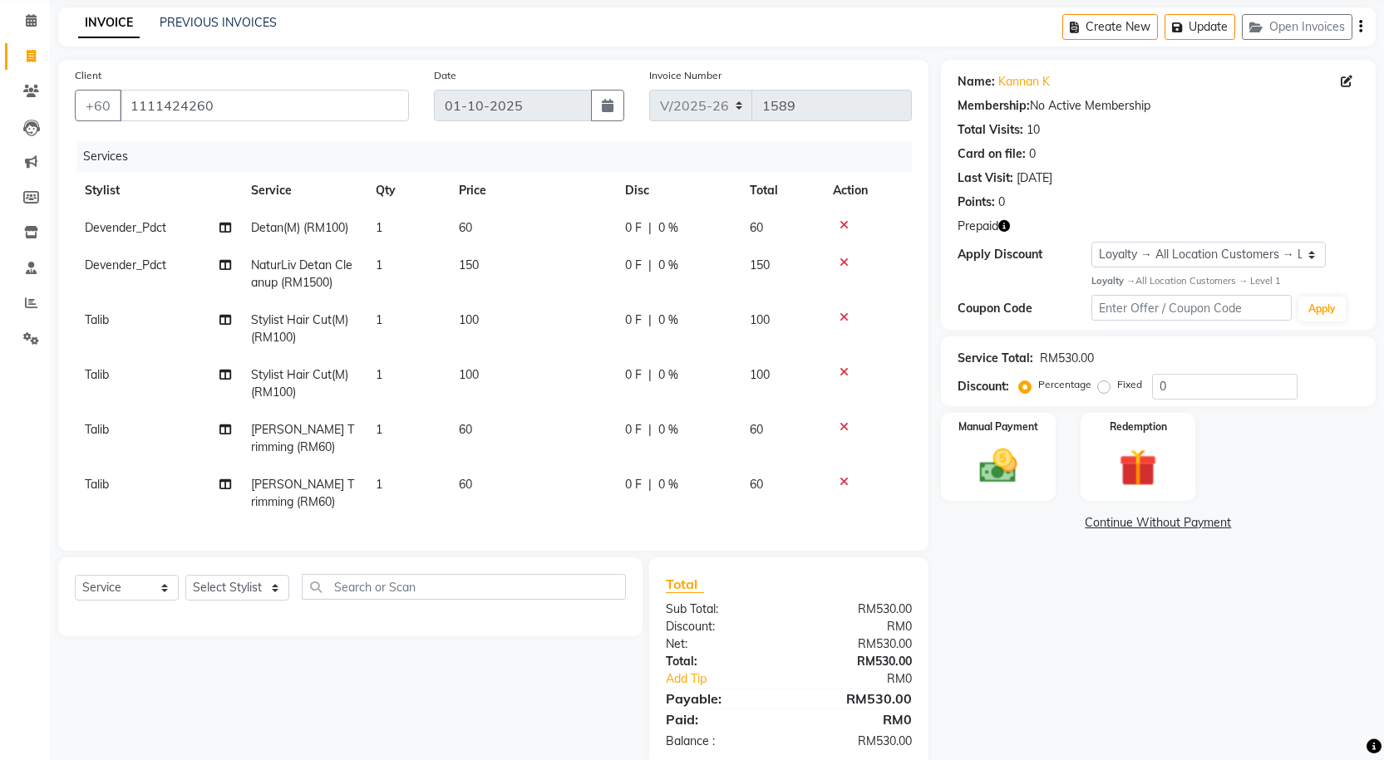
select select "75536"
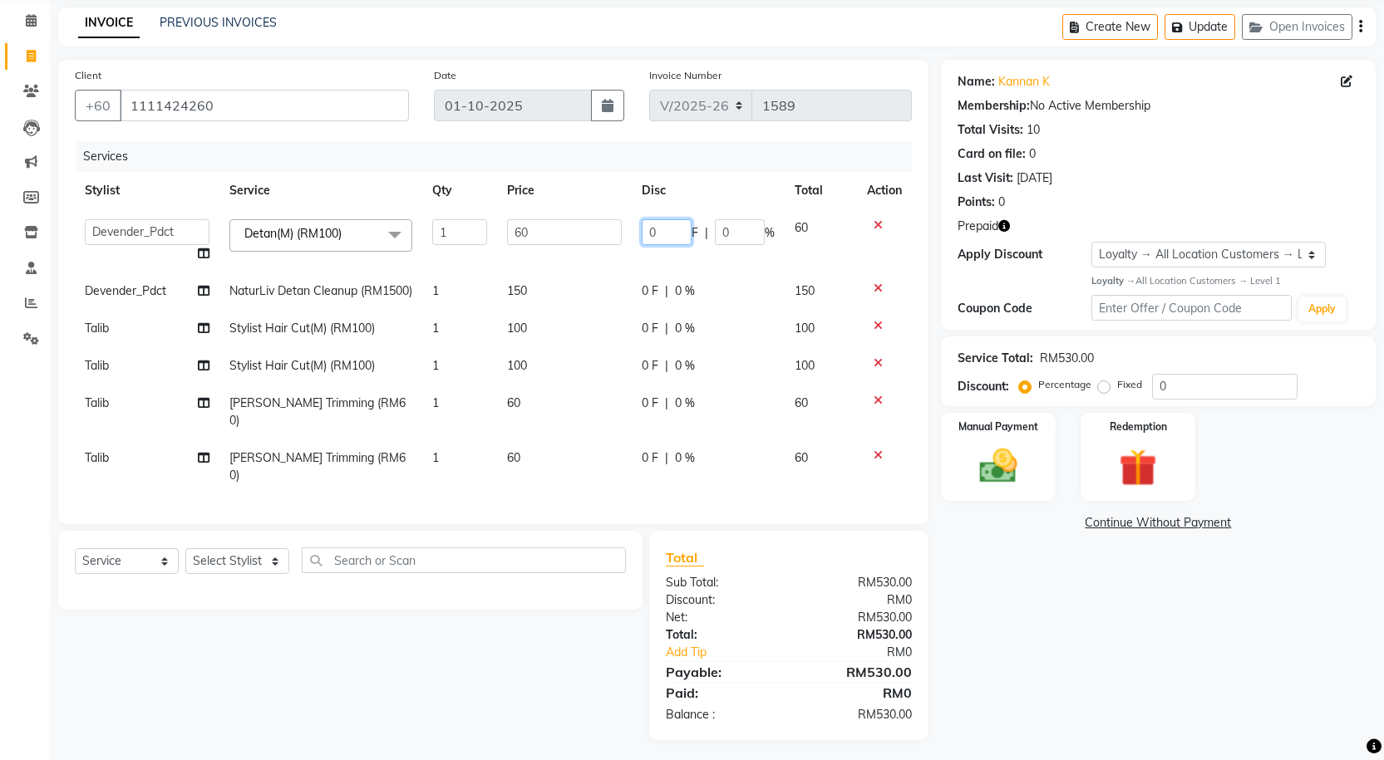
drag, startPoint x: 676, startPoint y: 229, endPoint x: 588, endPoint y: 244, distance: 89.5
click at [588, 244] on tr "Alvina_ pdct Awaiz_Mgr Beenish Counter_Sales [PERSON_NAME] Devender_Pdct [PERSO…" at bounding box center [493, 240] width 837 height 63
type input "21"
click at [1001, 571] on div "Name: Kannan K Membership: No Active Membership Total Visits: 10 Card on file: …" at bounding box center [1164, 400] width 447 height 681
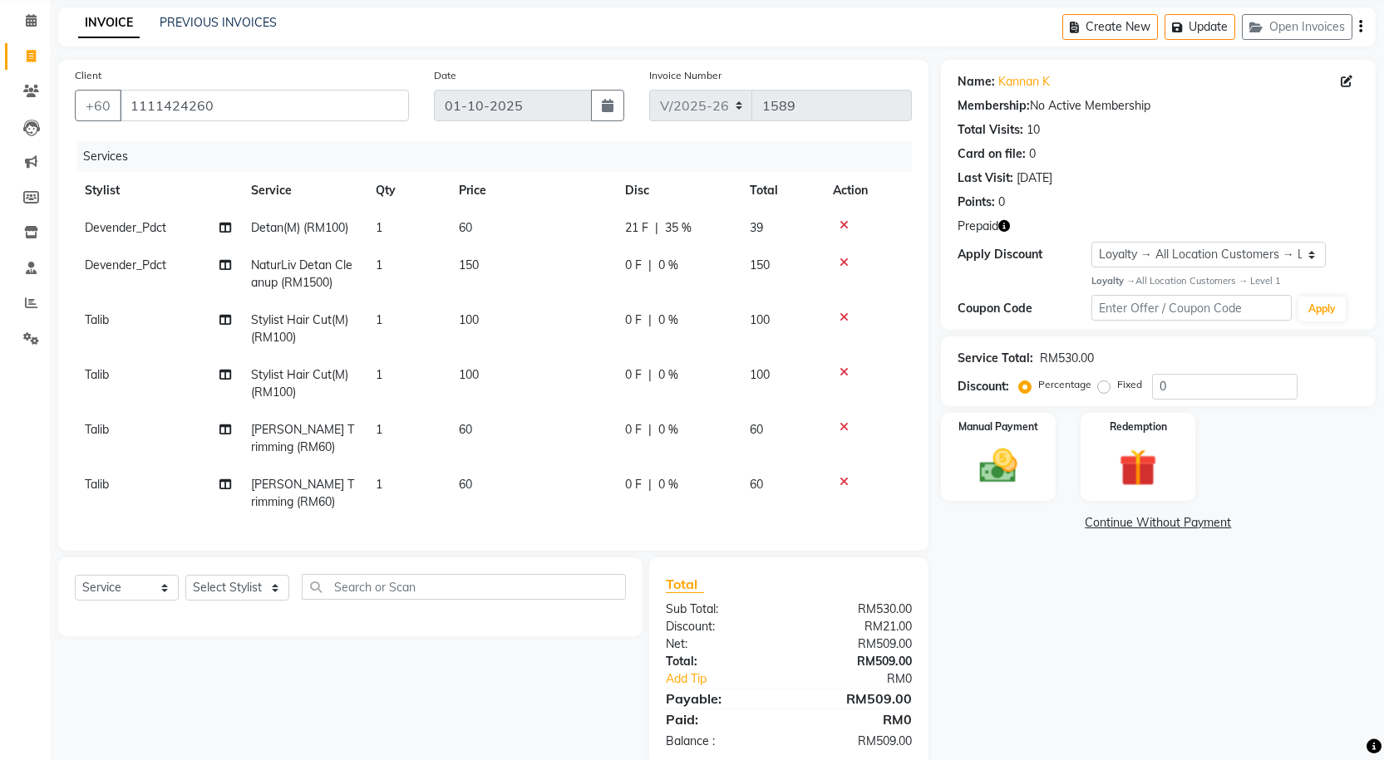
click at [640, 274] on td "0 F | 0 %" at bounding box center [677, 274] width 125 height 55
select select "75536"
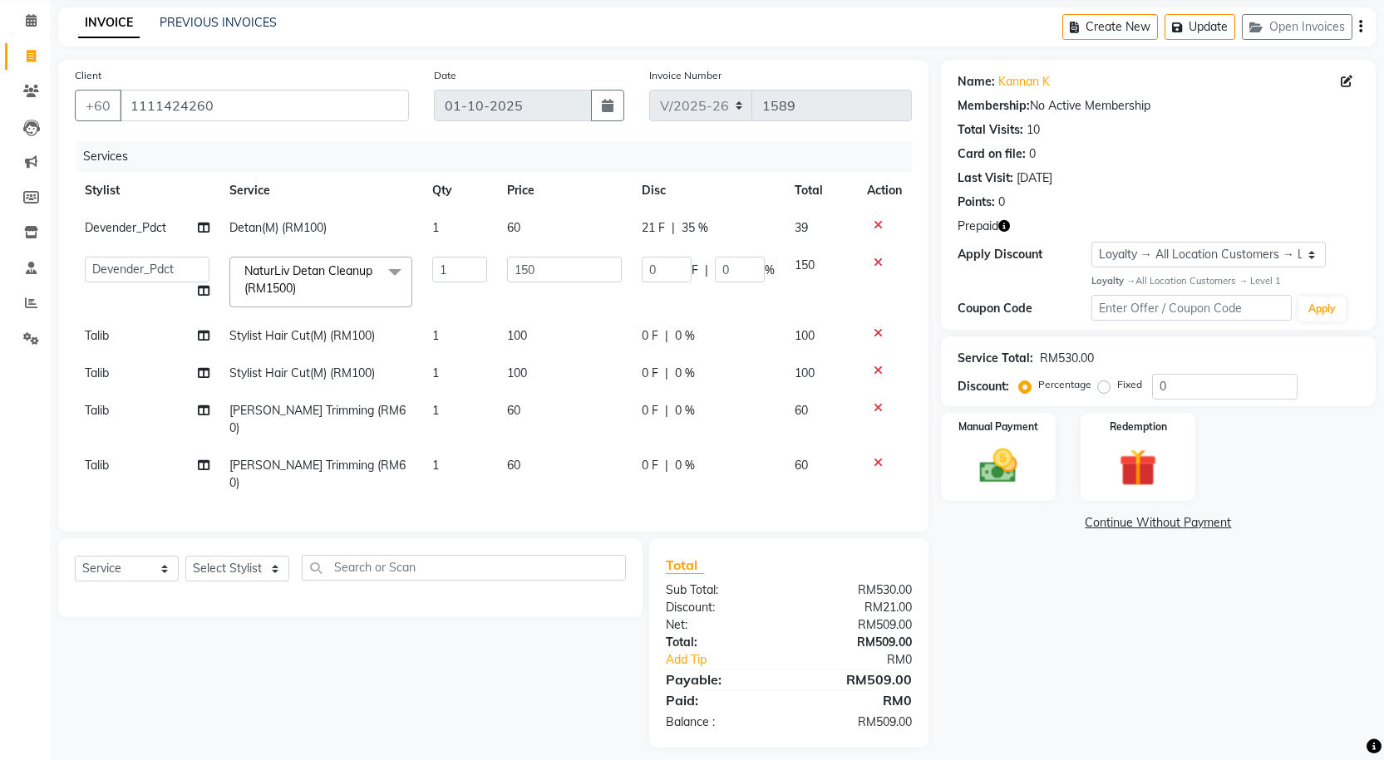
scroll to position [55, 0]
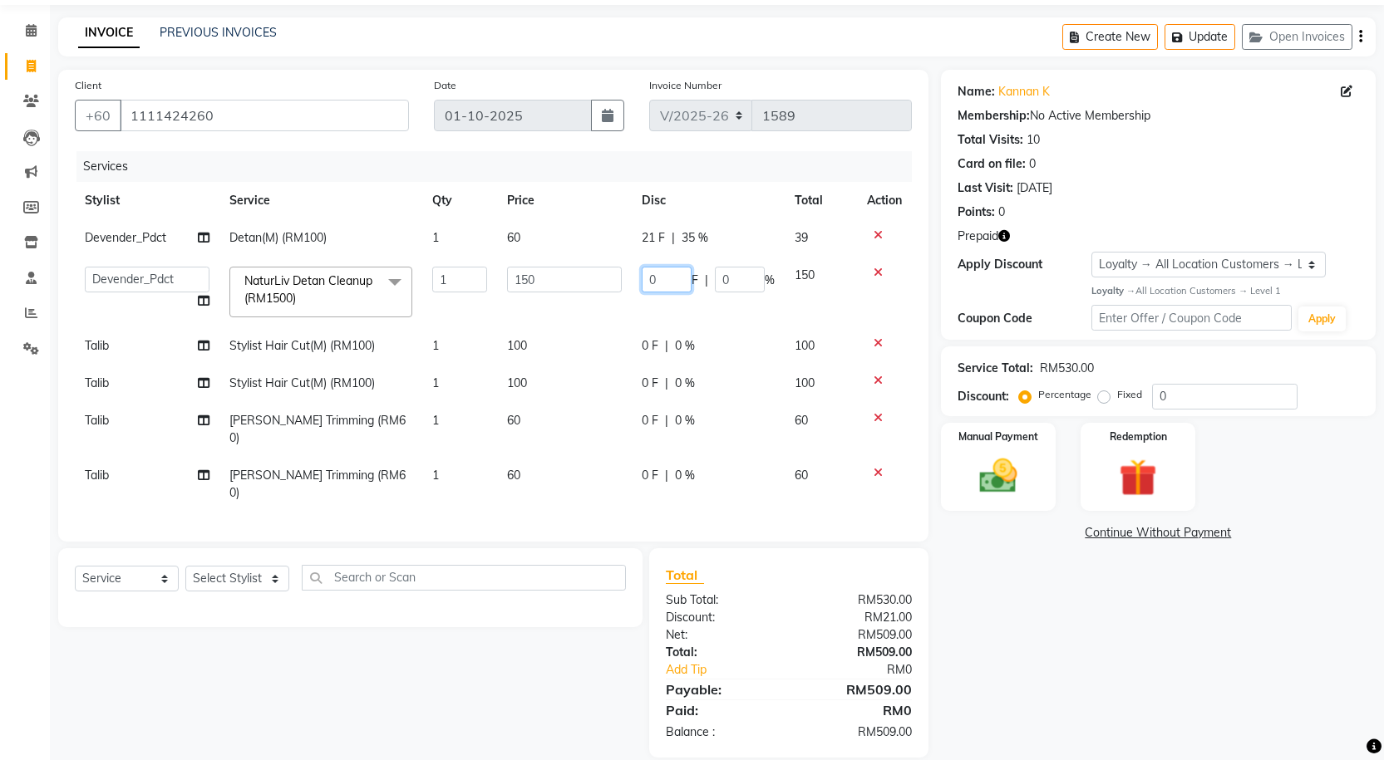
drag, startPoint x: 665, startPoint y: 271, endPoint x: 639, endPoint y: 270, distance: 25.8
click at [639, 270] on td "0 F | 0 %" at bounding box center [708, 292] width 153 height 71
type input "71"
click at [1069, 631] on div "Name: Kannan K Membership: No Active Membership Total Visits: 10 Card on file: …" at bounding box center [1164, 414] width 447 height 688
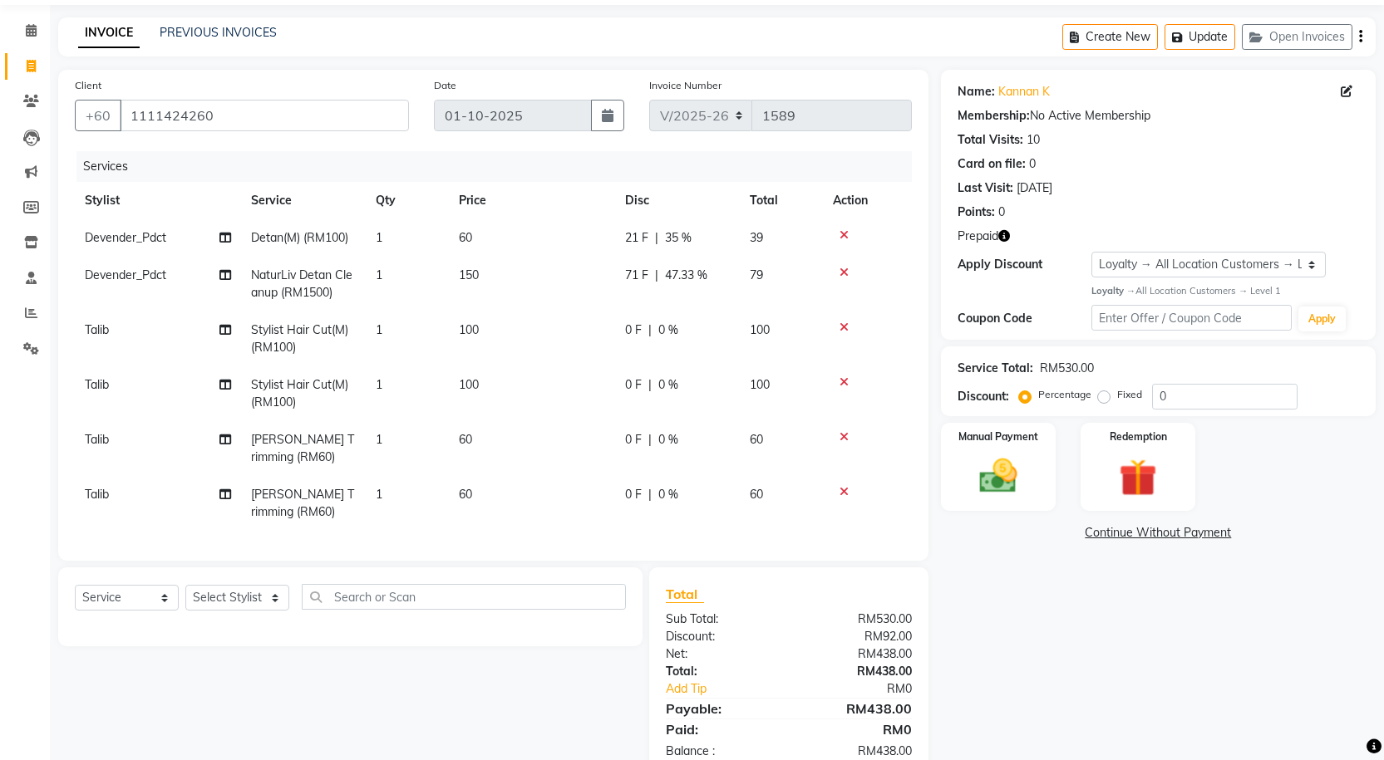
click at [653, 332] on div "0 F | 0 %" at bounding box center [677, 330] width 105 height 17
select select "75537"
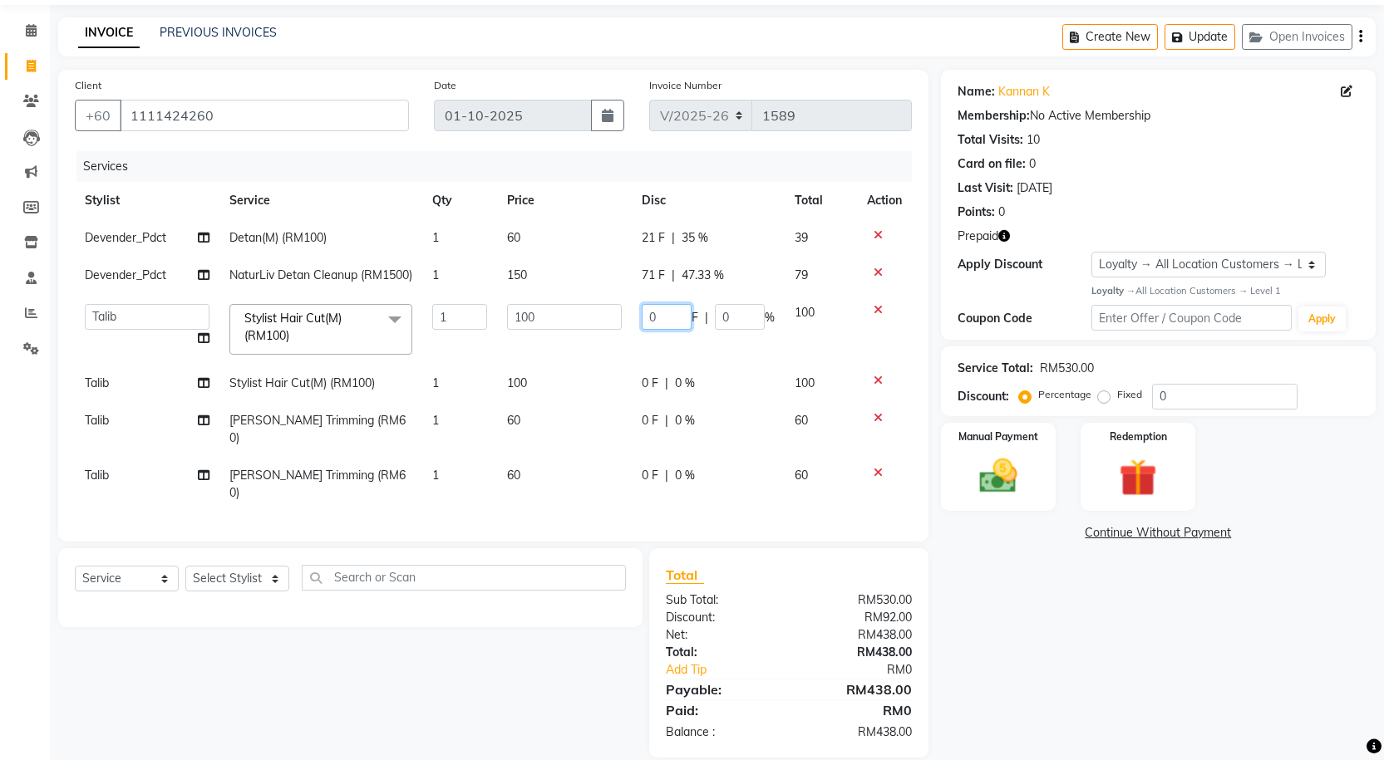
drag, startPoint x: 682, startPoint y: 337, endPoint x: 608, endPoint y: 336, distance: 74.0
click at [607, 338] on tr "Alvina_ pdct Awaiz_Mgr Beenish Counter_Sales [PERSON_NAME] Devender_Pdct Faizal…" at bounding box center [493, 329] width 837 height 71
type input "2"
type input "41"
click at [656, 402] on td "0 F | 0 %" at bounding box center [708, 383] width 153 height 37
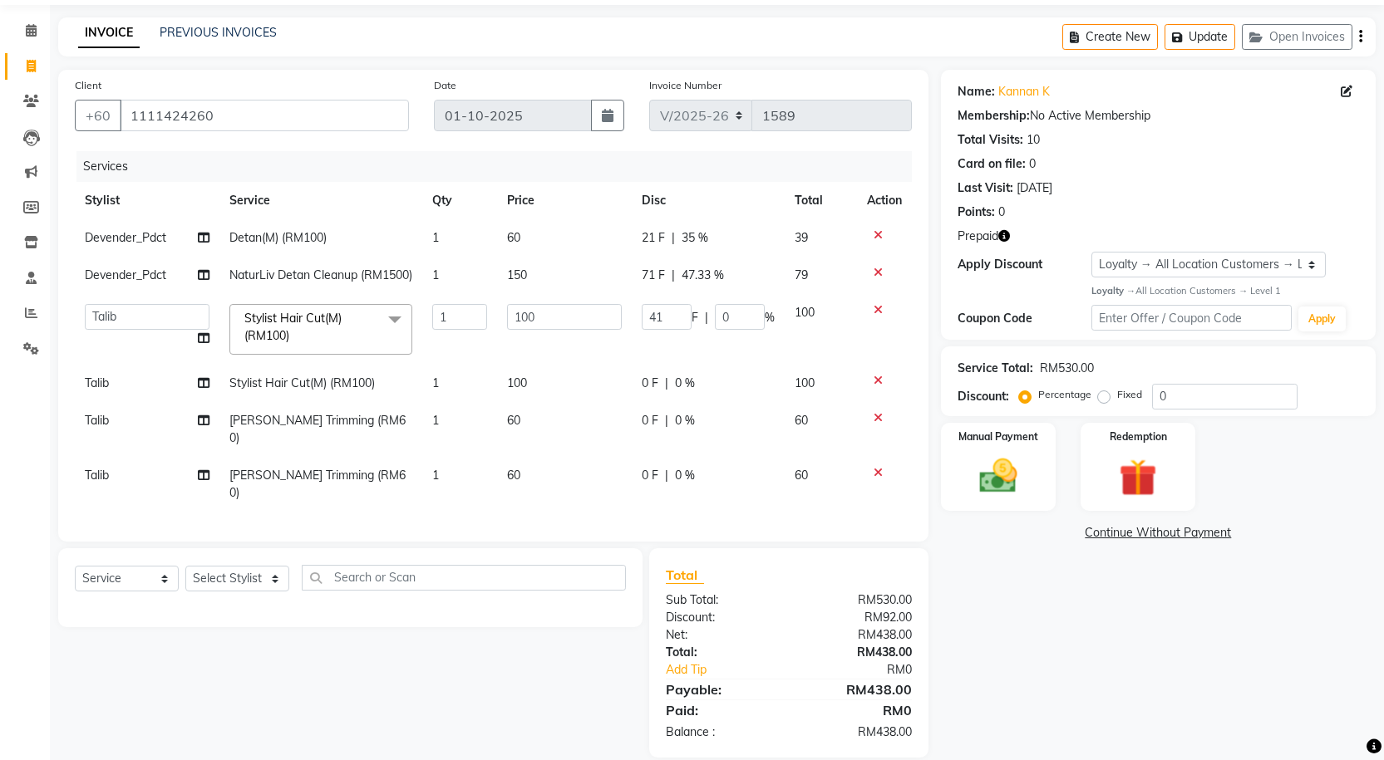
select select "75537"
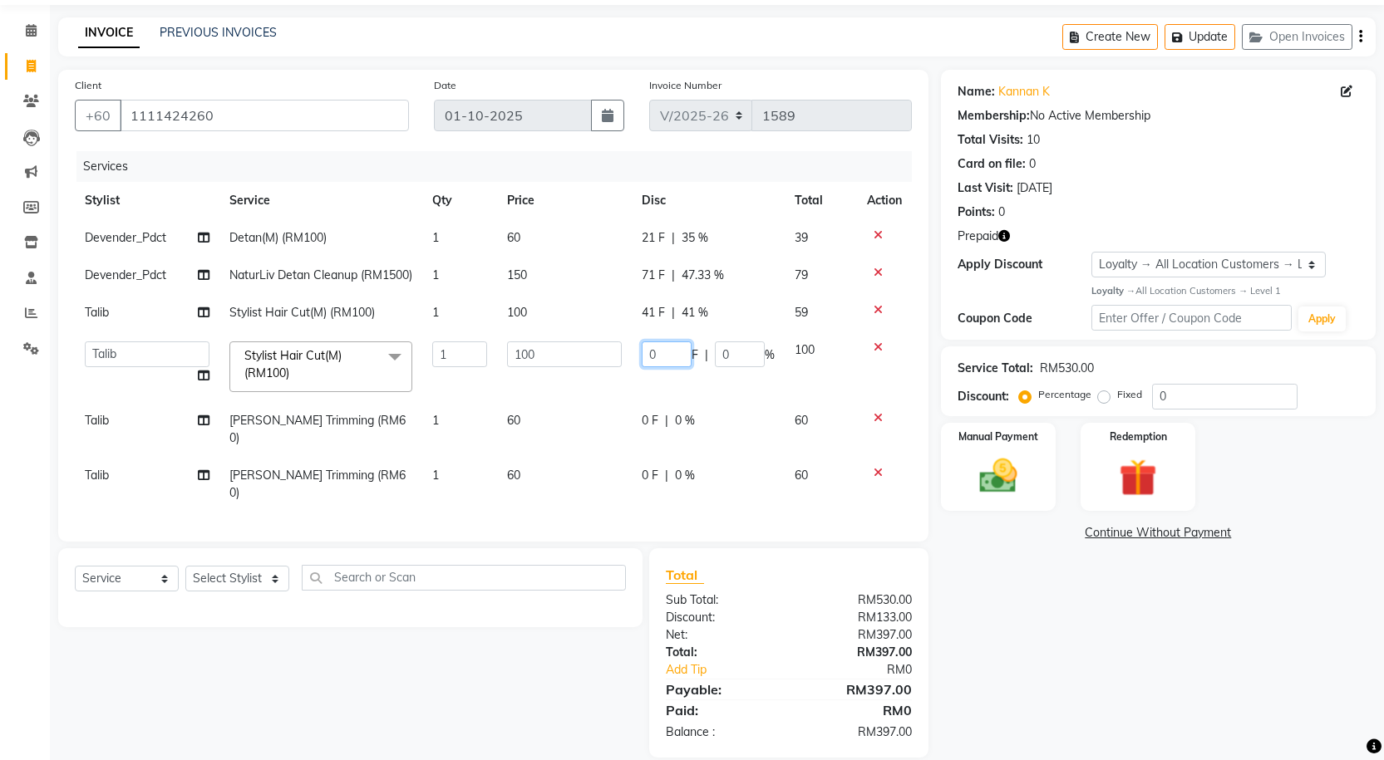
drag, startPoint x: 646, startPoint y: 371, endPoint x: 623, endPoint y: 363, distance: 23.9
click at [623, 363] on tr "Alvina_ pdct Awaiz_Mgr Beenish Counter_Sales [PERSON_NAME] Devender_Pdct Faizal…" at bounding box center [493, 367] width 837 height 71
type input "41"
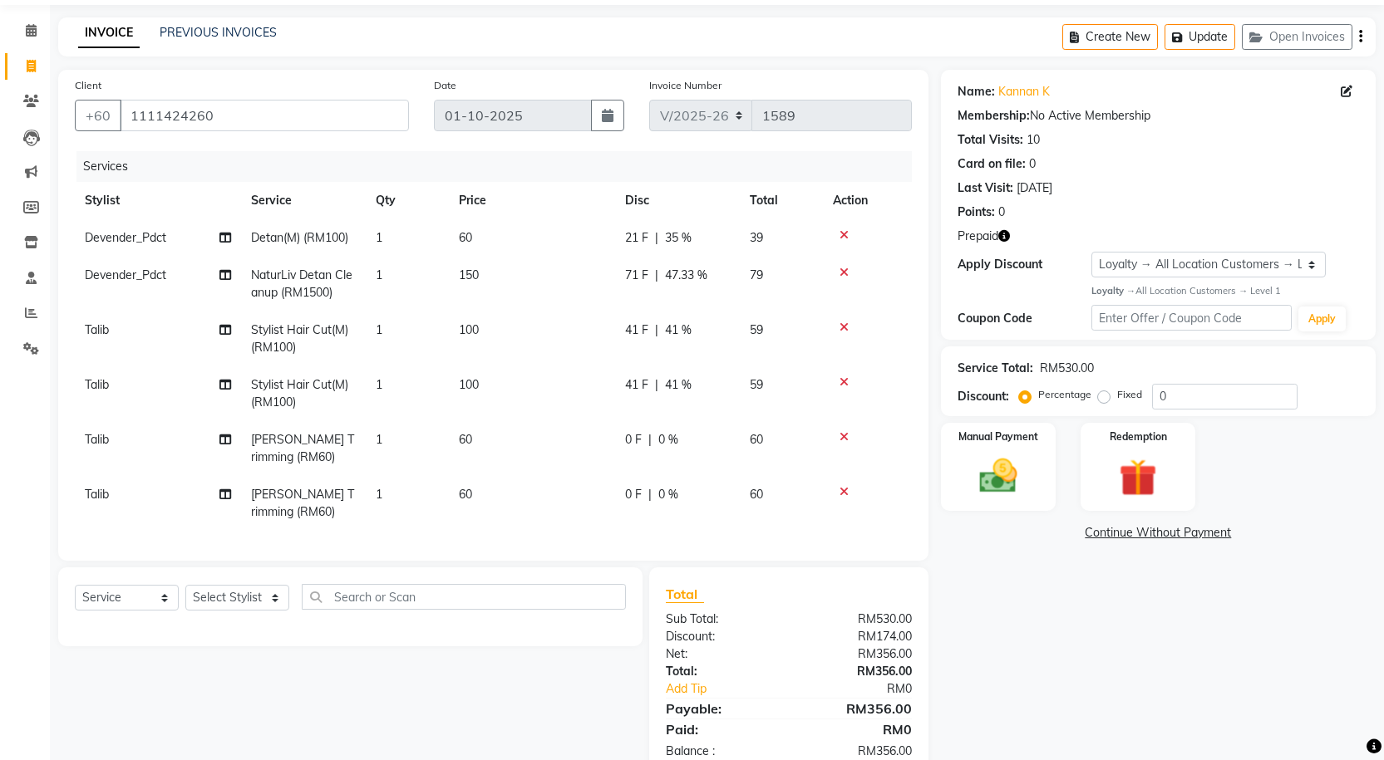
click at [657, 435] on div "0 F | 0 %" at bounding box center [677, 439] width 105 height 17
select select "75537"
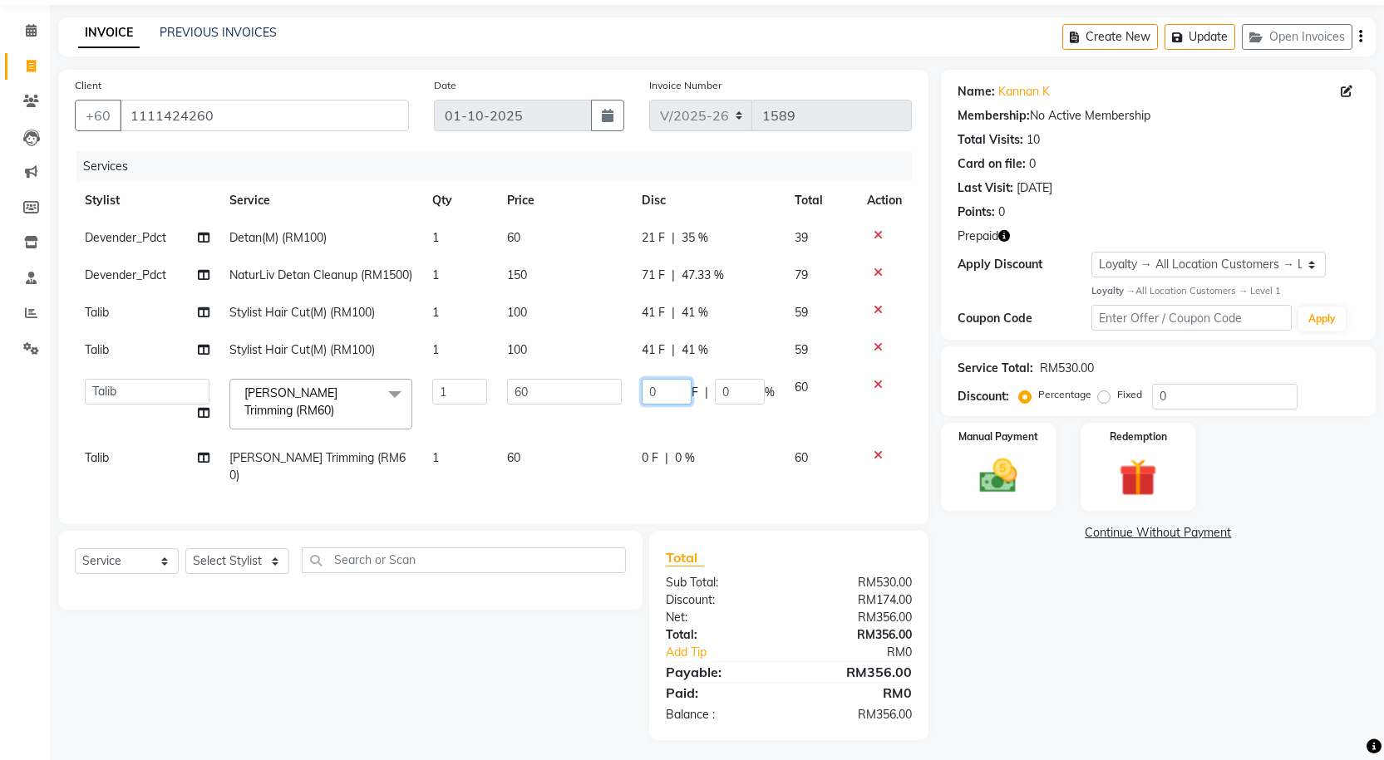
drag, startPoint x: 668, startPoint y: 414, endPoint x: 627, endPoint y: 406, distance: 41.4
click at [627, 406] on tr "Alvina_ pdct Awaiz_Mgr Beenish Counter_Sales [PERSON_NAME] Devender_Pdct [PERSO…" at bounding box center [493, 404] width 837 height 71
type input "21"
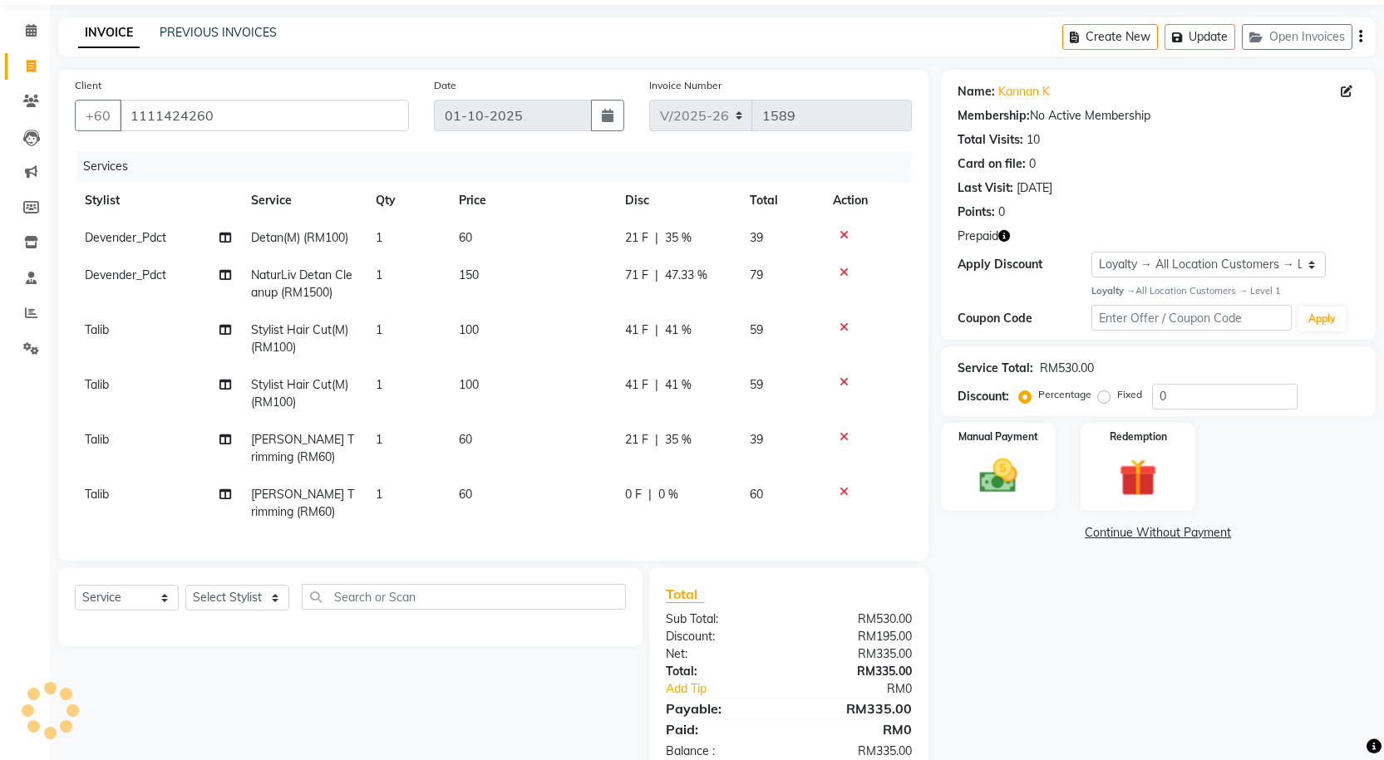
click at [995, 596] on div "Name: Kannan K Membership: No Active Membership Total Visits: 10 Card on file: …" at bounding box center [1164, 423] width 447 height 707
click at [643, 492] on div "0 F | 0 %" at bounding box center [677, 494] width 105 height 17
select select "75537"
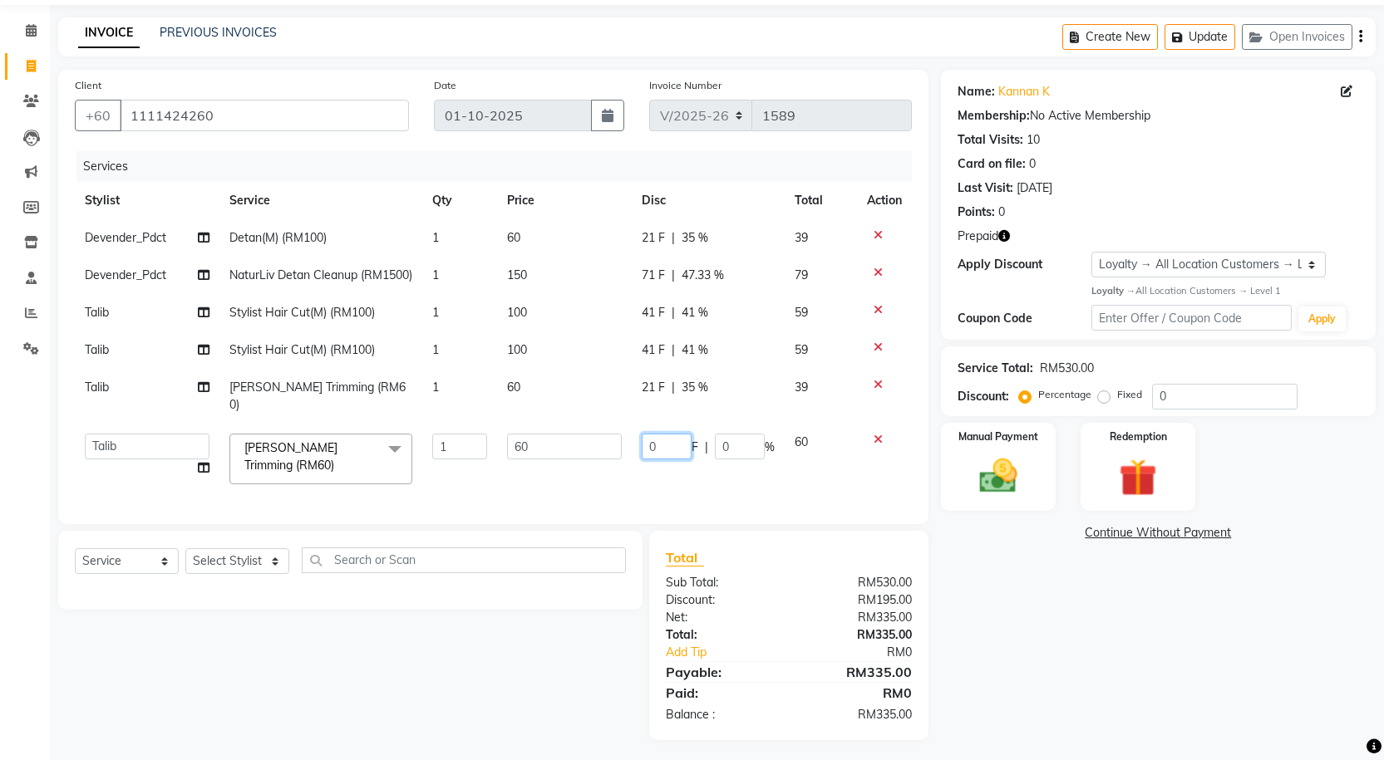
drag, startPoint x: 667, startPoint y: 442, endPoint x: 583, endPoint y: 444, distance: 83.9
click at [583, 444] on tr "Alvina_ pdct Awaiz_Mgr Beenish Counter_Sales [PERSON_NAME] Devender_Pdct [PERSO…" at bounding box center [493, 459] width 837 height 71
type input "21"
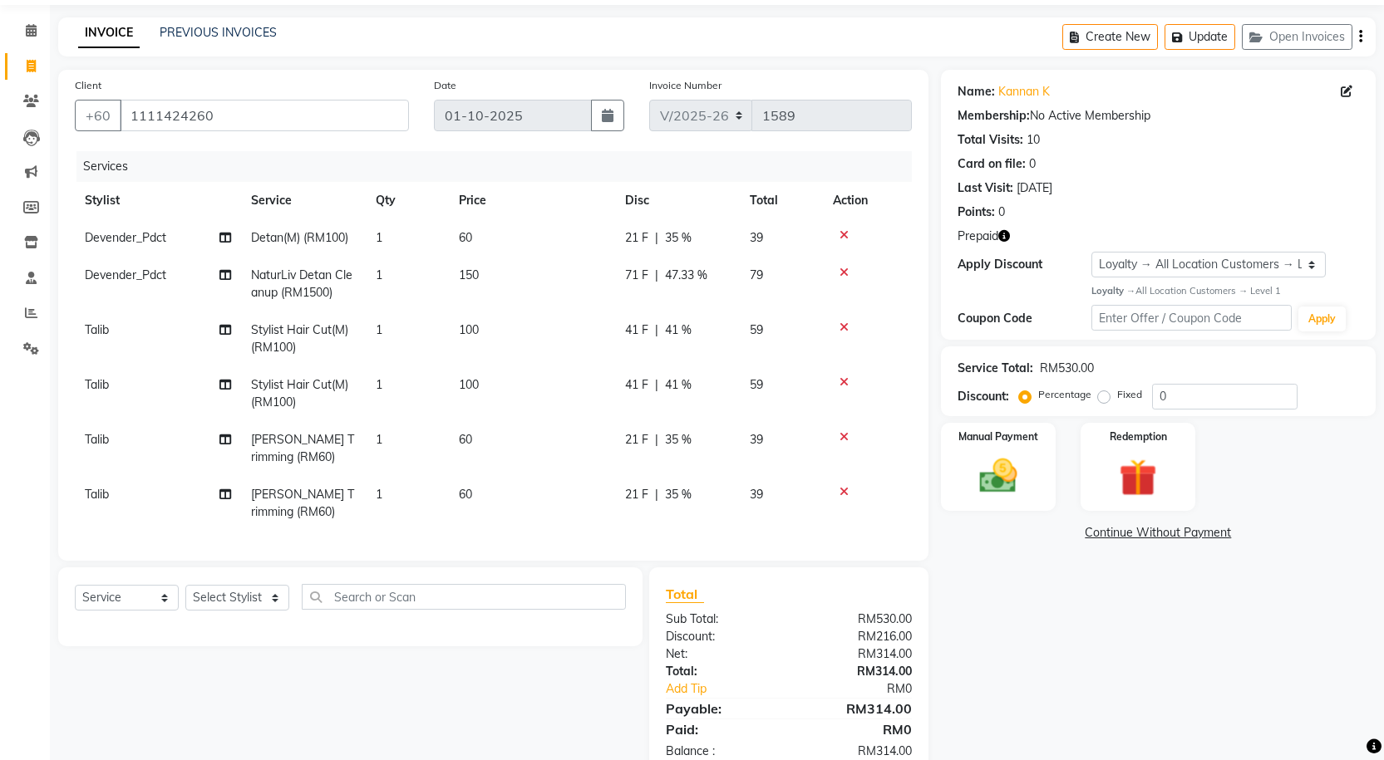
click at [995, 603] on div "Name: Kannan K Membership: No Active Membership Total Visits: 10 Card on file: …" at bounding box center [1164, 423] width 447 height 707
click at [1008, 456] on img at bounding box center [998, 476] width 64 height 45
click at [1074, 537] on span "UPI" at bounding box center [1074, 533] width 26 height 19
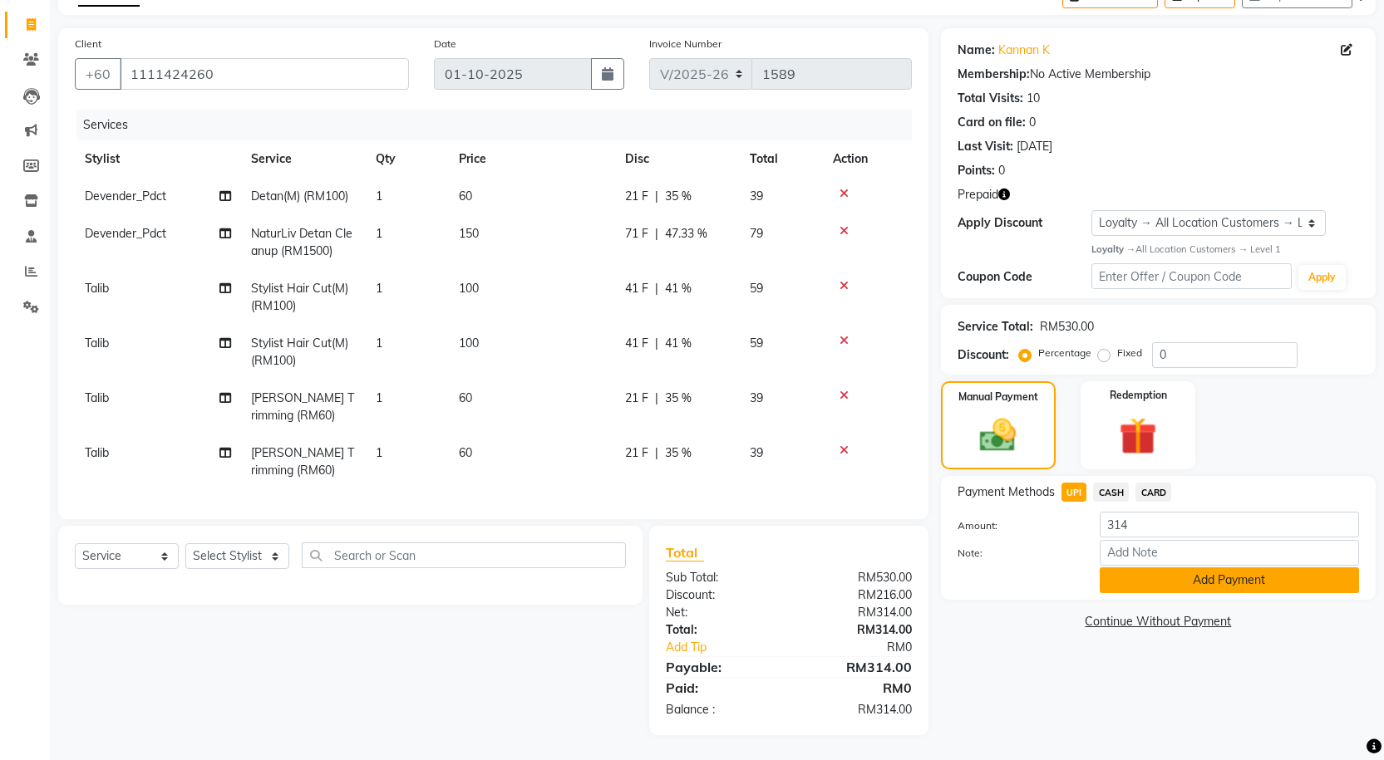
click at [1139, 573] on button "Add Payment" at bounding box center [1228, 581] width 259 height 26
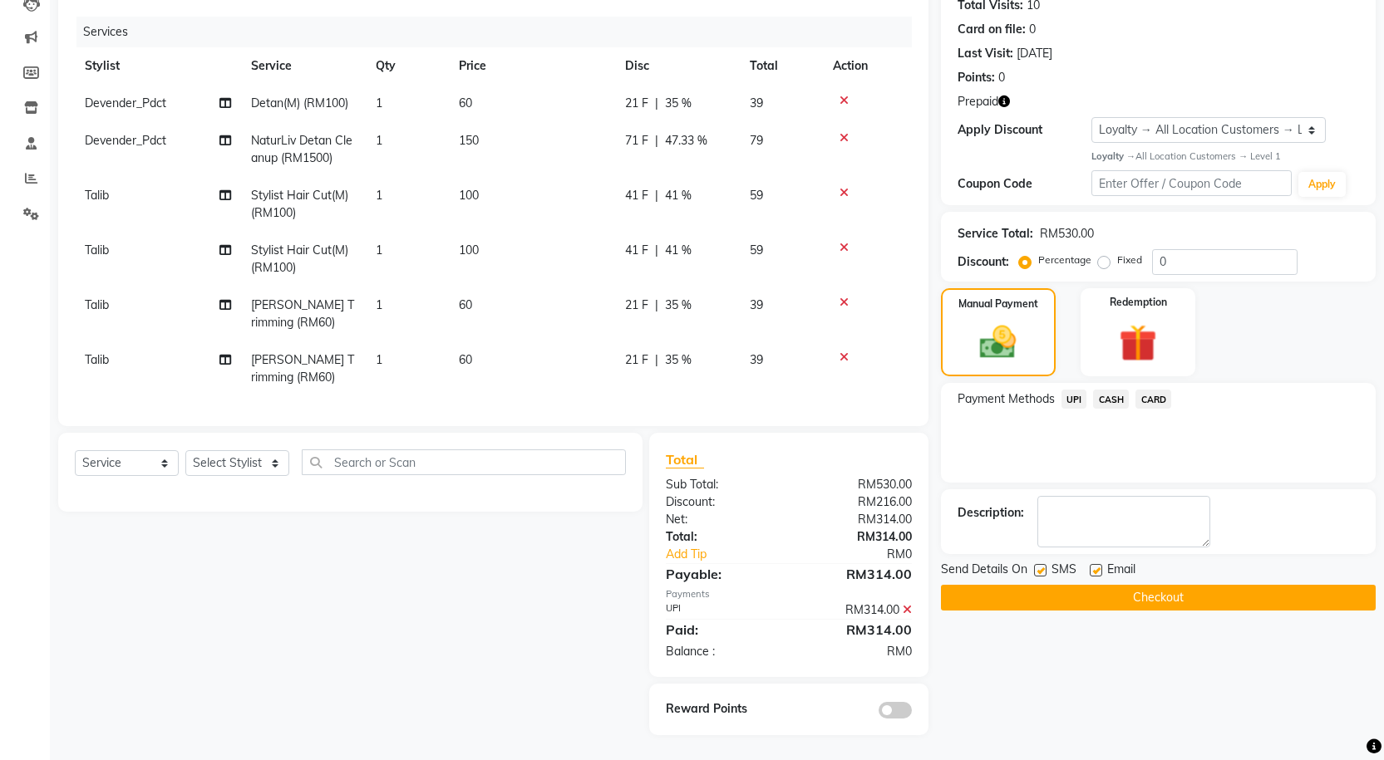
scroll to position [202, 0]
click at [1073, 592] on button "Checkout" at bounding box center [1158, 598] width 435 height 26
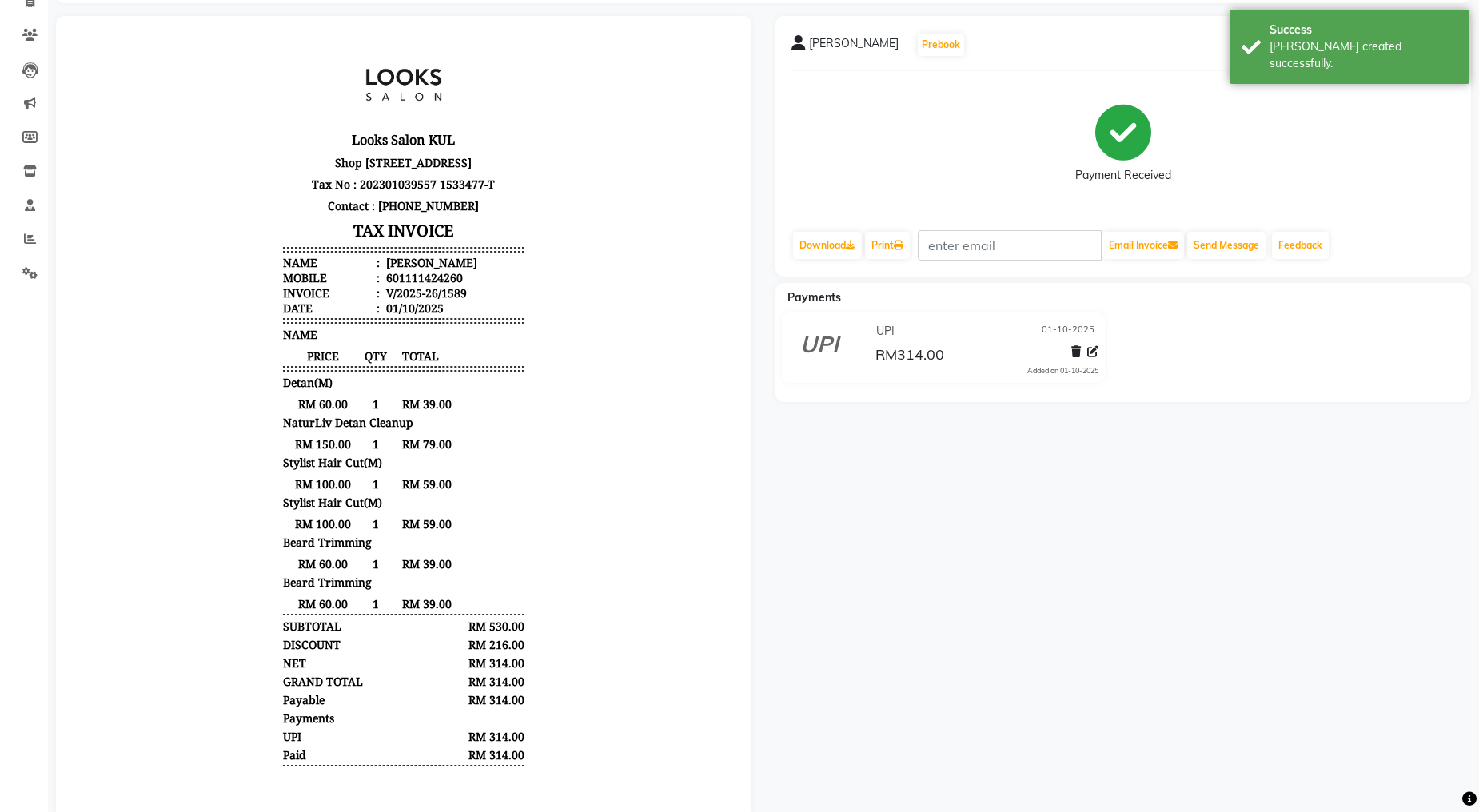
scroll to position [159, 0]
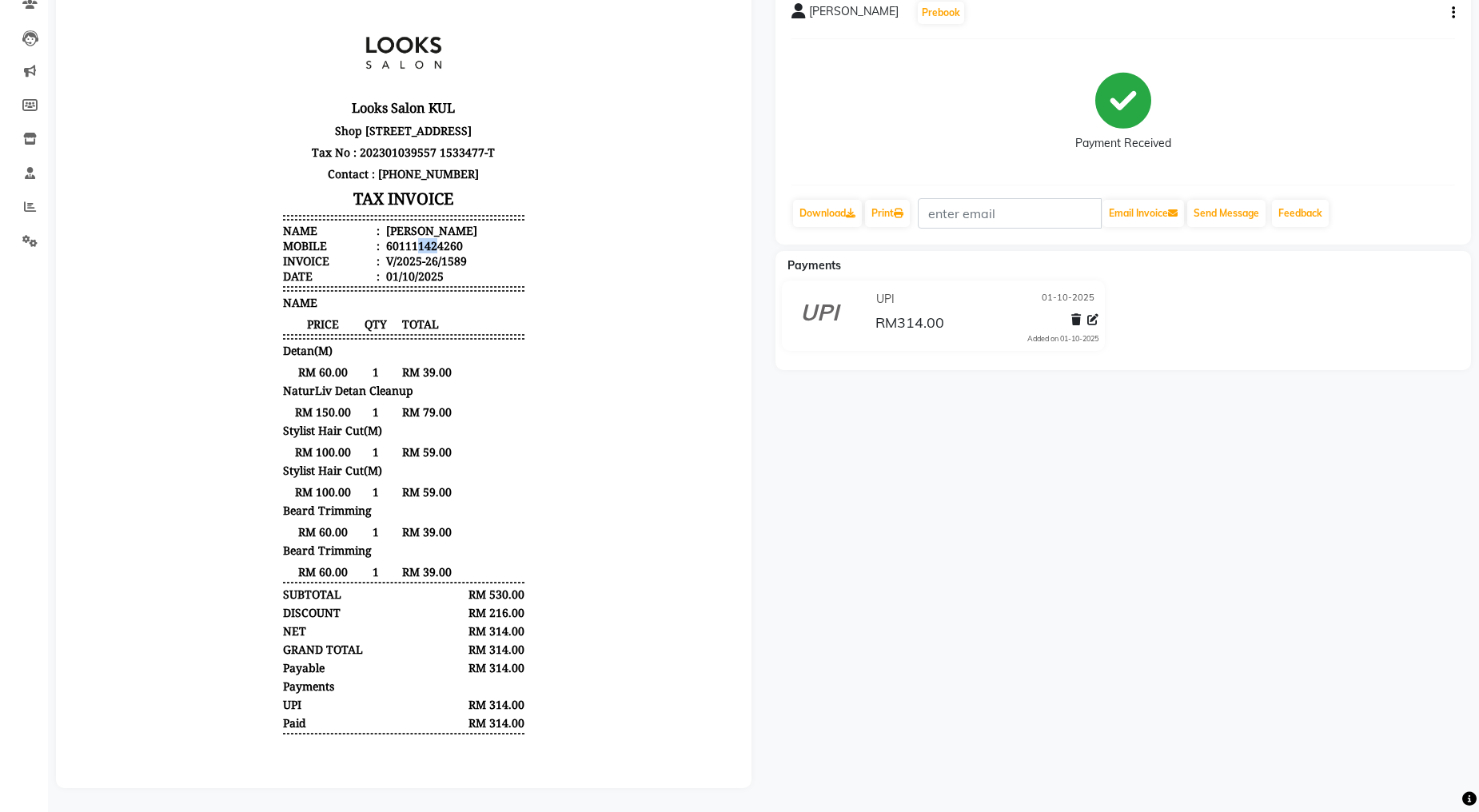
drag, startPoint x: 408, startPoint y: 278, endPoint x: 422, endPoint y: 280, distance: 14.1
click at [422, 253] on div "601111424260" at bounding box center [422, 246] width 80 height 15
drag, startPoint x: 371, startPoint y: 277, endPoint x: 476, endPoint y: 277, distance: 105.0
click at [476, 253] on li "Mobile : 601111424260" at bounding box center [403, 246] width 242 height 15
copy div "601111424260"
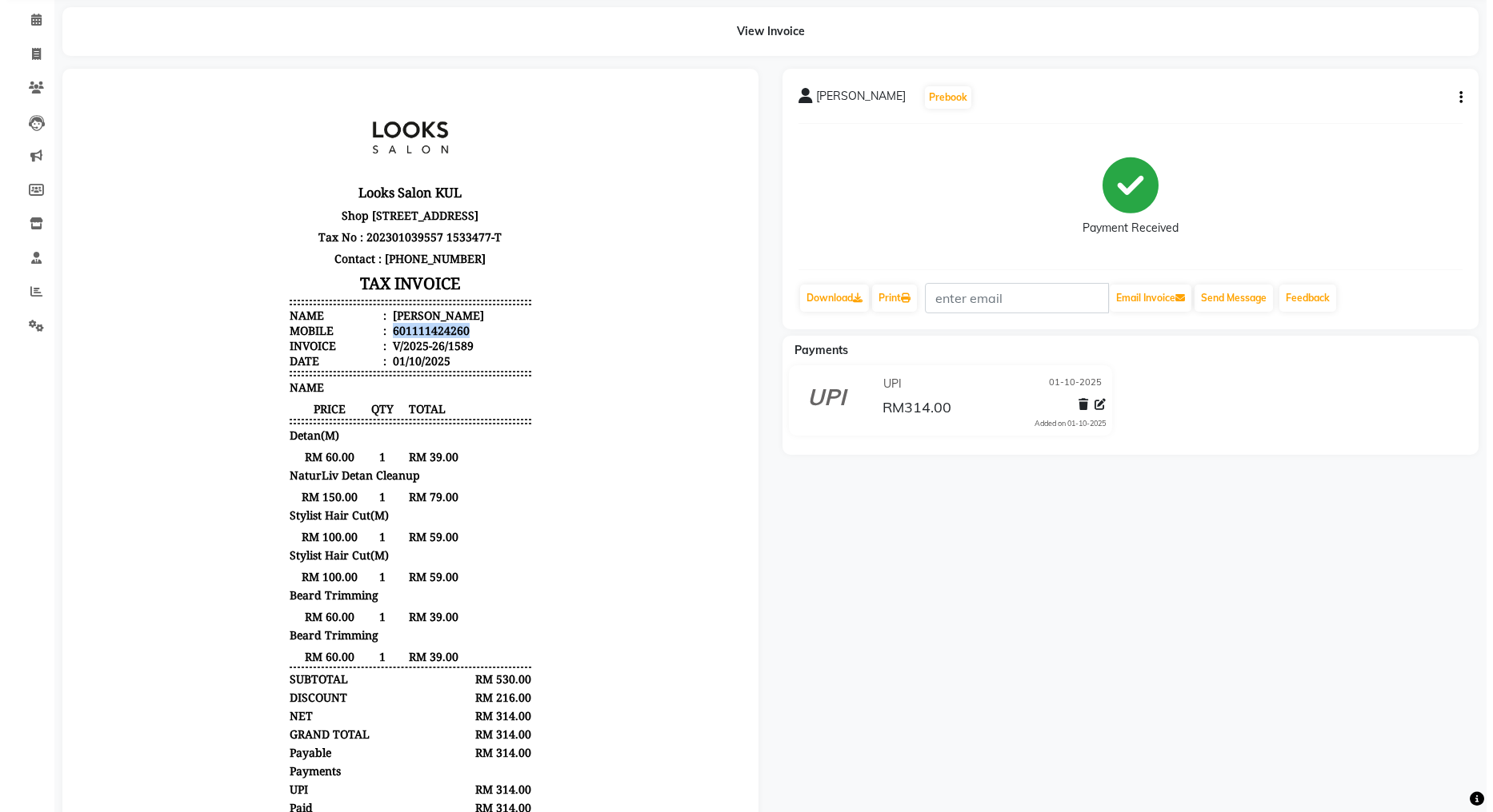
scroll to position [0, 0]
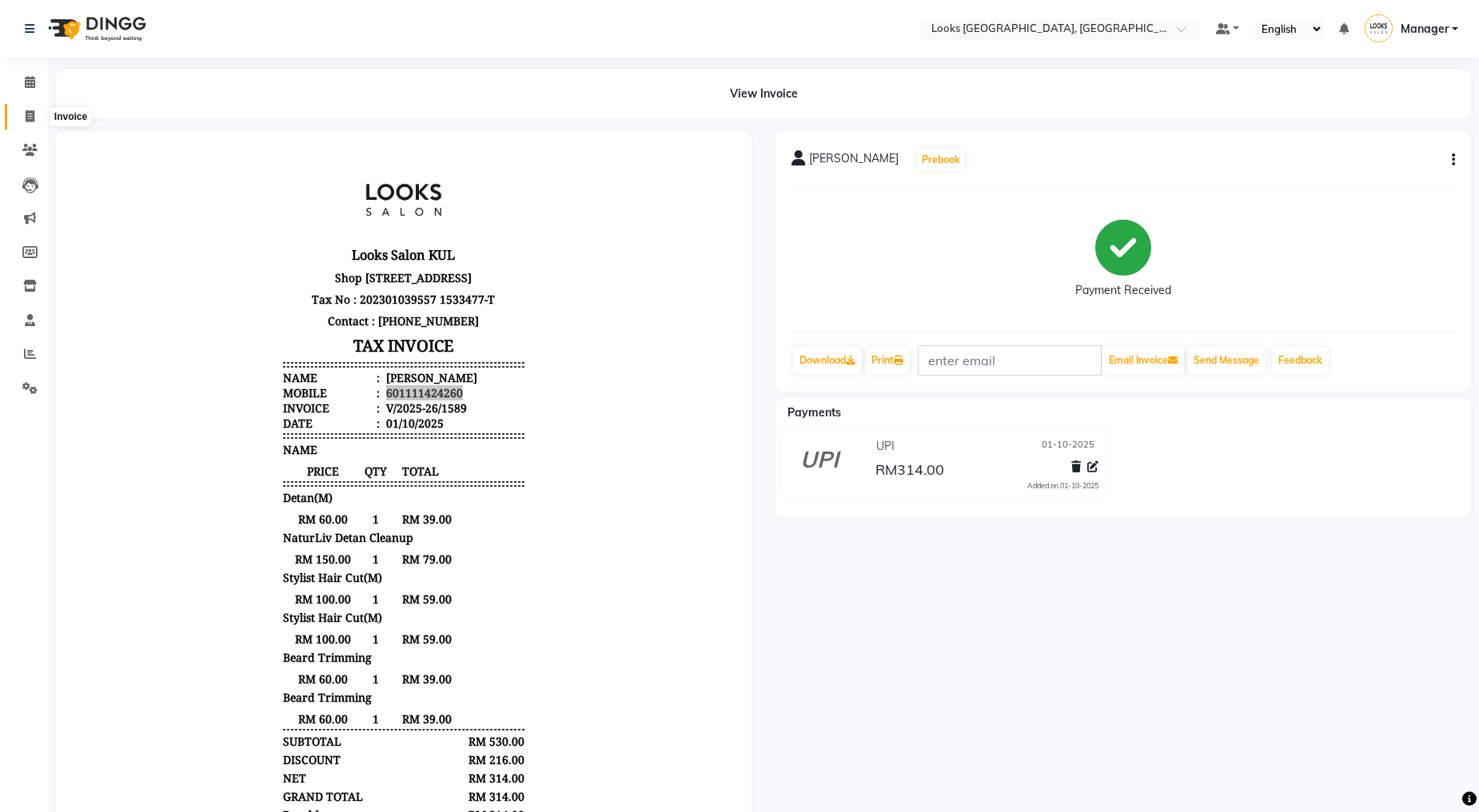
click at [36, 124] on span at bounding box center [30, 116] width 28 height 18
select select "service"
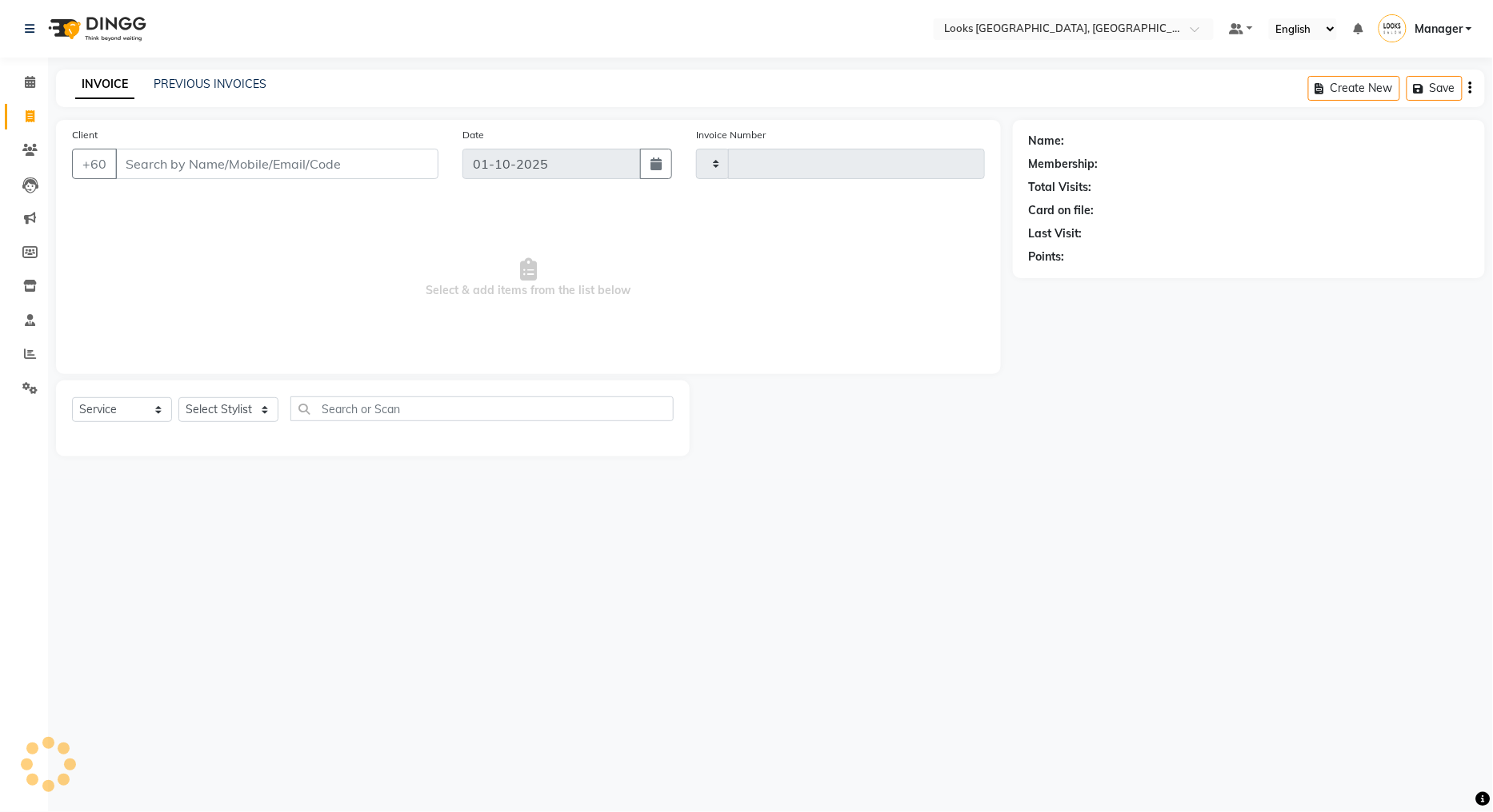
type input "1590"
select select "8109"
type input "601111424260"
select select "1: Object"
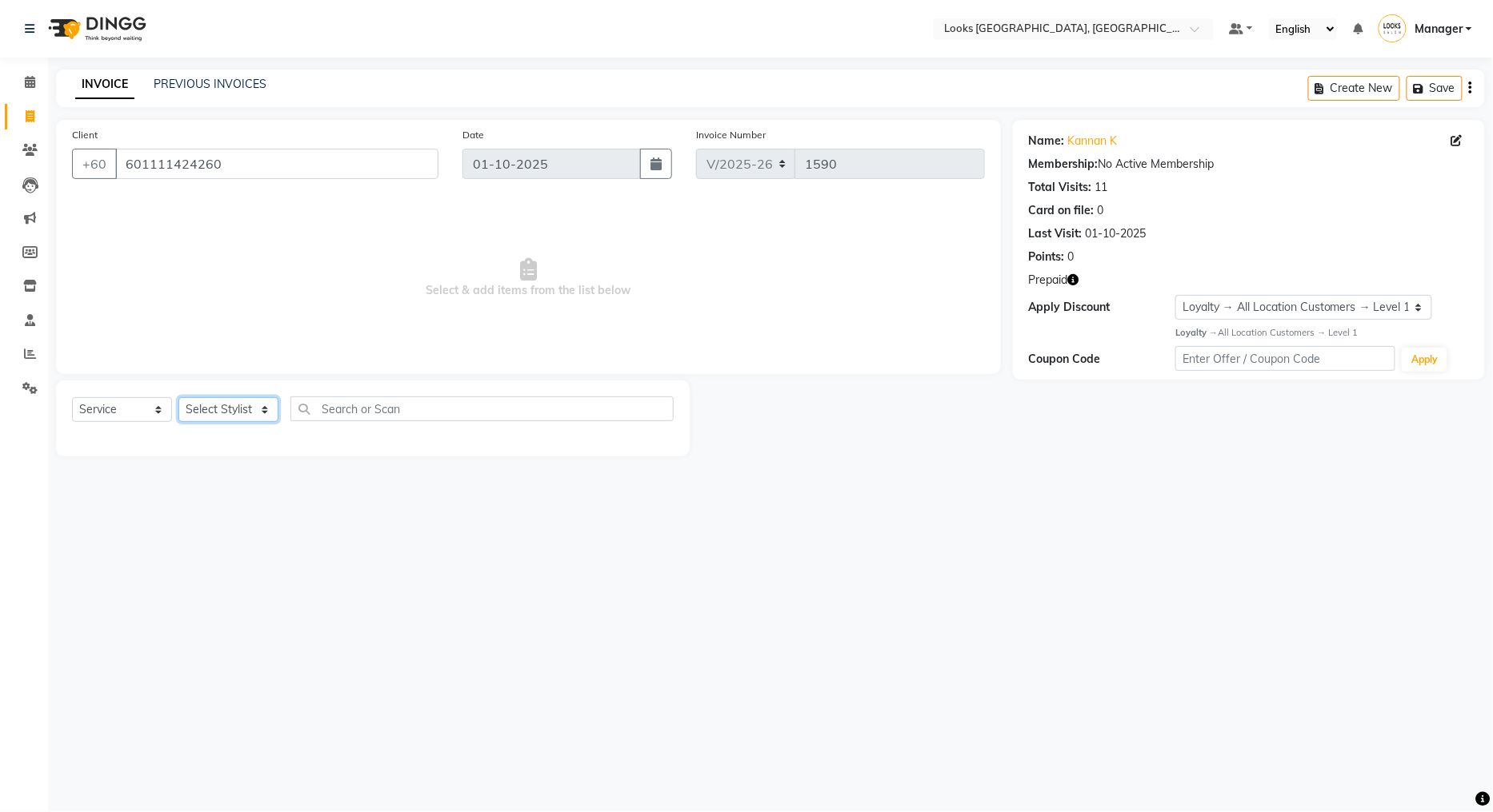
click at [236, 421] on select "Select Stylist Alvina_ pdct Awaiz_Mgr Beenish Counter_Sales [PERSON_NAME] Deven…" at bounding box center [228, 410] width 100 height 25
select select "75537"
click at [178, 398] on select "Select Stylist Alvina_ pdct Awaiz_Mgr Beenish Counter_Sales [PERSON_NAME] Deven…" at bounding box center [228, 410] width 100 height 25
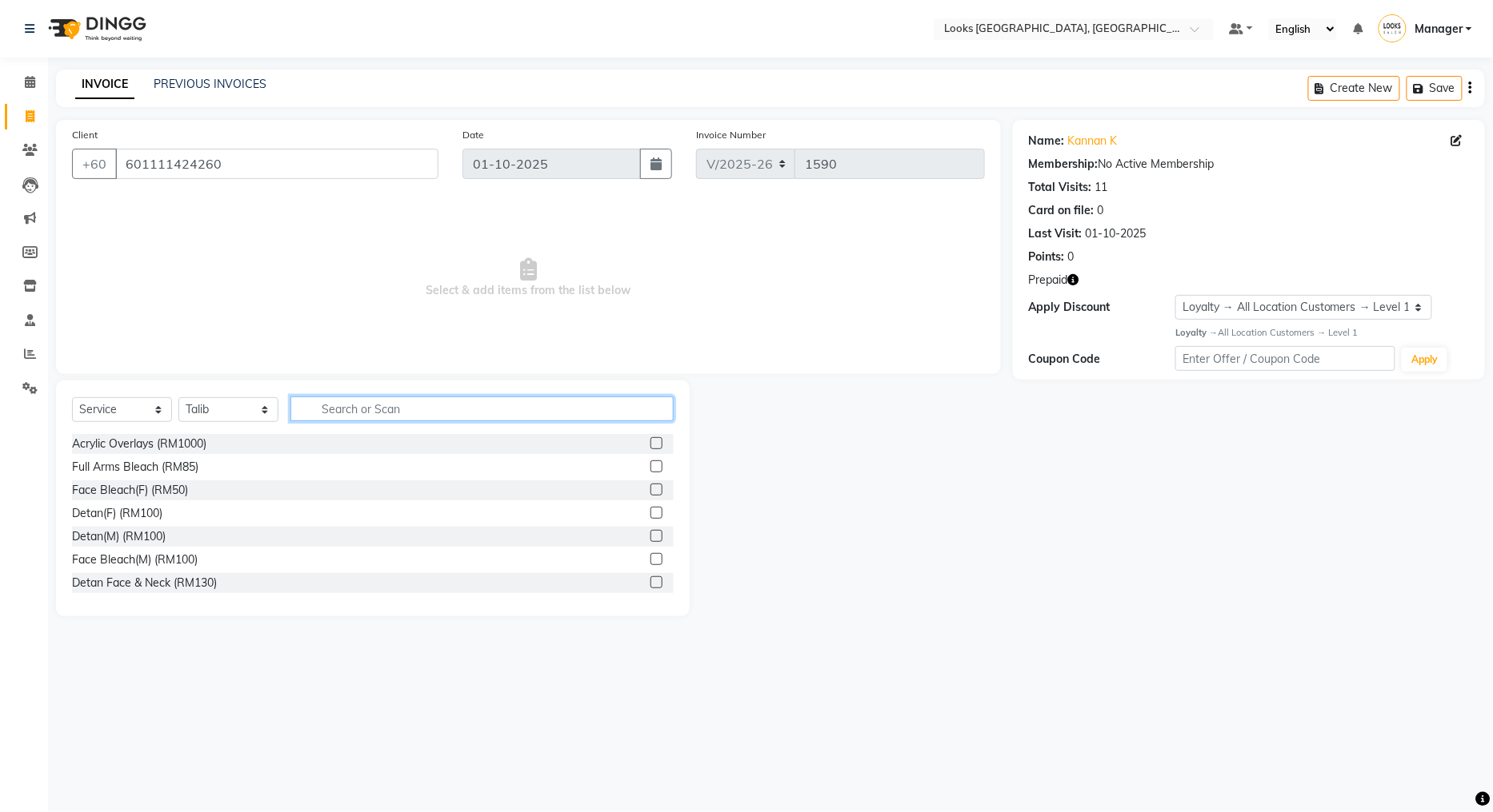
click at [399, 410] on input "text" at bounding box center [482, 409] width 383 height 25
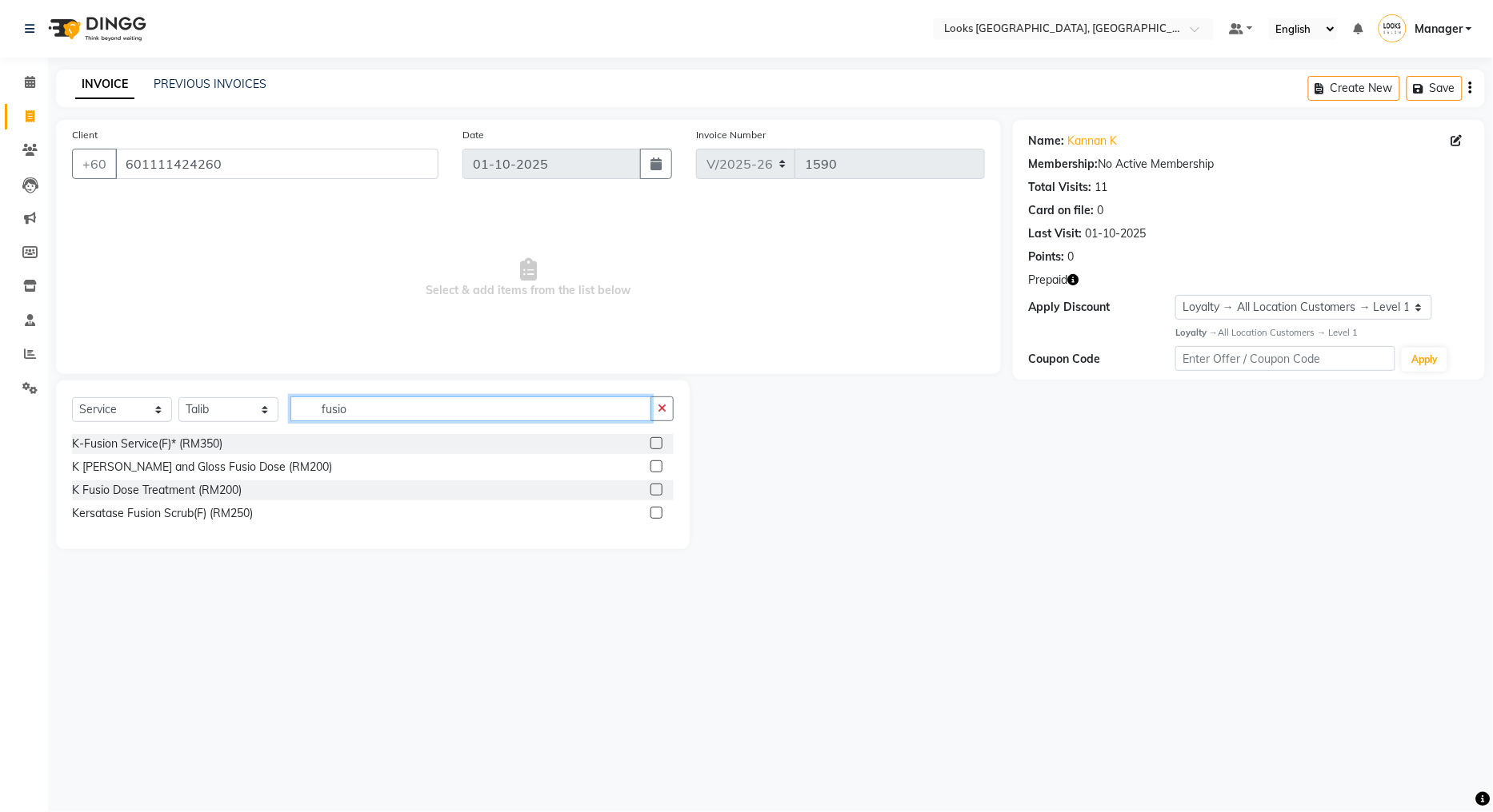
type input "fusio"
click at [657, 513] on label at bounding box center [656, 513] width 12 height 12
click at [657, 513] on input "checkbox" at bounding box center [656, 514] width 11 height 11
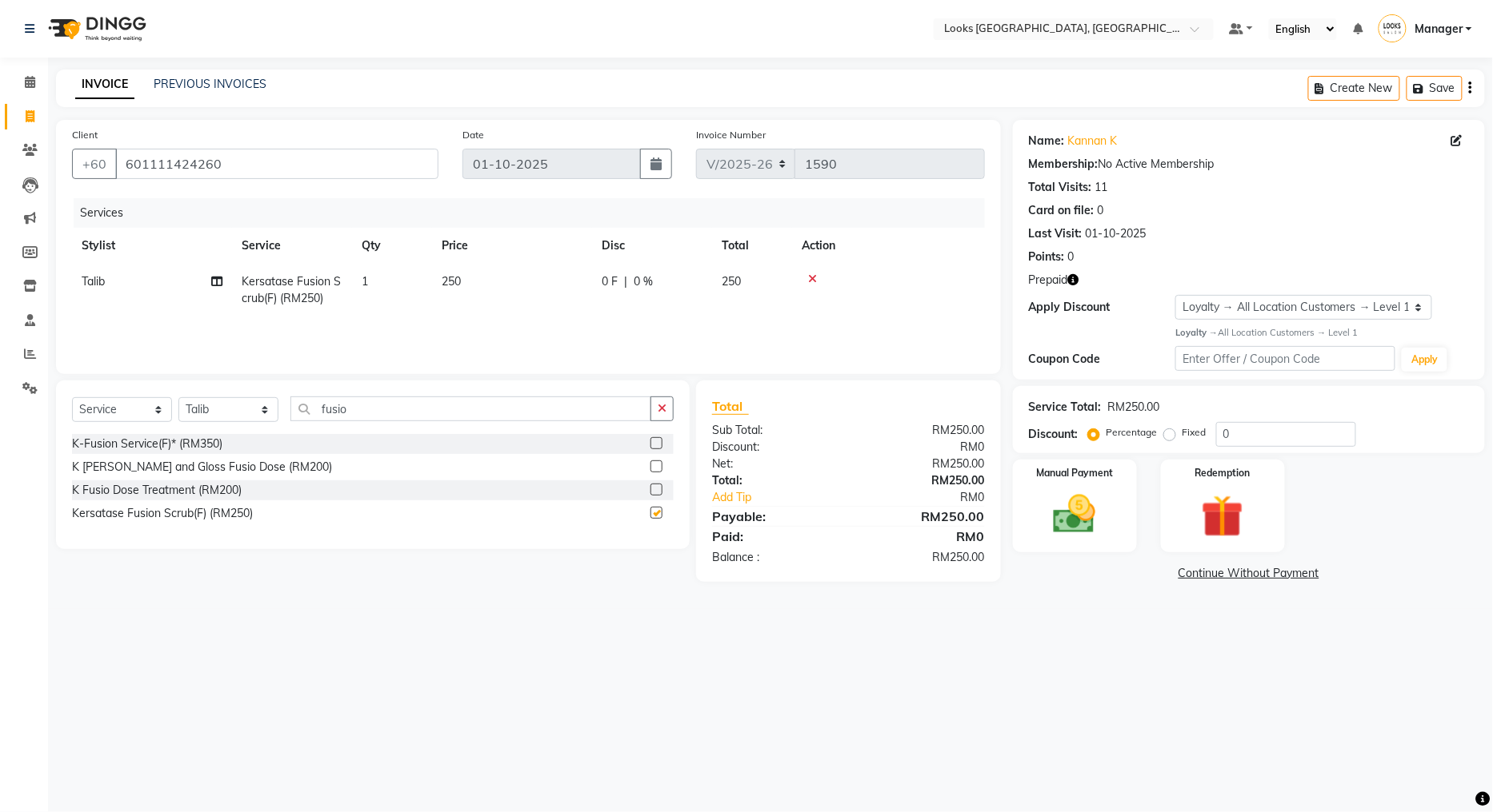
checkbox input "false"
click at [522, 276] on td "250" at bounding box center [512, 290] width 160 height 53
select select "75537"
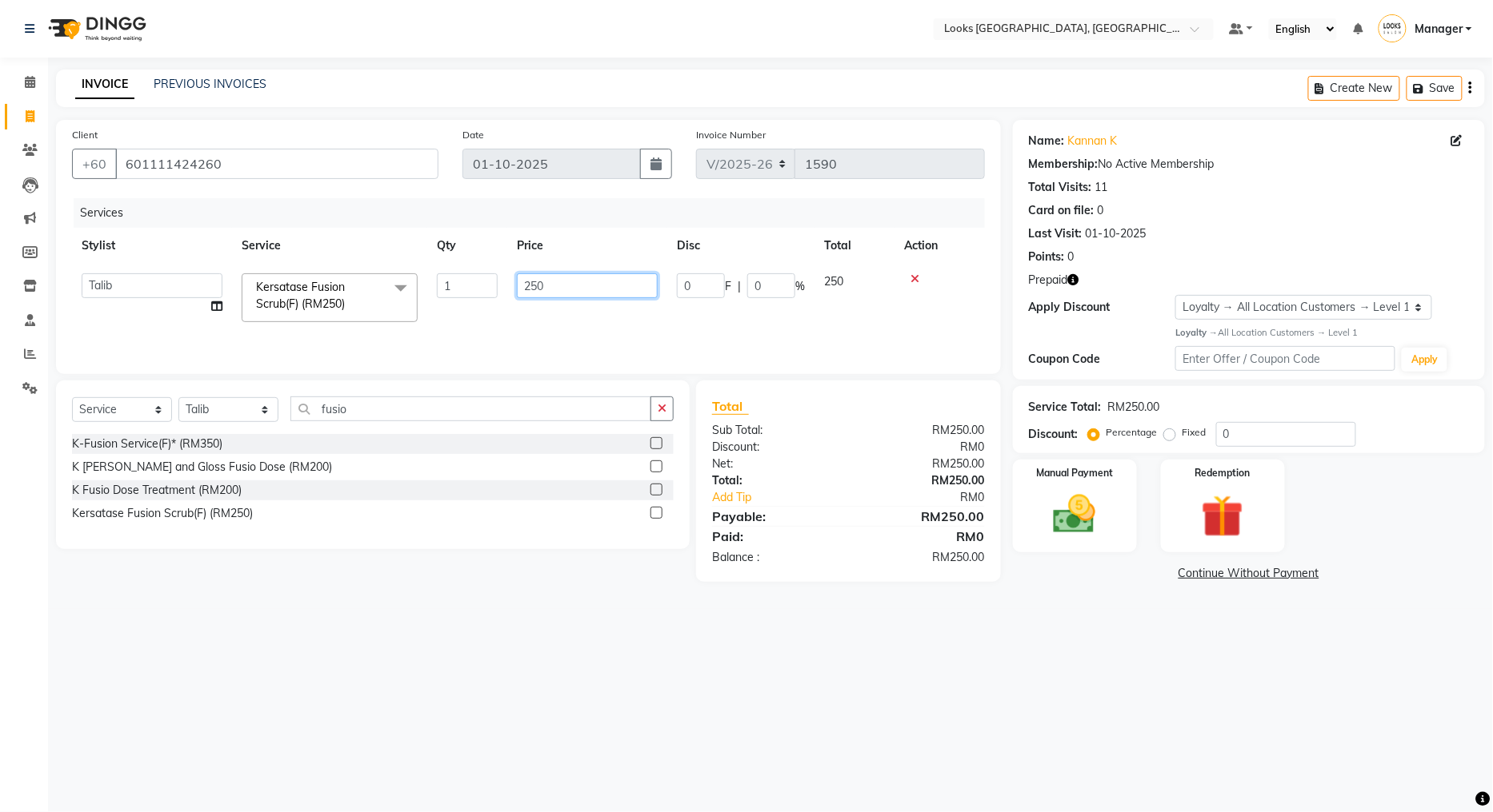
drag, startPoint x: 545, startPoint y: 285, endPoint x: 506, endPoint y: 291, distance: 39.5
click at [507, 291] on td "250" at bounding box center [587, 297] width 160 height 68
type input "200"
click at [1056, 524] on img at bounding box center [1074, 515] width 72 height 51
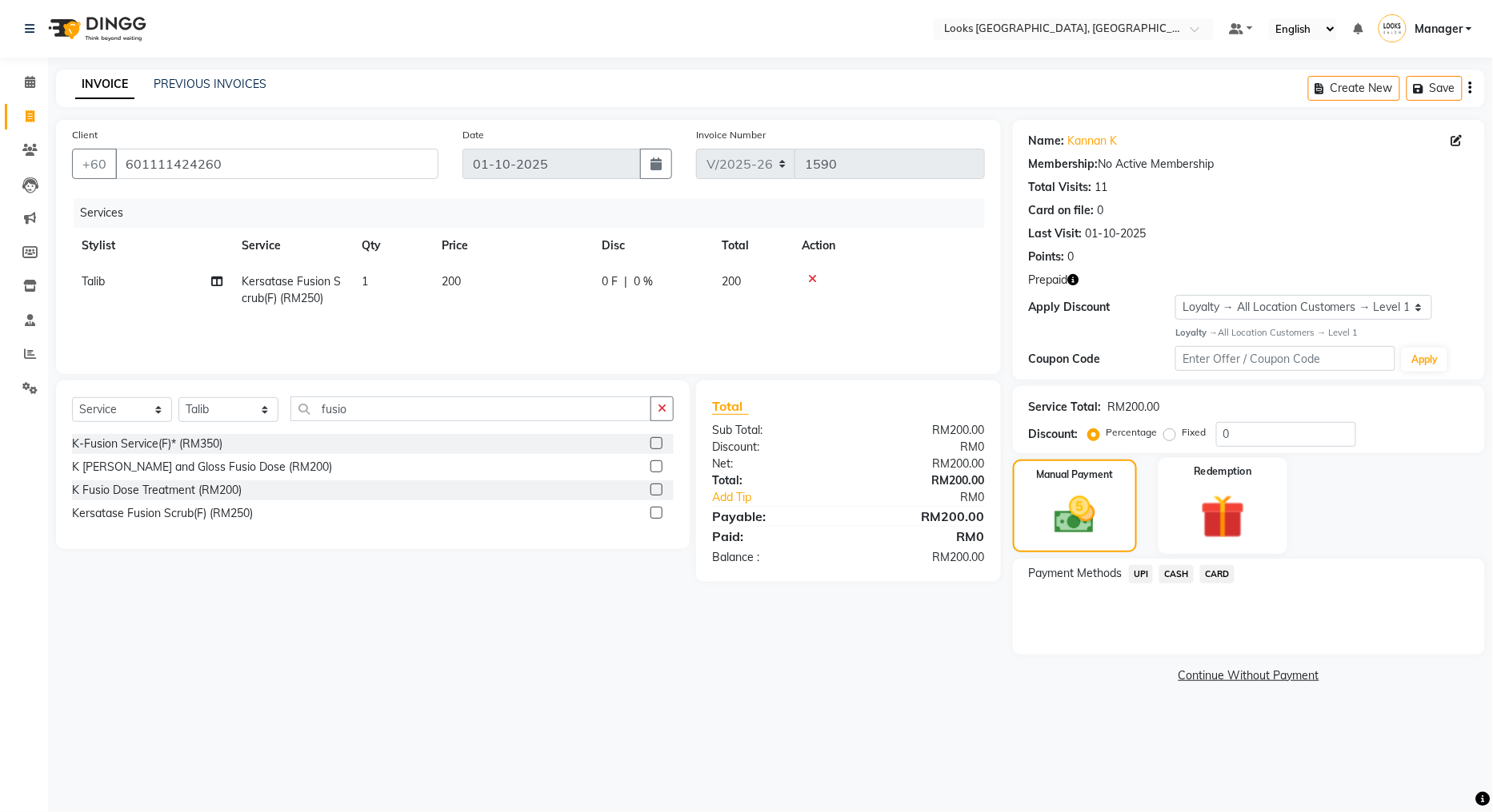
click at [1209, 502] on img at bounding box center [1222, 517] width 72 height 55
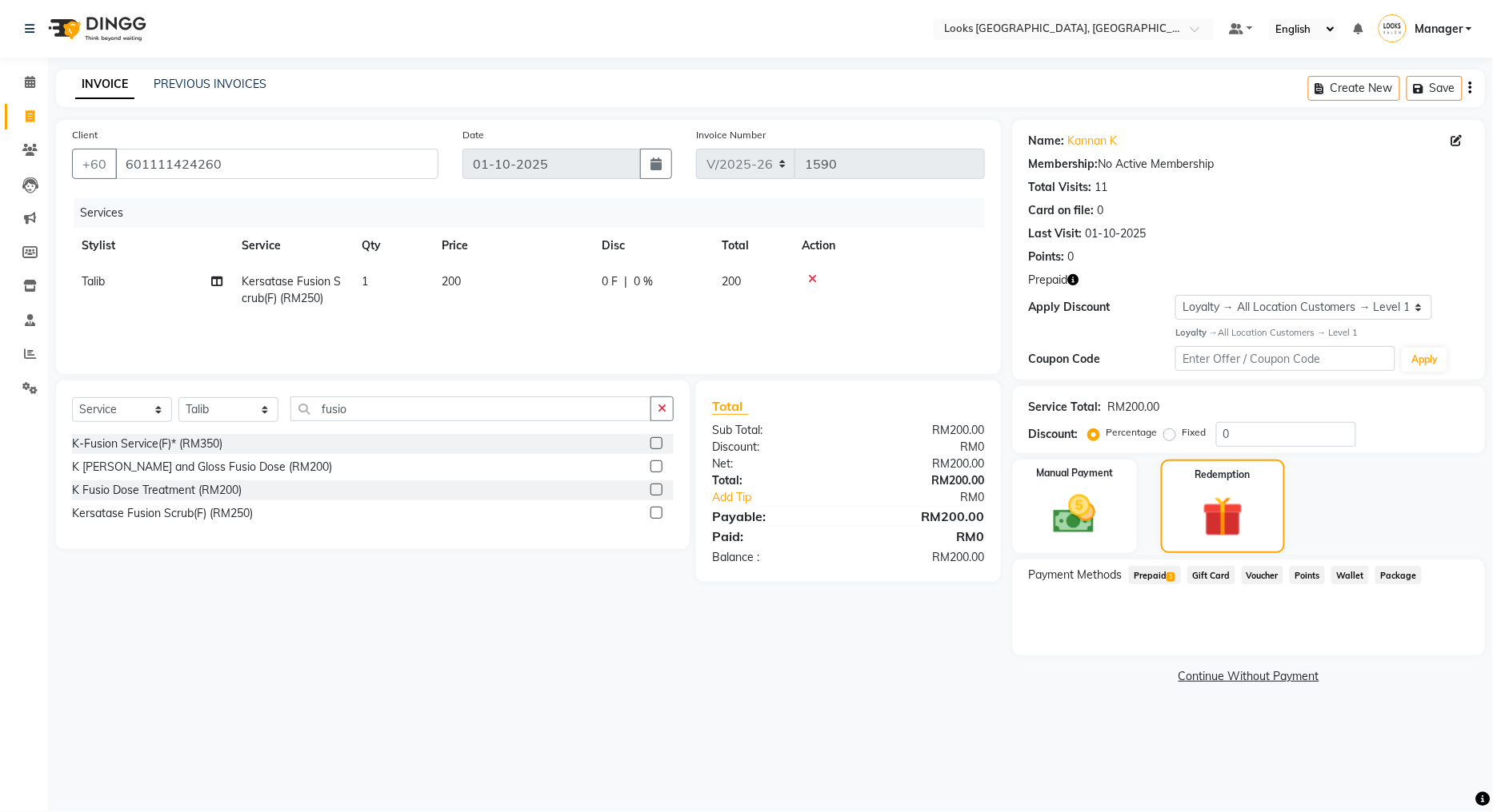
click at [1155, 570] on span "Prepaid 1" at bounding box center [1155, 574] width 52 height 18
click at [1343, 635] on button "Add" at bounding box center [1430, 640] width 59 height 27
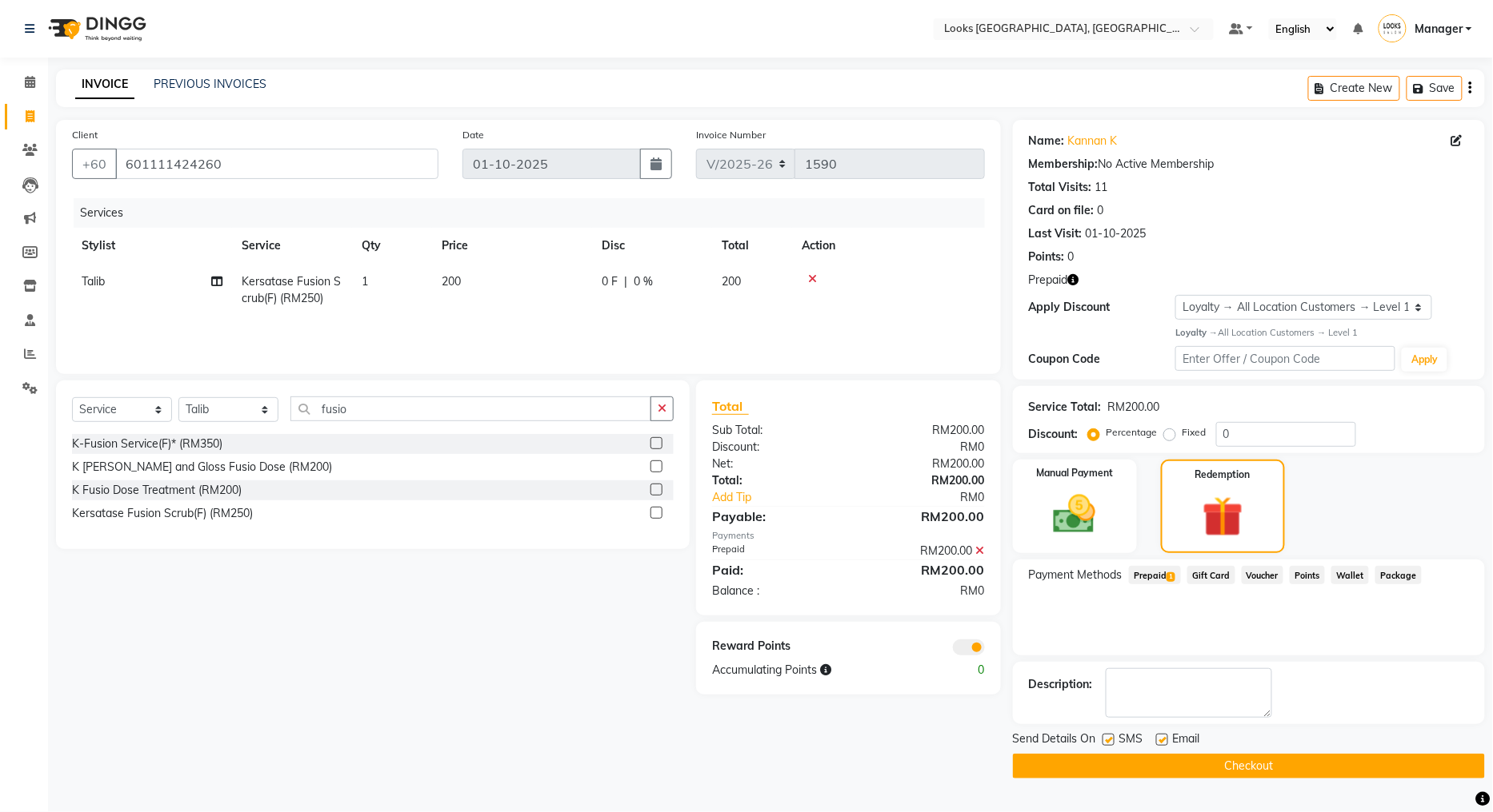
click at [1136, 731] on button "Checkout" at bounding box center [1248, 767] width 472 height 25
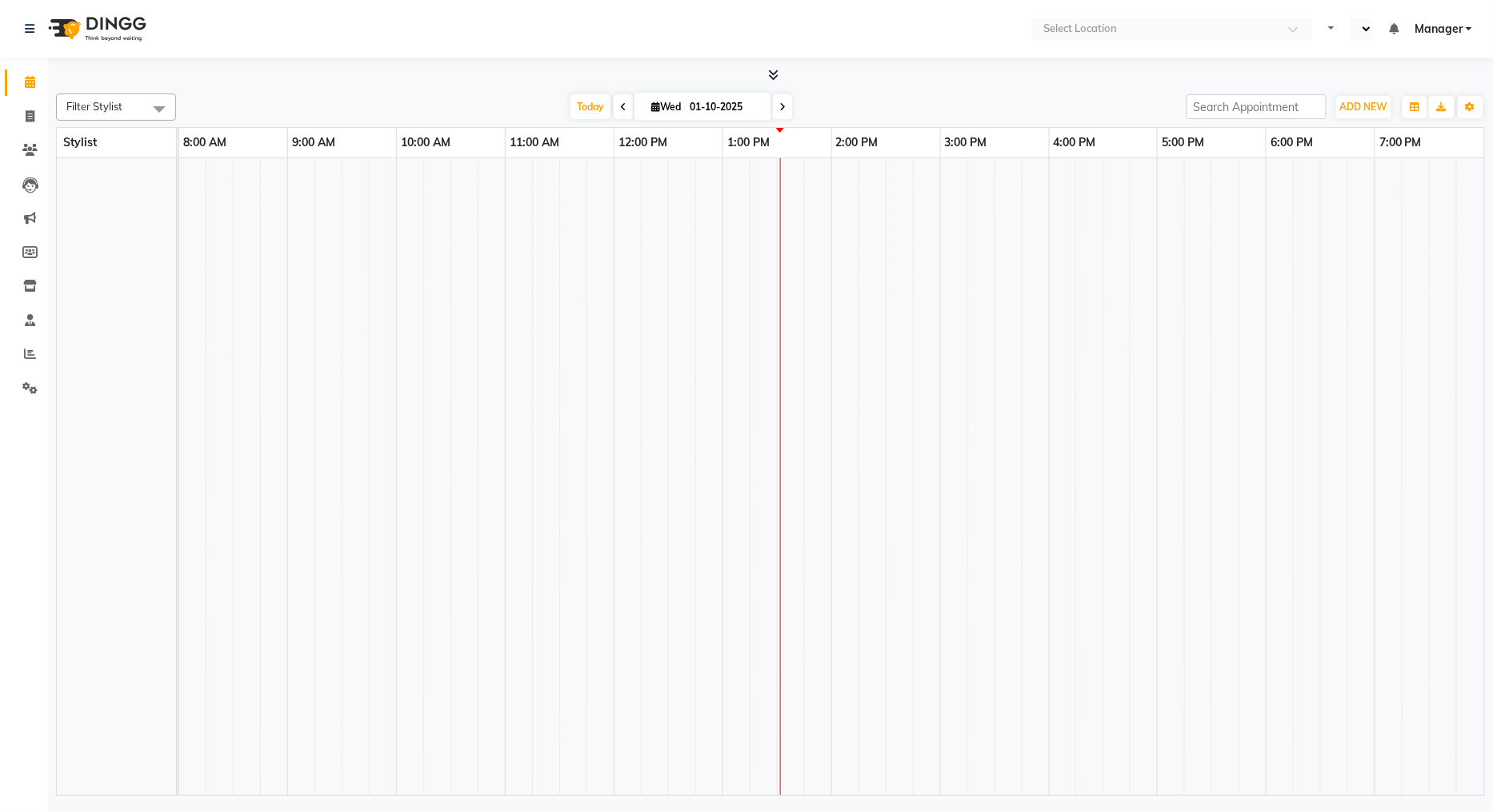
select select "en"
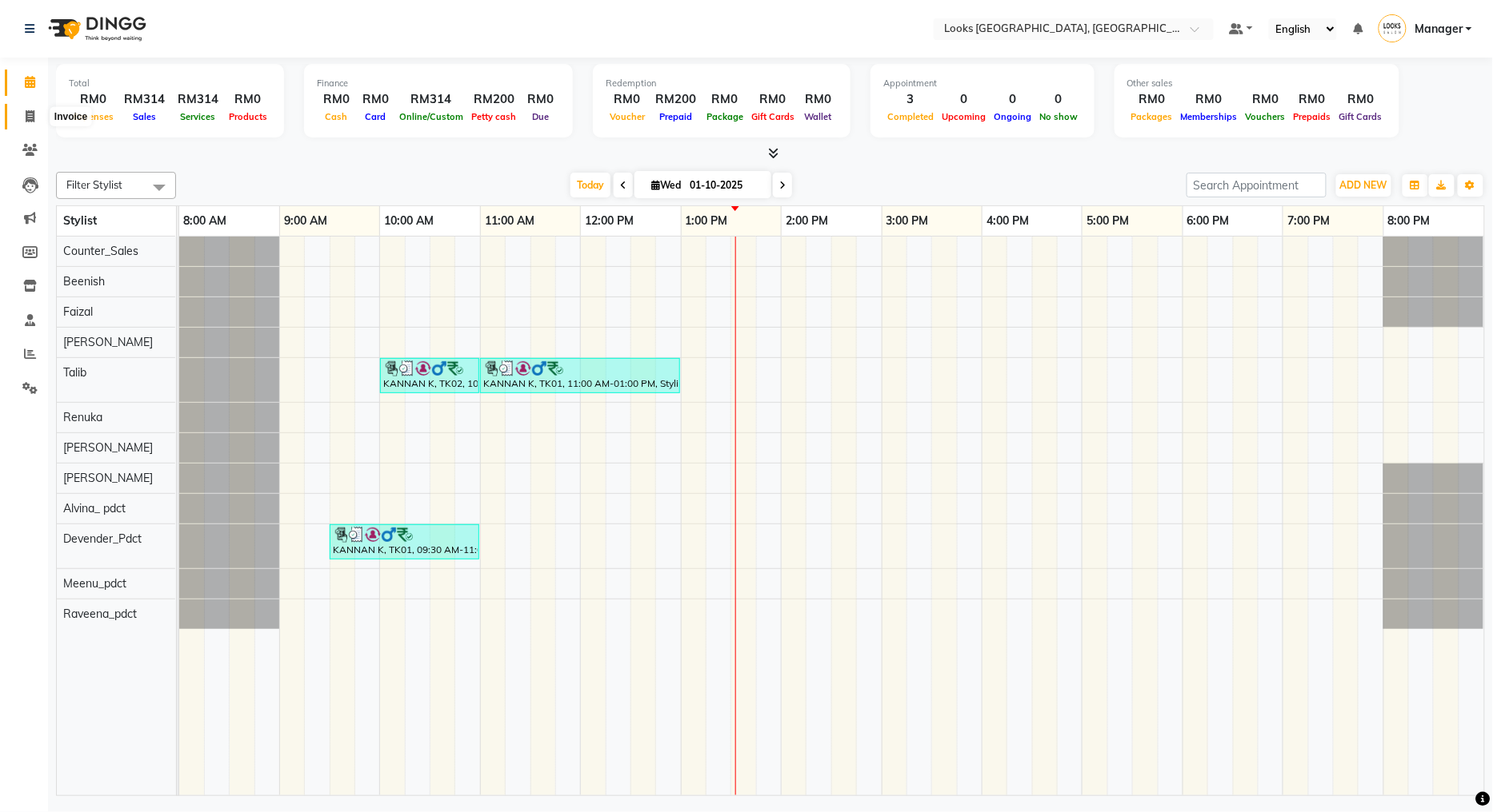
click at [41, 112] on span at bounding box center [30, 116] width 28 height 18
select select "service"
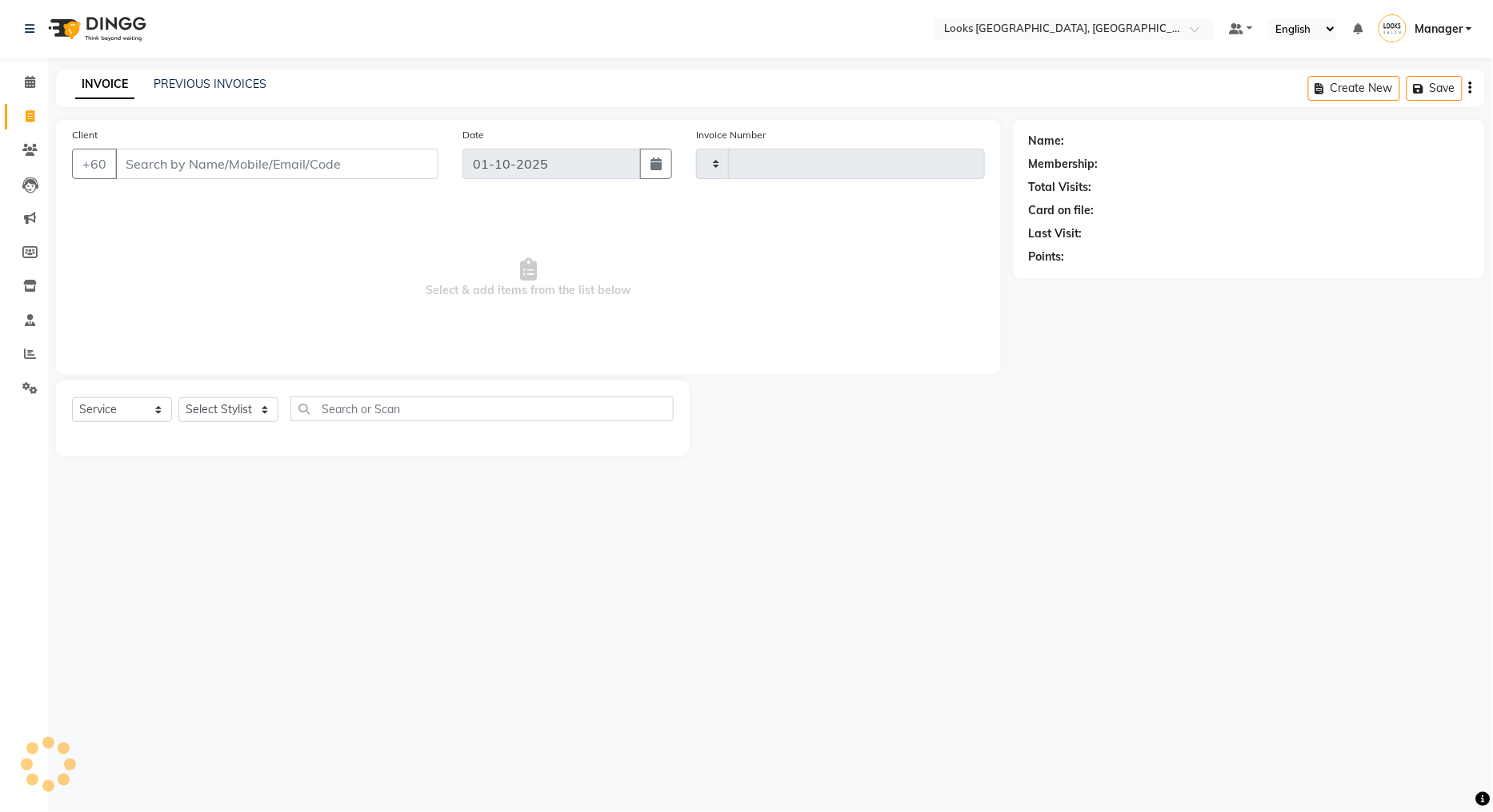
type input "1591"
select select "8109"
click at [244, 412] on select "Select Stylist Alvina_ pdct Awaiz_Mgr Beenish Counter_Sales [PERSON_NAME] Deven…" at bounding box center [228, 410] width 100 height 25
select select "89279"
click at [178, 398] on select "Select Stylist Alvina_ pdct Awaiz_Mgr Beenish Counter_Sales [PERSON_NAME] Deven…" at bounding box center [228, 410] width 100 height 25
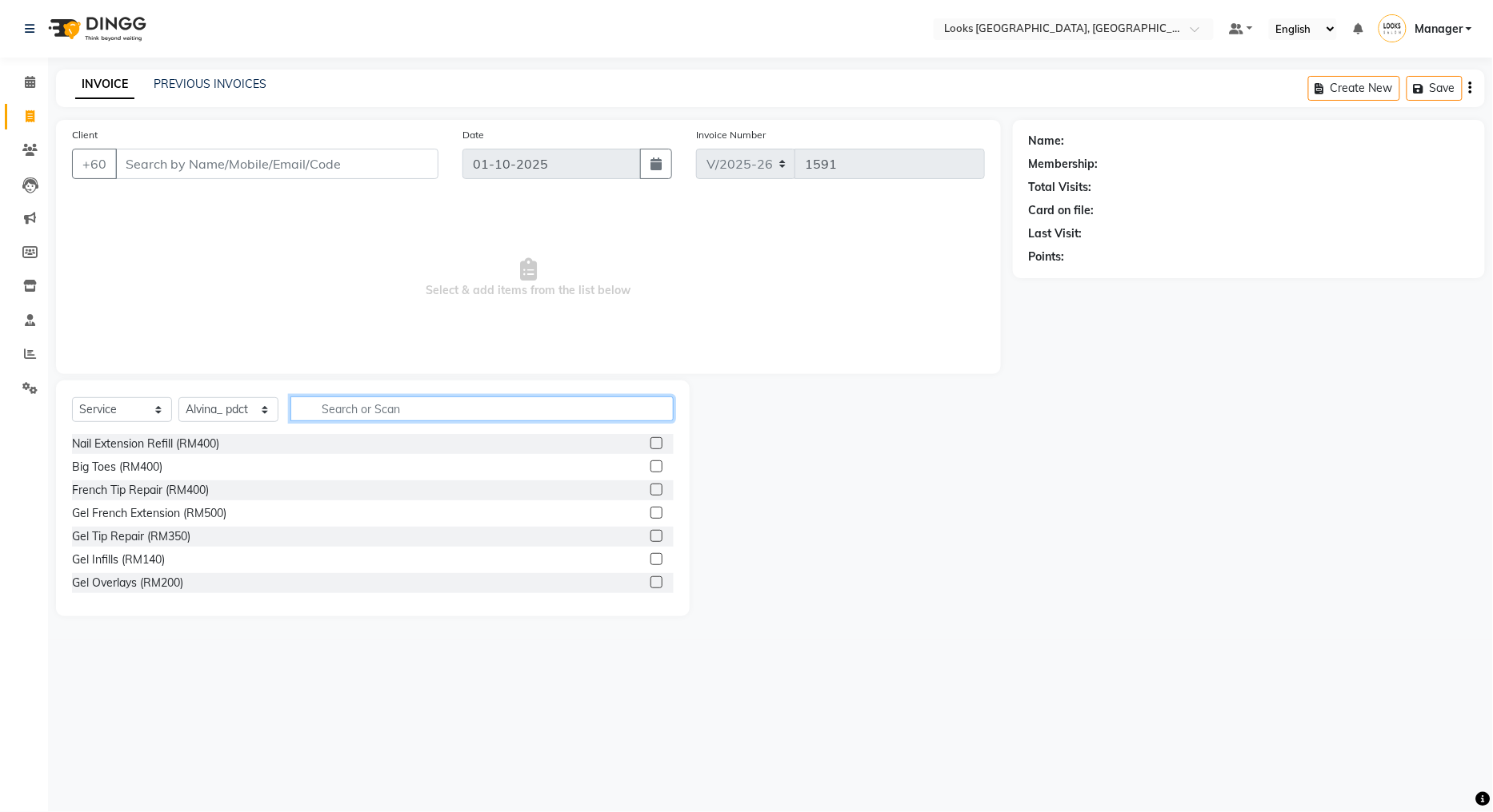
click at [374, 413] on input "text" at bounding box center [482, 409] width 383 height 25
type input "eye"
click at [651, 534] on label at bounding box center [656, 536] width 12 height 12
click at [651, 534] on input "checkbox" at bounding box center [656, 537] width 11 height 11
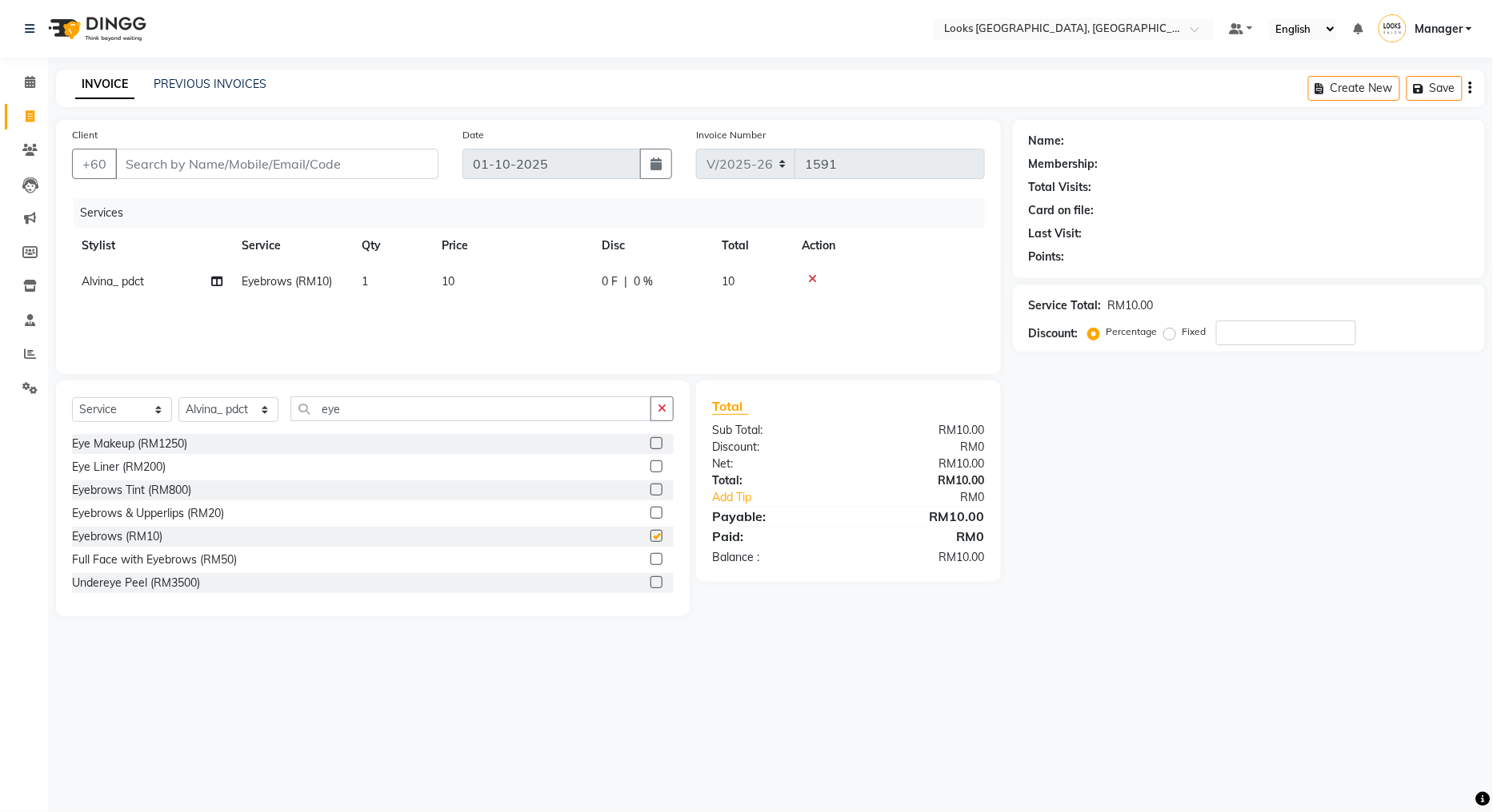
checkbox input "false"
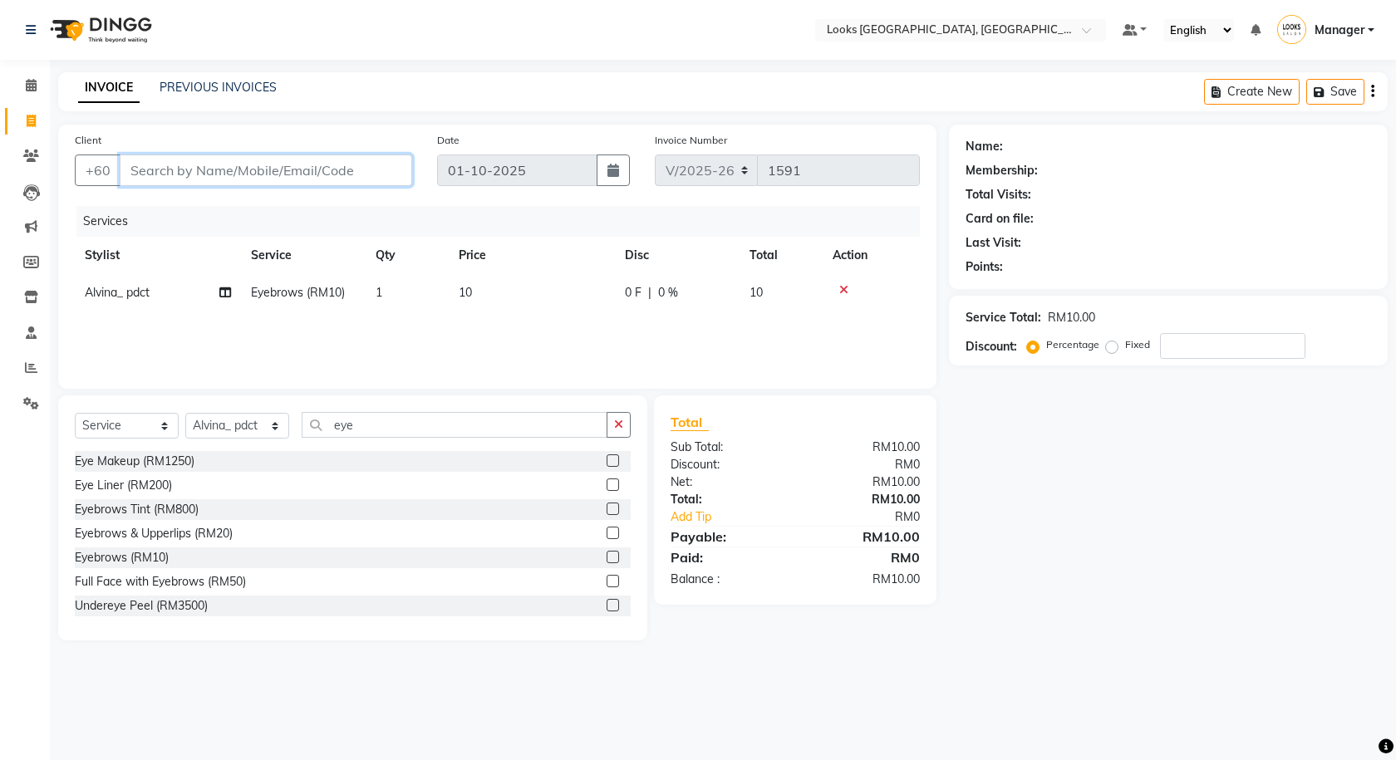
click at [234, 168] on input "Client" at bounding box center [266, 171] width 293 height 32
type input "1"
type input "0"
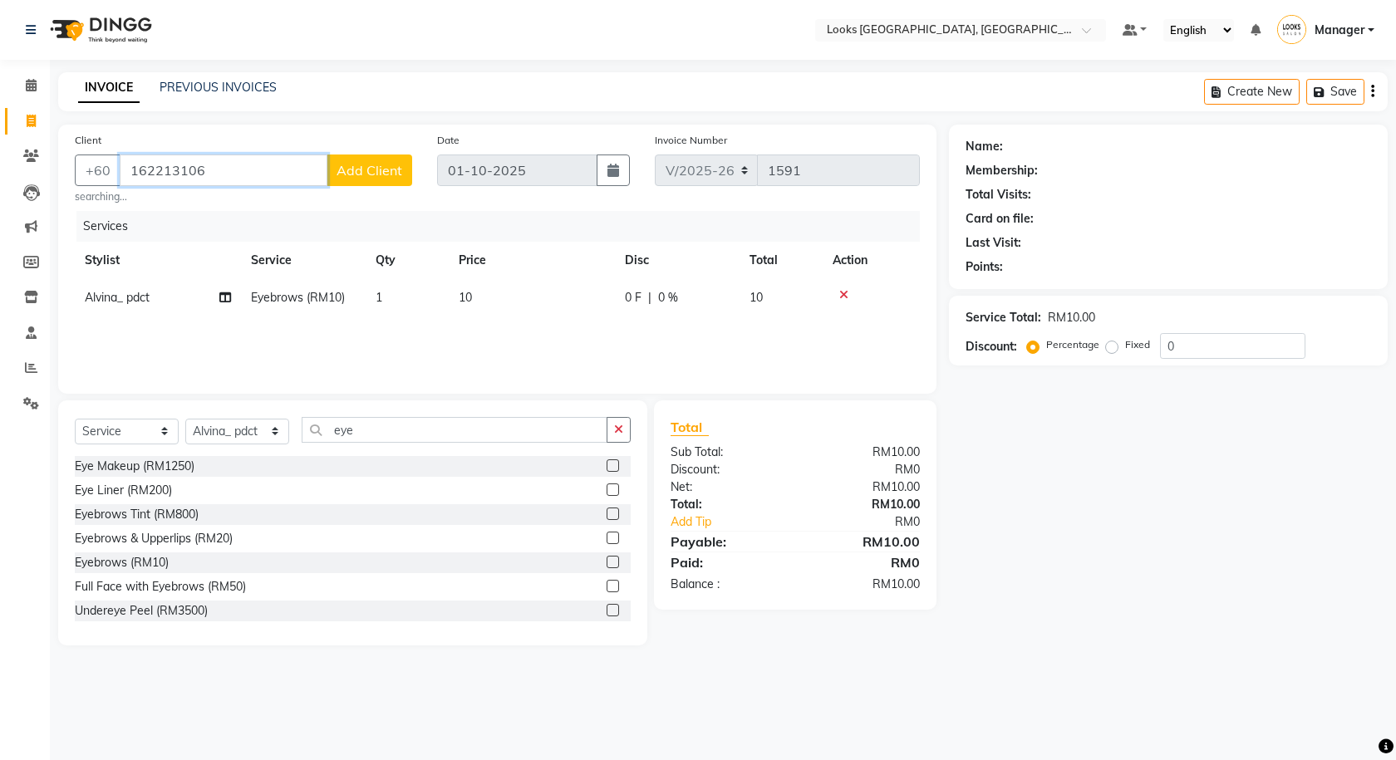
type input "162213106"
click at [358, 166] on span "Add Client" at bounding box center [370, 170] width 66 height 17
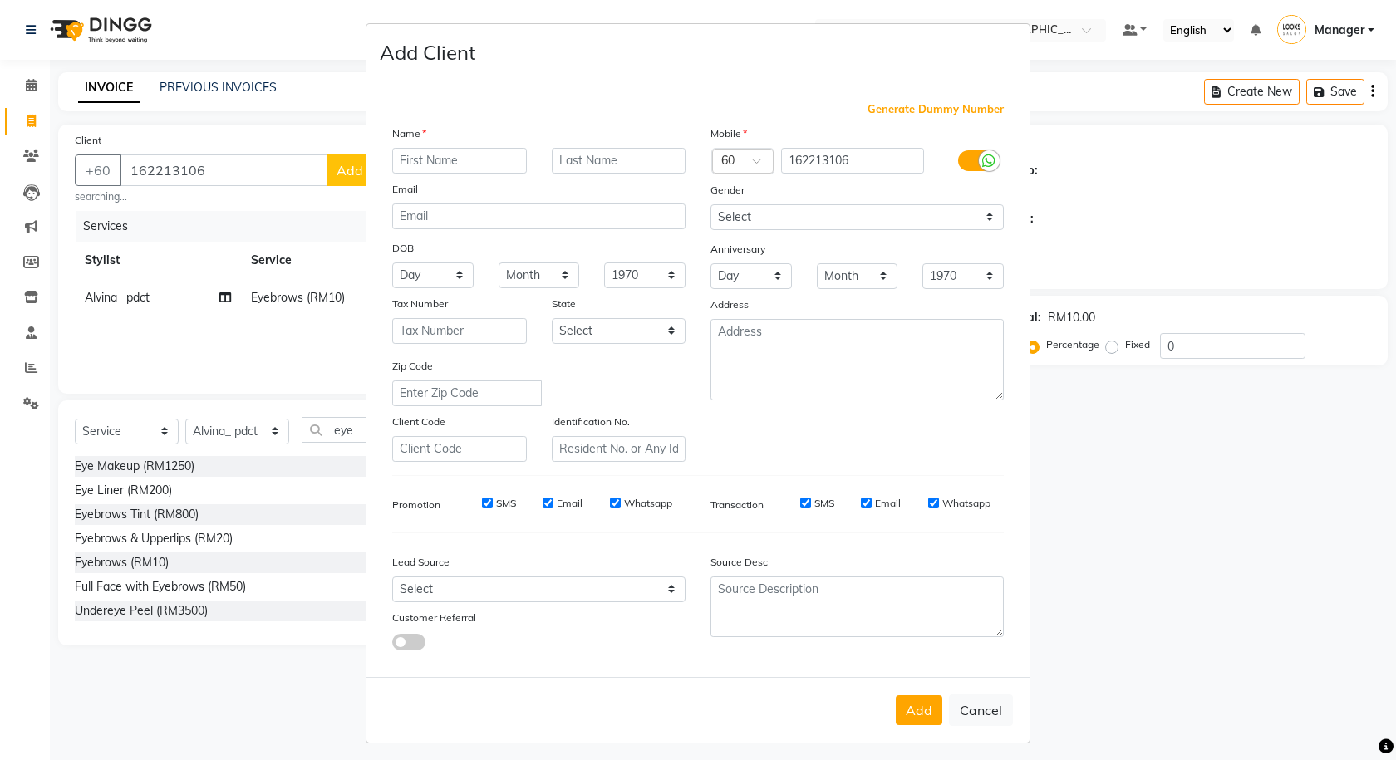
click at [962, 161] on label at bounding box center [976, 160] width 37 height 21
click at [0, 0] on input "checkbox" at bounding box center [0, 0] width 0 height 0
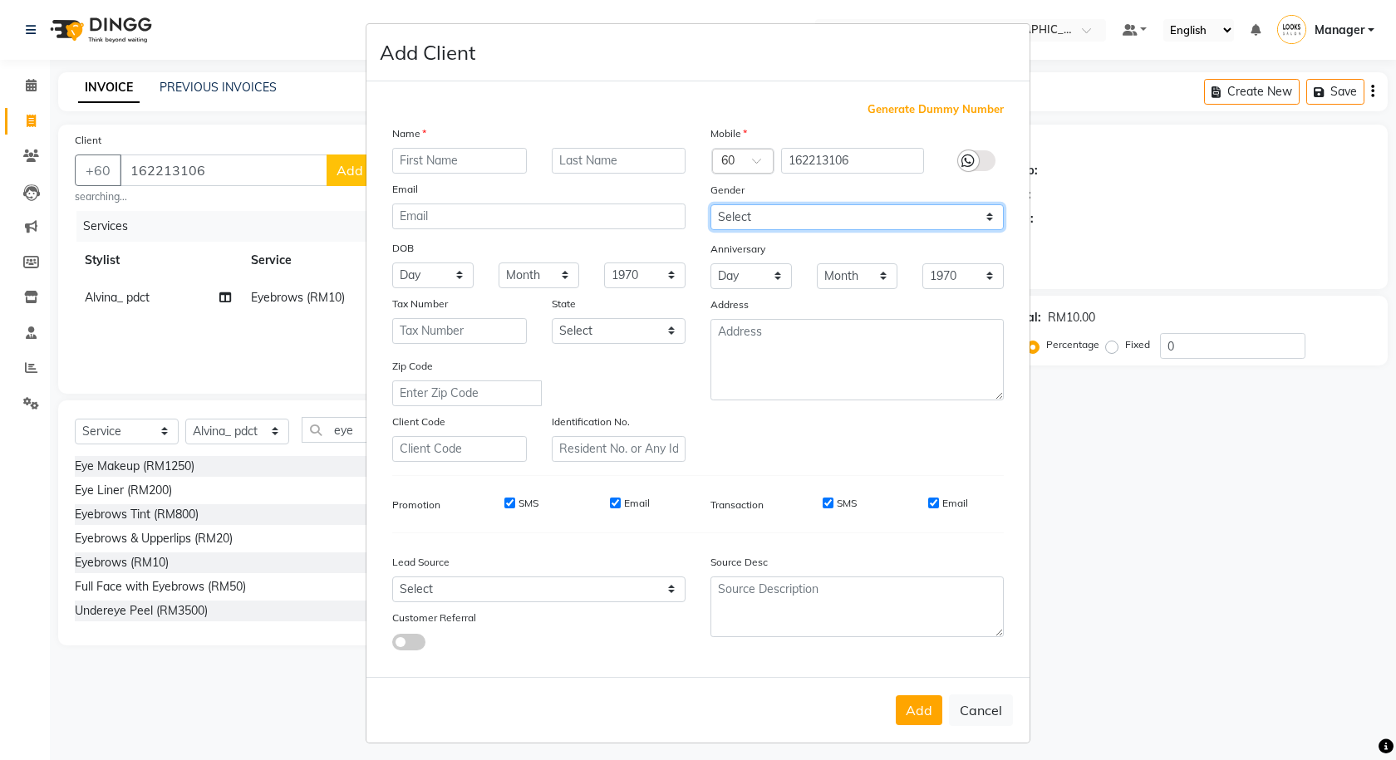
click at [948, 215] on select "Select Male Female Other Prefer Not To Say" at bounding box center [856, 217] width 293 height 26
select select "female"
click at [710, 204] on select "Select Male Female Other Prefer Not To Say" at bounding box center [856, 217] width 293 height 26
click at [489, 153] on input "text" at bounding box center [459, 161] width 135 height 26
type input "NANTHINI"
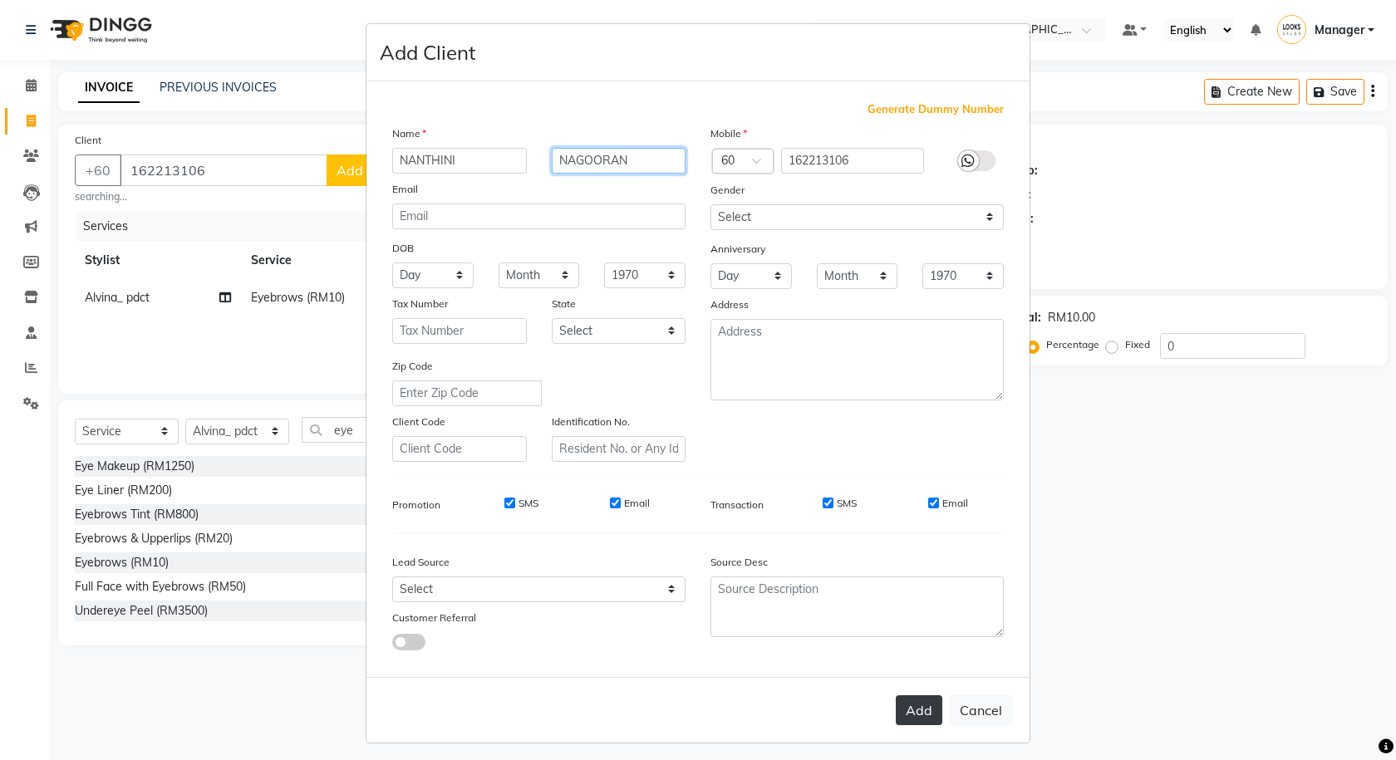
type input "NAGOORAN"
click at [922, 705] on button "Add" at bounding box center [919, 711] width 47 height 30
select select
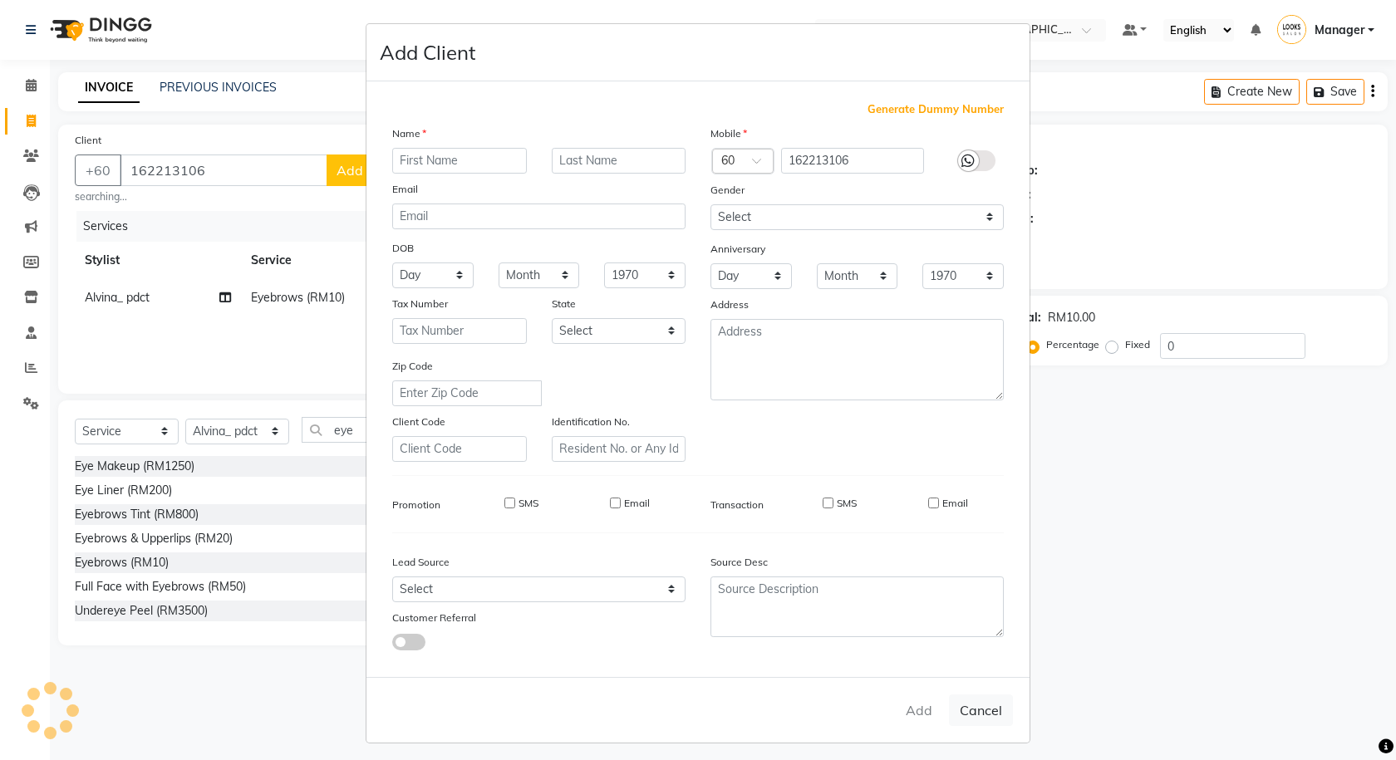
select select
checkbox input "false"
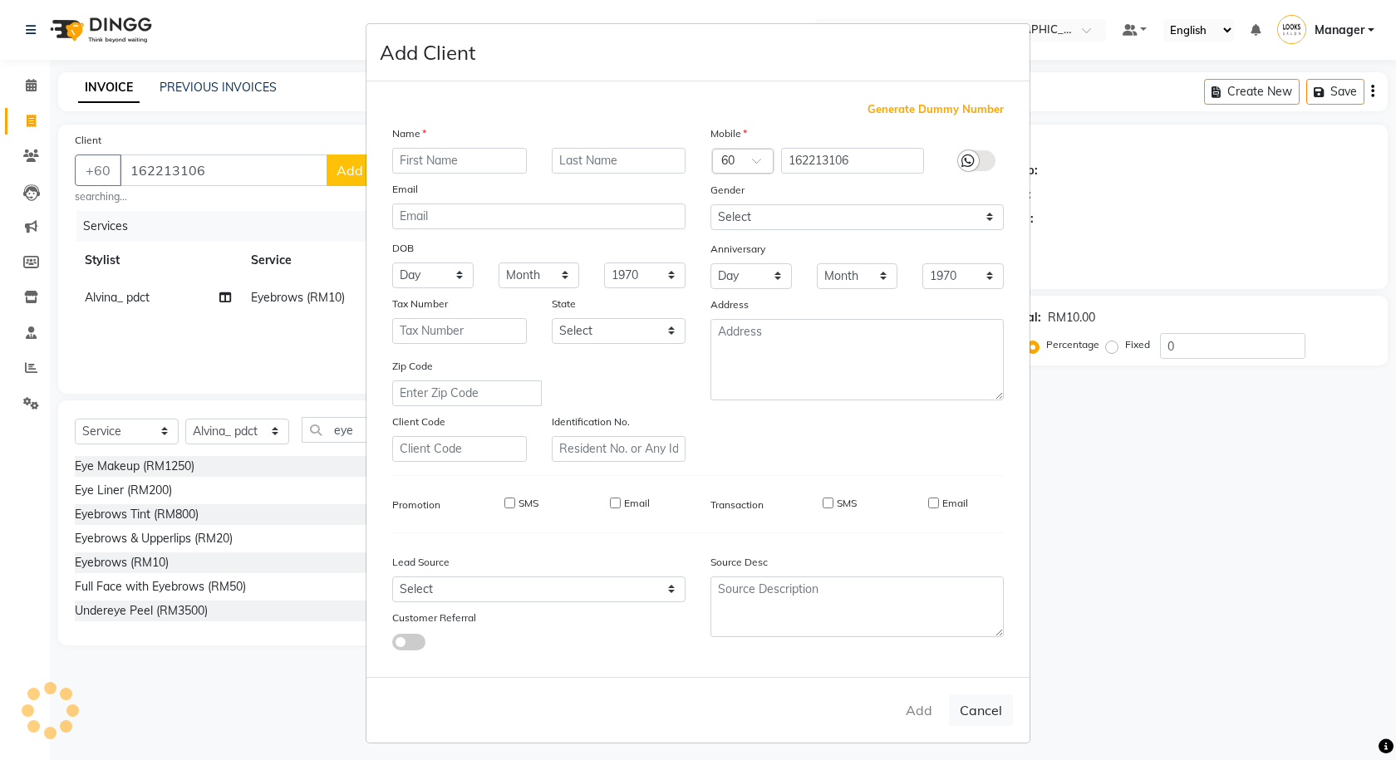
checkbox input "false"
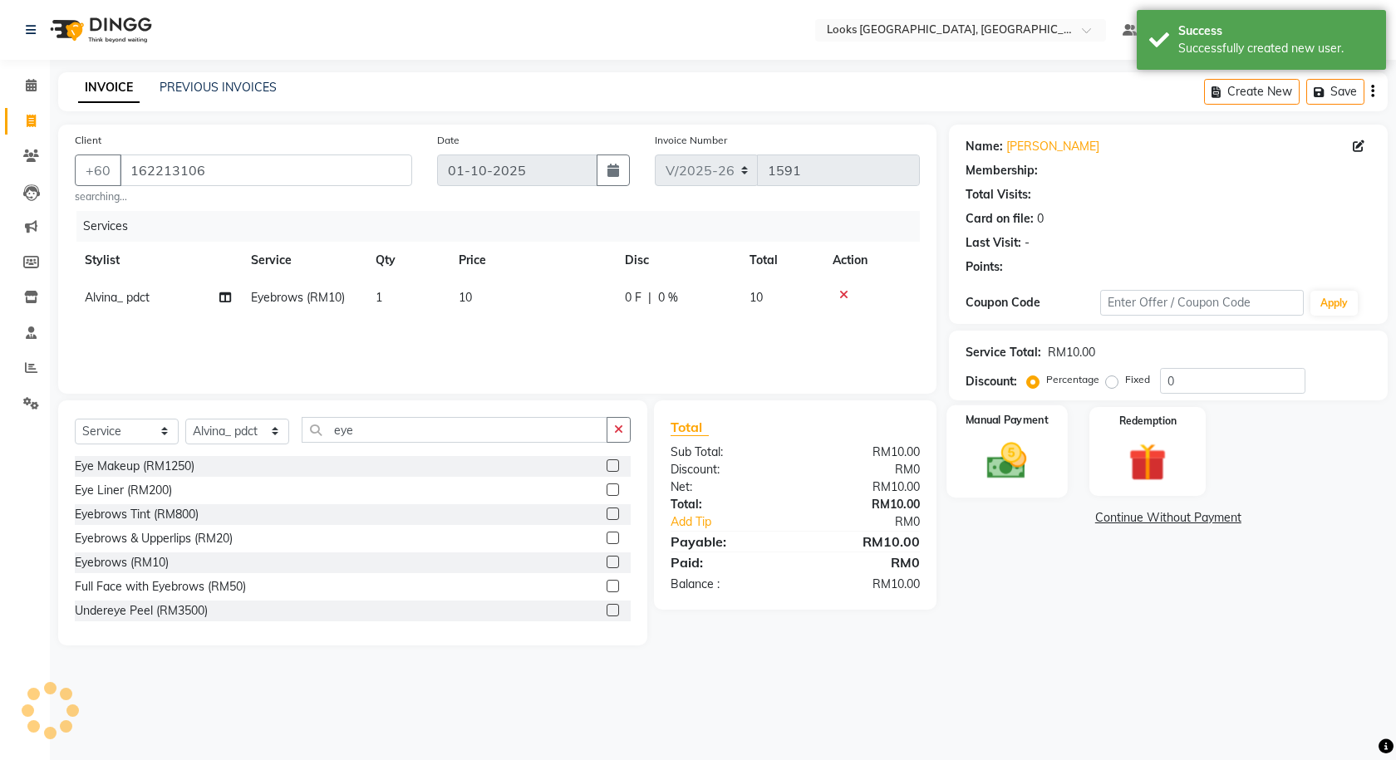
select select "1: Object"
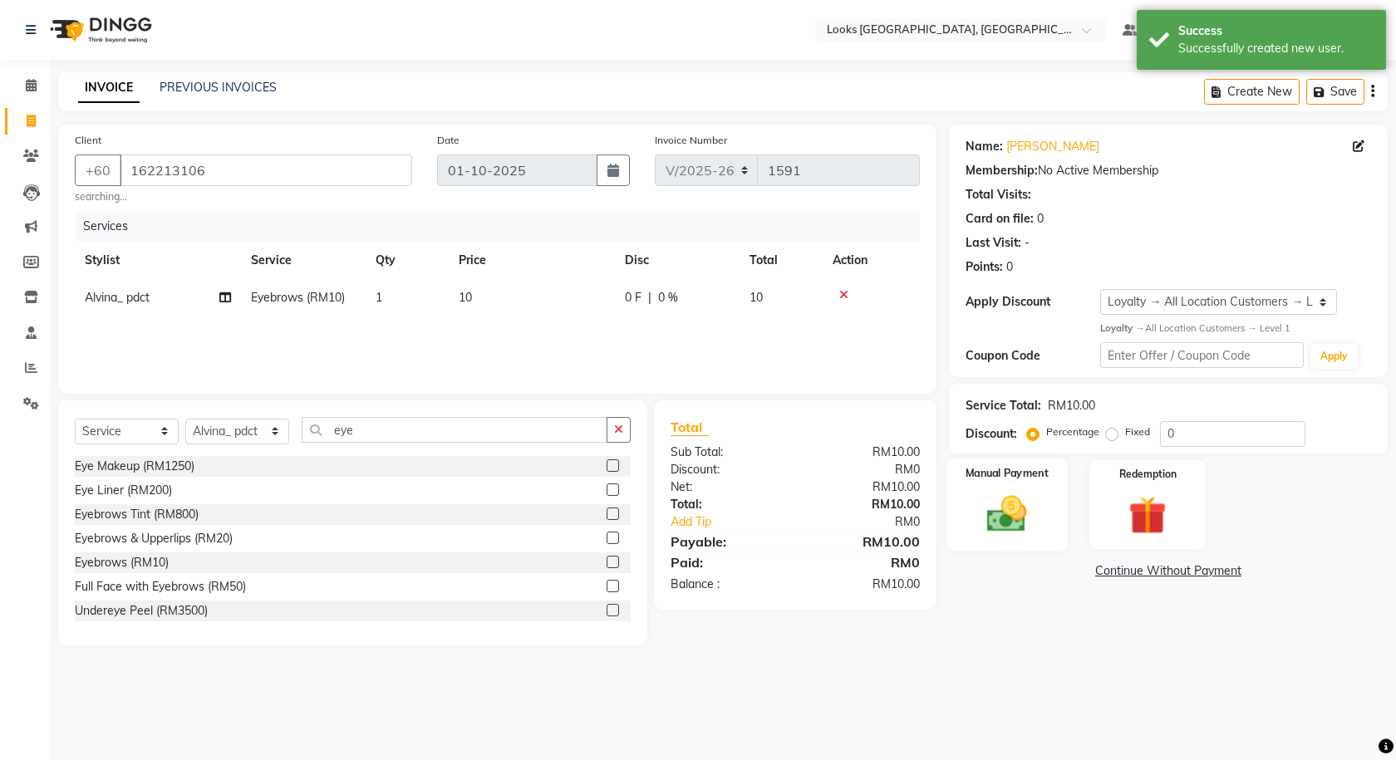
click at [975, 484] on div "Manual Payment" at bounding box center [1006, 505] width 120 height 92
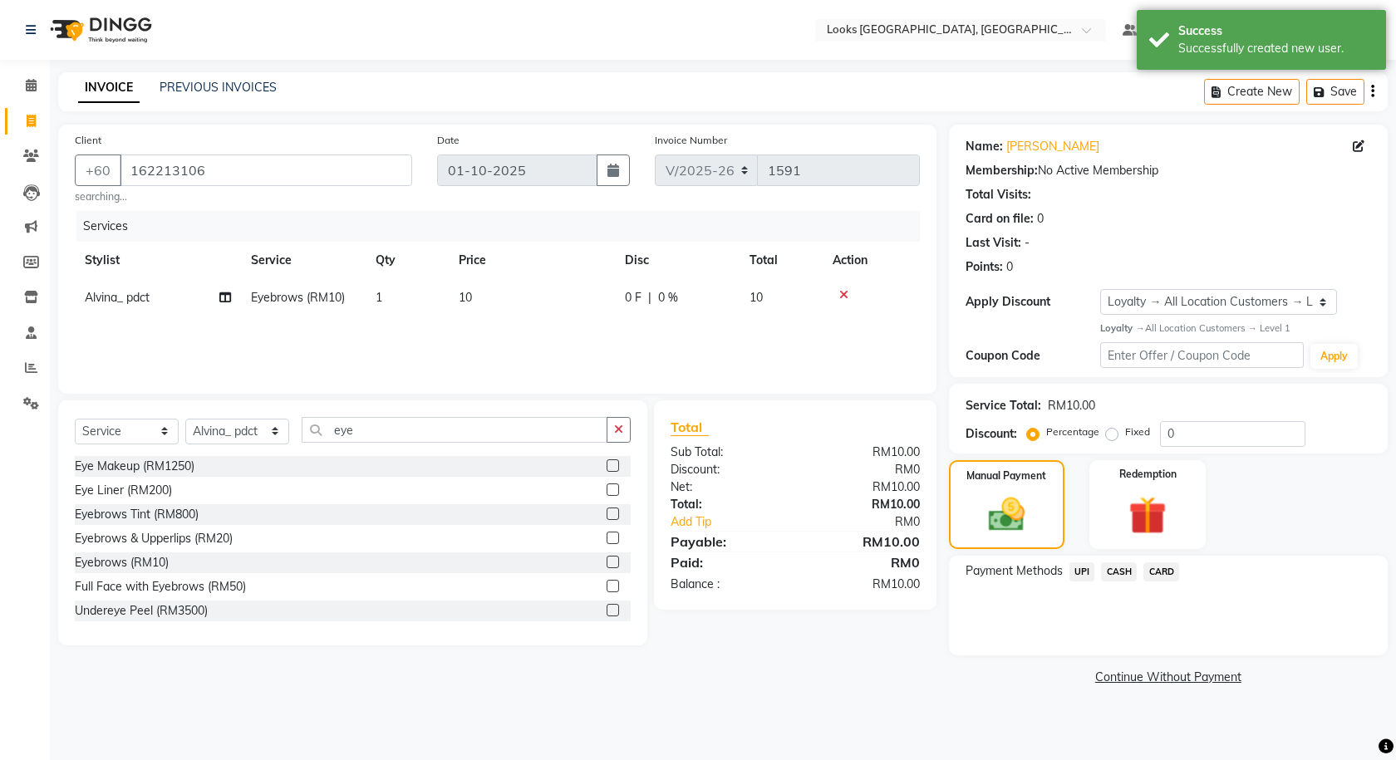
click at [1078, 568] on span "UPI" at bounding box center [1082, 572] width 26 height 19
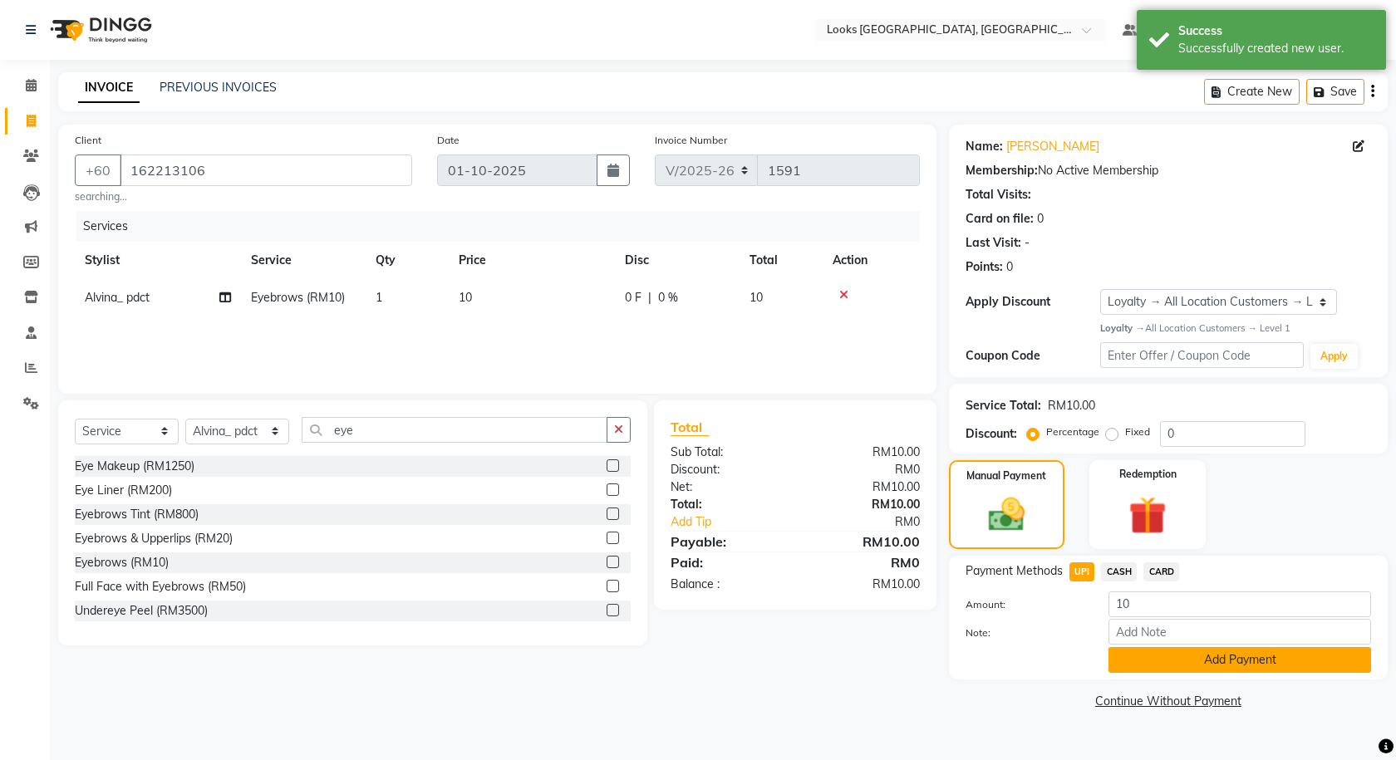
click at [1148, 659] on button "Add Payment" at bounding box center [1240, 660] width 263 height 26
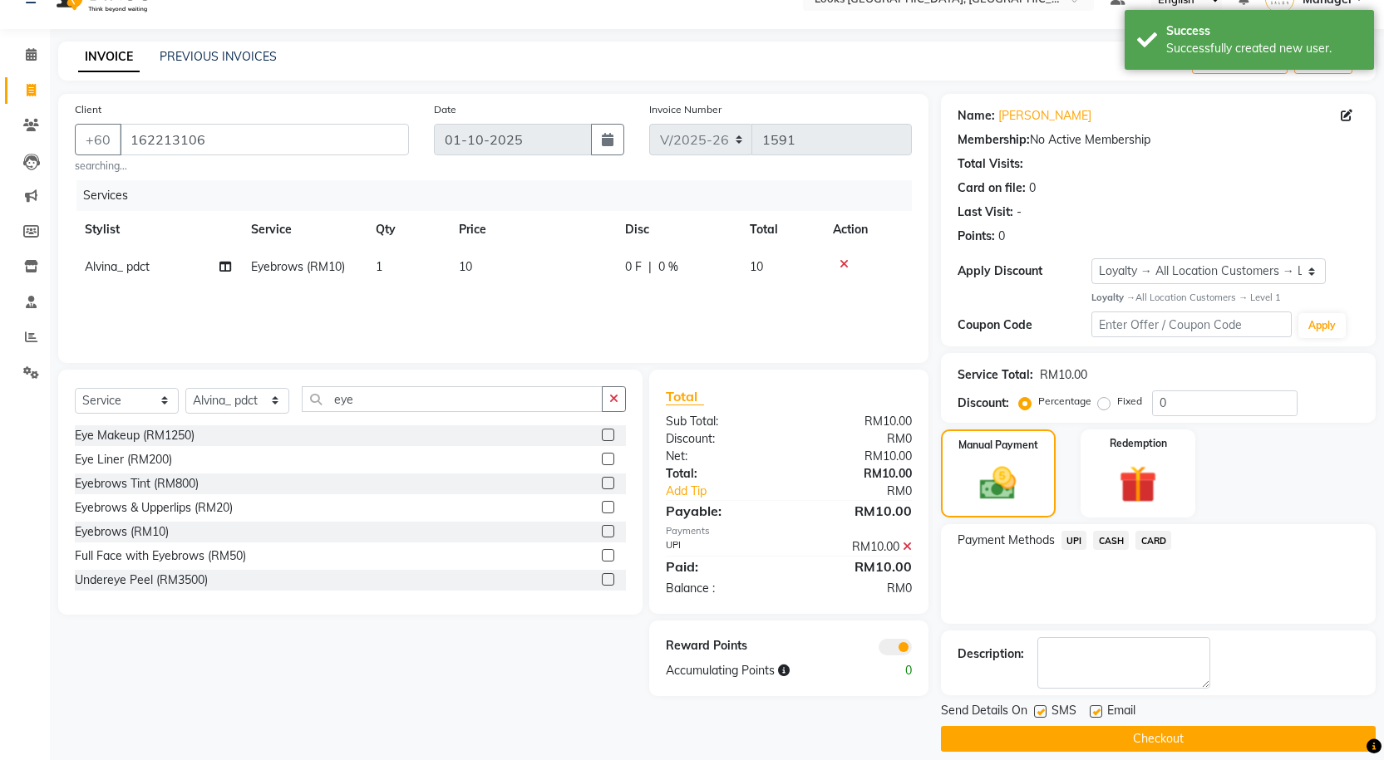
scroll to position [47, 0]
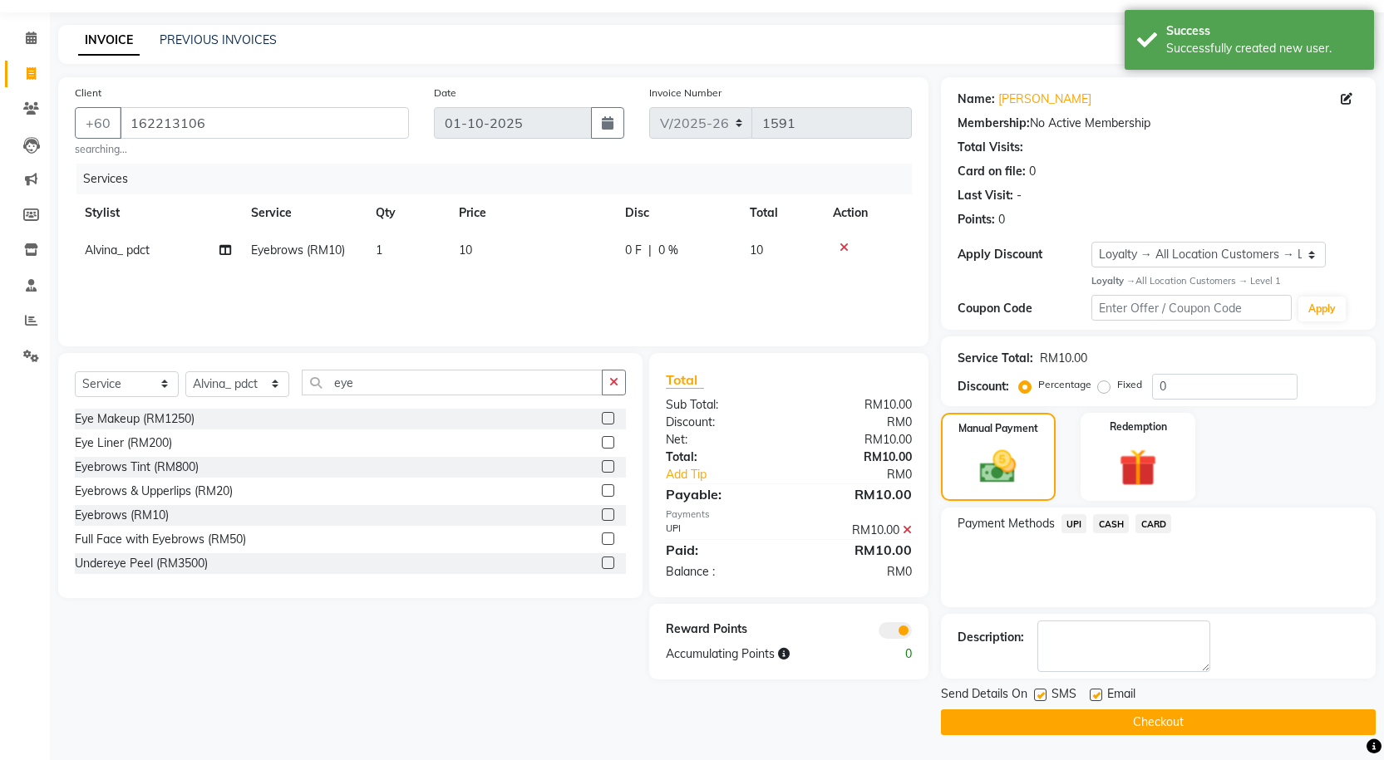
click at [1039, 715] on button "Checkout" at bounding box center [1158, 723] width 435 height 26
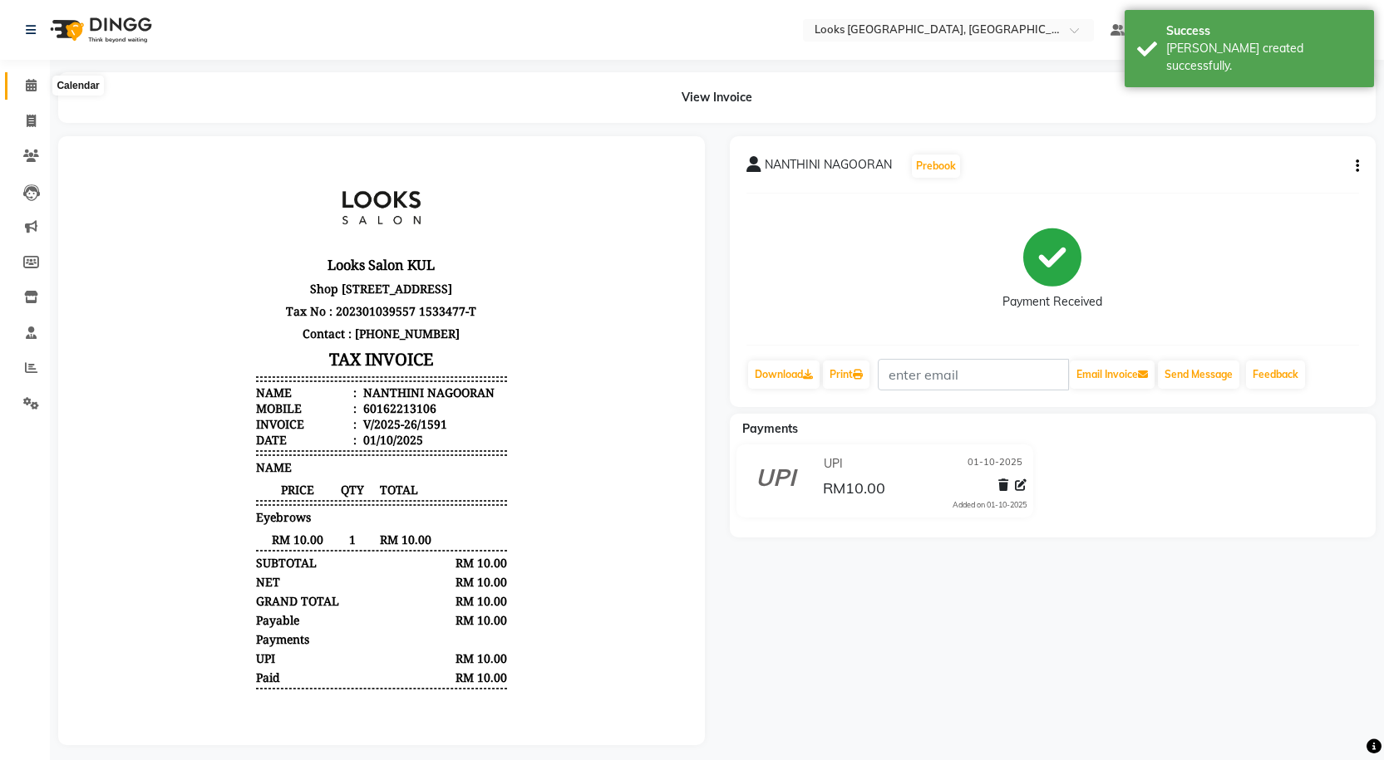
click at [17, 79] on span at bounding box center [31, 85] width 29 height 19
